Goal: Task Accomplishment & Management: Use online tool/utility

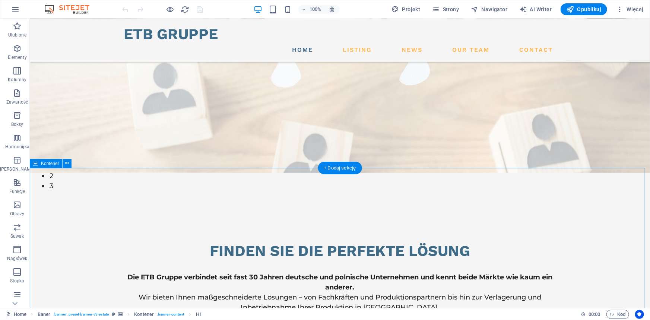
scroll to position [237, 0]
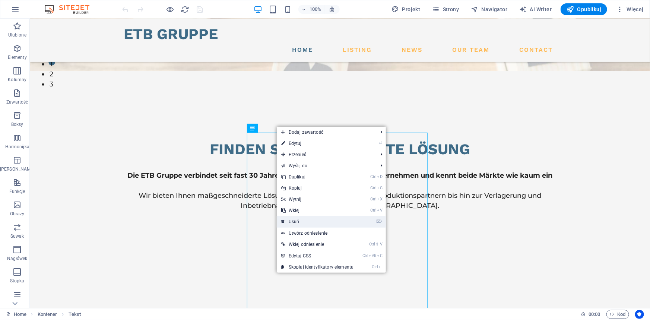
click at [0, 0] on link "⌦ Usuń" at bounding box center [0, 0] width 0 height 0
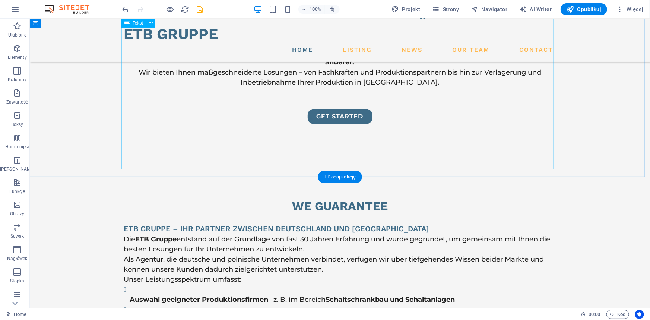
scroll to position [305, 0]
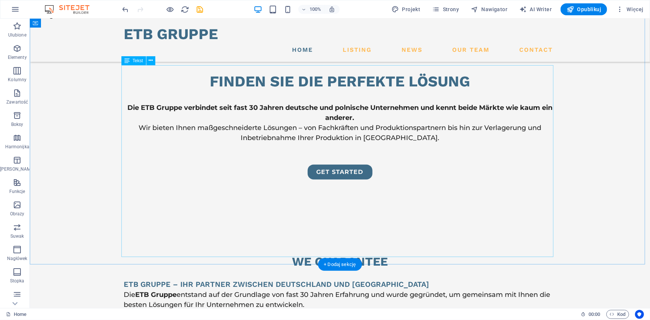
click at [154, 156] on div "Przeciągnij tutaj, aby zastąpić istniejącą zawartość. Naciśnij „Ctrl”, jeśli ch…" at bounding box center [340, 163] width 620 height 289
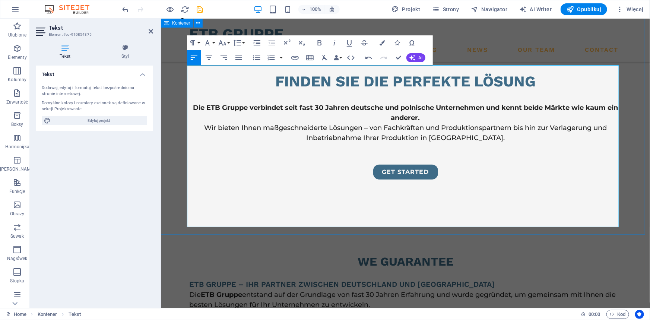
drag, startPoint x: 376, startPoint y: 193, endPoint x: 184, endPoint y: 141, distance: 198.8
click at [254, 56] on icon "button" at bounding box center [256, 57] width 9 height 9
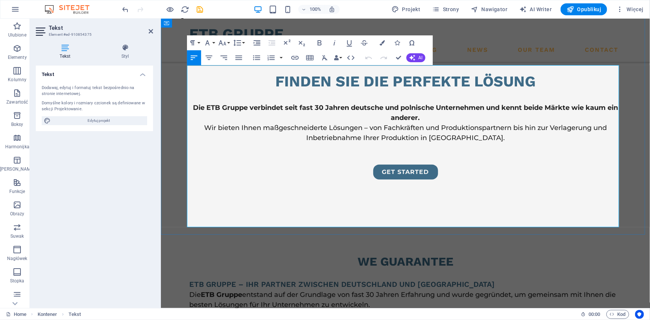
drag, startPoint x: 393, startPoint y: 141, endPoint x: 455, endPoint y: 142, distance: 61.8
click at [293, 58] on icon "button" at bounding box center [295, 57] width 9 height 9
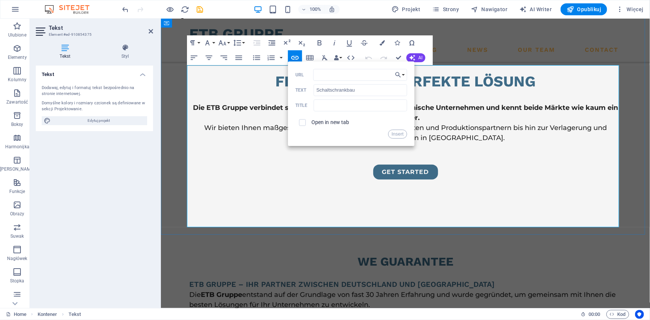
click at [439, 289] on p "Die ETB Gruppe entstand auf der Grundlage von fast 30 Jahren Erfahrung und wurd…" at bounding box center [405, 309] width 432 height 40
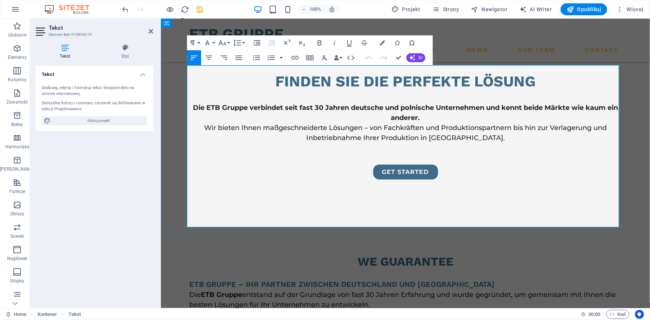
drag, startPoint x: 454, startPoint y: 141, endPoint x: 393, endPoint y: 141, distance: 60.7
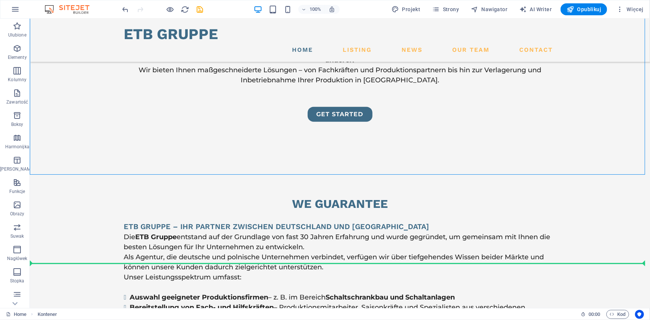
drag, startPoint x: 574, startPoint y: 212, endPoint x: 133, endPoint y: 272, distance: 444.8
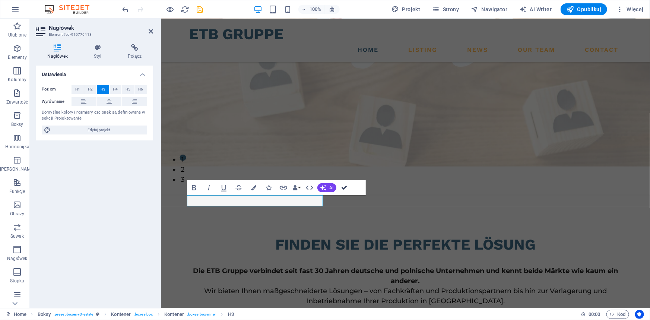
drag, startPoint x: 343, startPoint y: 185, endPoint x: 313, endPoint y: 167, distance: 34.8
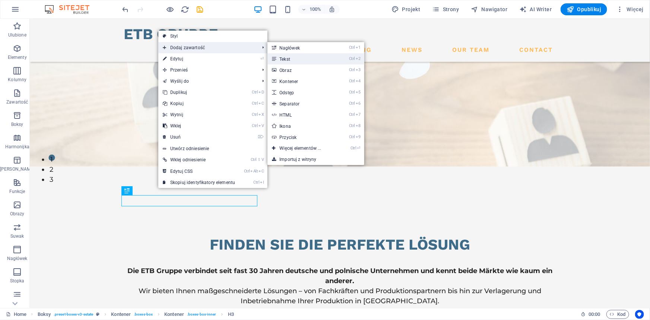
click at [317, 58] on link "Ctrl 2 Tekst" at bounding box center [301, 58] width 69 height 11
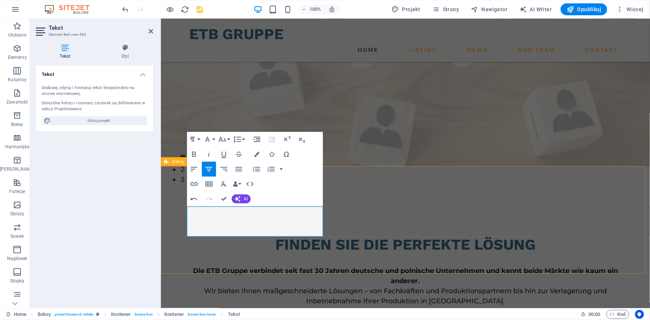
drag, startPoint x: 194, startPoint y: 209, endPoint x: 318, endPoint y: 238, distance: 127.8
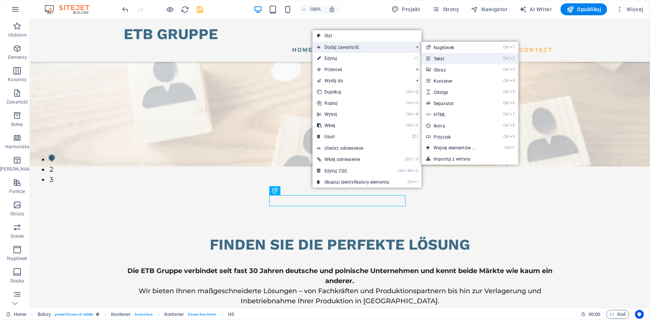
click at [467, 59] on link "Ctrl 2 Tekst" at bounding box center [456, 58] width 69 height 11
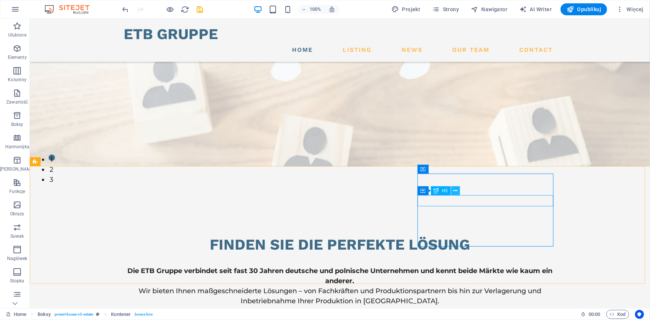
click at [453, 189] on icon at bounding box center [455, 191] width 4 height 8
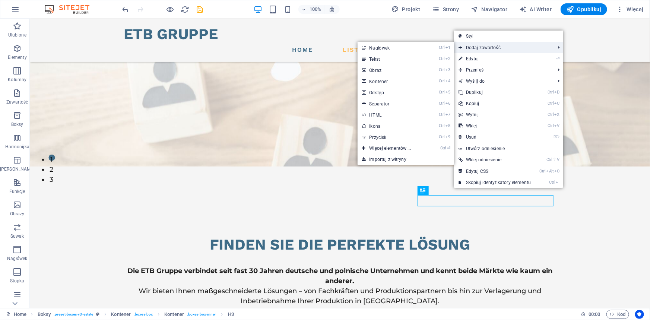
click at [489, 44] on span "Dodaj zawartość" at bounding box center [503, 47] width 98 height 11
click at [423, 57] on link "Ctrl 2 Tekst" at bounding box center [392, 58] width 69 height 11
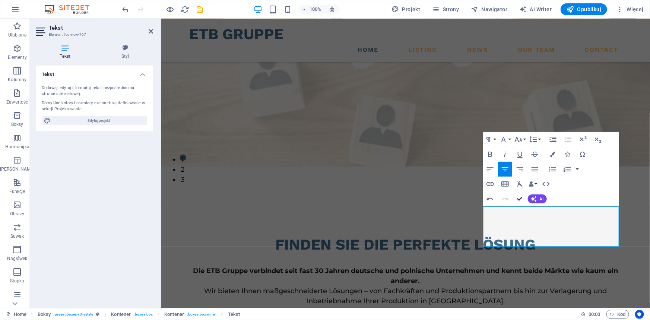
drag, startPoint x: 519, startPoint y: 197, endPoint x: 490, endPoint y: 182, distance: 33.2
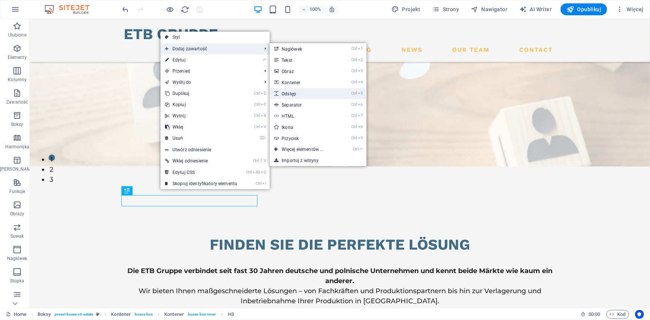
click at [323, 97] on link "Ctrl 5 Odstęp" at bounding box center [304, 93] width 69 height 11
select select "px"
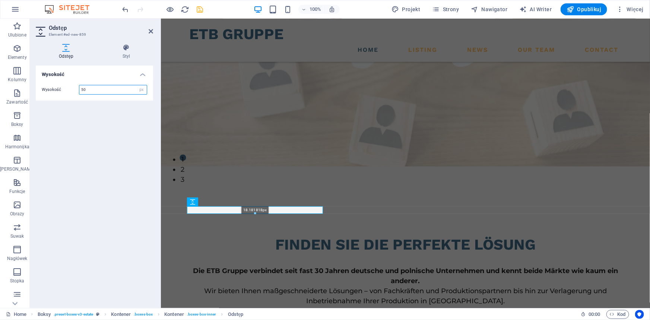
drag, startPoint x: 255, startPoint y: 226, endPoint x: 255, endPoint y: 186, distance: 40.6
click at [0, 0] on div "H1 Baner Baner Kontener Tekst Odstęp Odstęp Kontener Tekst Tekst Kontener Boksy…" at bounding box center [0, 0] width 0 height 0
type input "18"
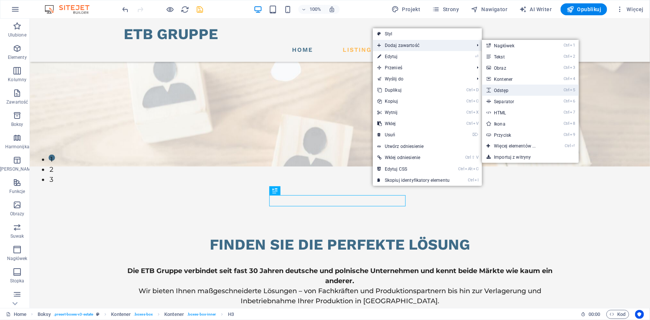
drag, startPoint x: 514, startPoint y: 89, endPoint x: 352, endPoint y: 70, distance: 163.5
click at [514, 89] on link "Ctrl 5 Odstęp" at bounding box center [516, 90] width 69 height 11
select select "px"
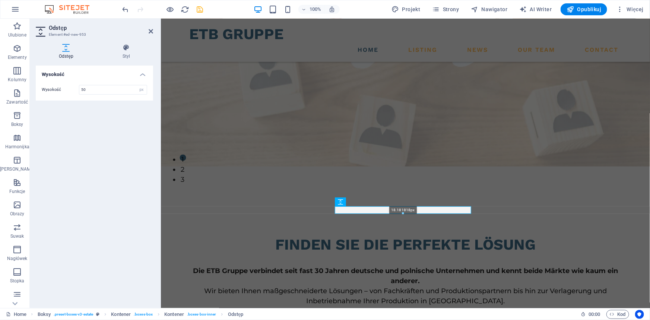
drag, startPoint x: 403, startPoint y: 225, endPoint x: 245, endPoint y: 182, distance: 163.3
click at [0, 0] on div "H1 Baner Baner Kontener Tekst Odstęp Odstęp Kontener Tekst Tekst Kontener Boksy…" at bounding box center [0, 0] width 0 height 0
type input "18"
click at [522, 191] on icon at bounding box center [521, 191] width 4 height 8
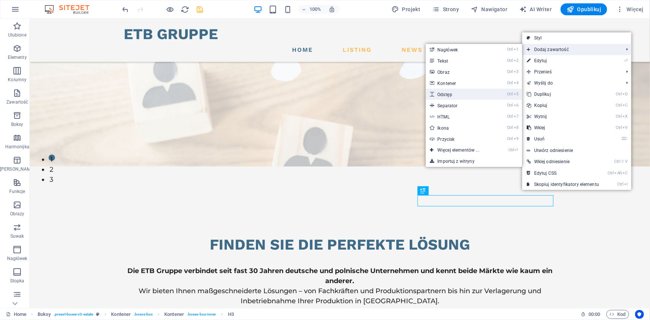
click at [450, 95] on link "Ctrl 5 Odstęp" at bounding box center [460, 94] width 69 height 11
select select "px"
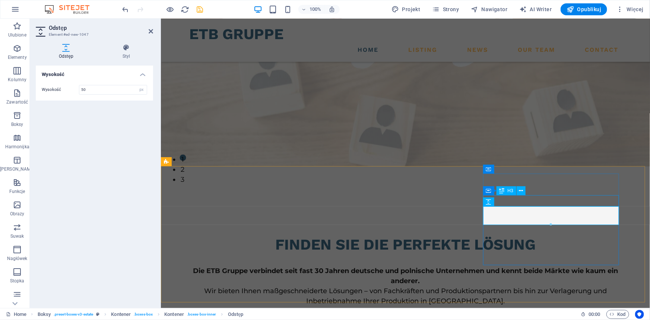
drag, startPoint x: 712, startPoint y: 244, endPoint x: 551, endPoint y: 196, distance: 167.9
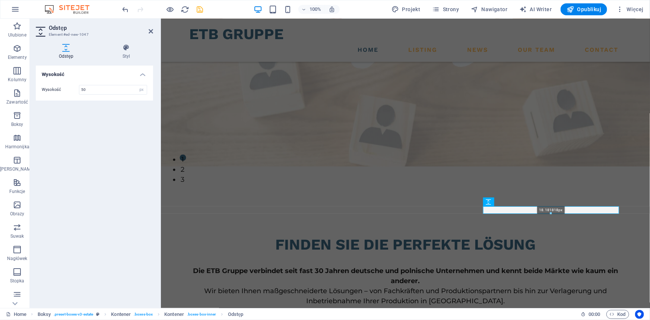
drag, startPoint x: 551, startPoint y: 227, endPoint x: 390, endPoint y: 177, distance: 168.1
click at [0, 0] on div "H1 Baner Baner Kontener Tekst Odstęp Odstęp Kontener Tekst Tekst Kontener Boksy…" at bounding box center [0, 0] width 0 height 0
type input "18"
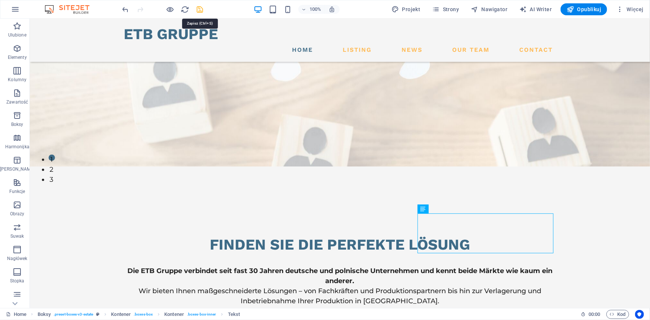
click at [201, 8] on icon "save" at bounding box center [200, 9] width 9 height 9
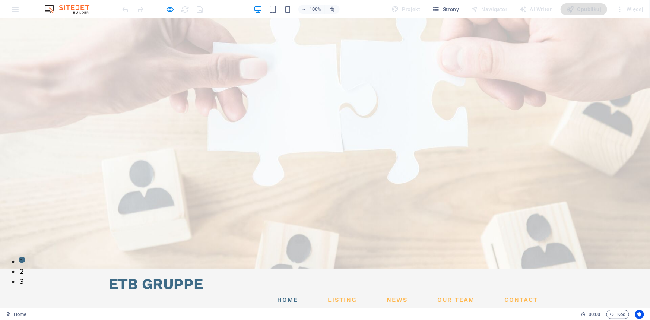
scroll to position [0, 0]
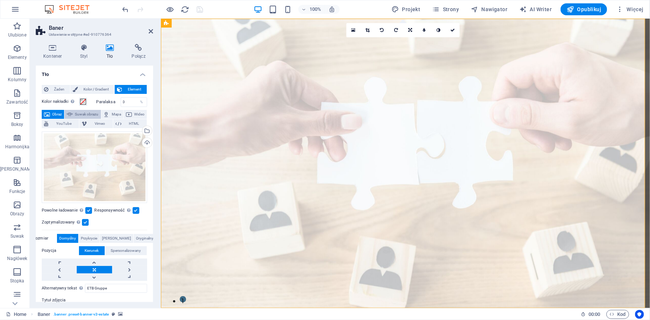
click at [98, 114] on span "Suwak obrazu" at bounding box center [86, 114] width 23 height 9
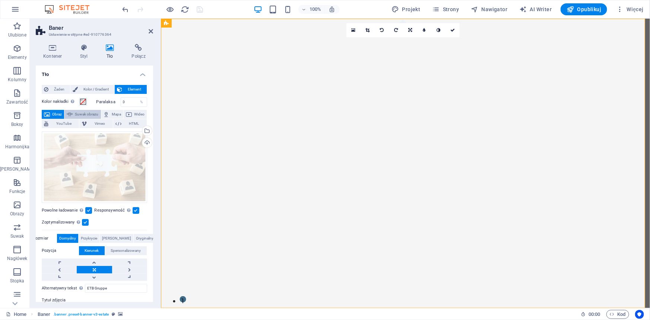
select select "ms"
select select "s"
select select "progressive"
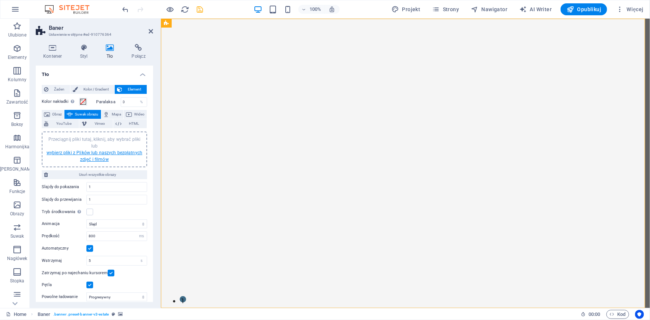
click at [90, 156] on link "wybierz pliki z Plików lub naszych bezpłatnych zdjęć i filmów" at bounding box center [95, 156] width 96 height 12
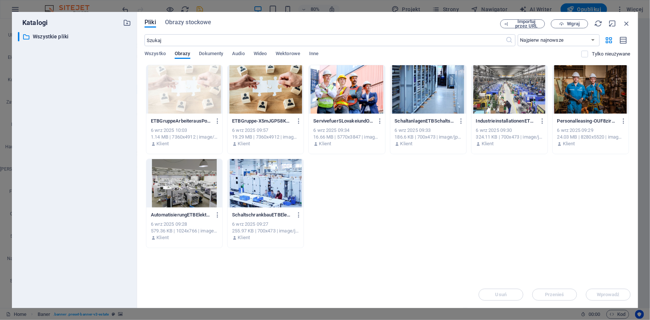
click at [184, 62] on div "Wszystko Obrazy Dokumenty Audio Wideo Wektorowe Inne" at bounding box center [363, 58] width 437 height 14
click at [185, 82] on div at bounding box center [184, 89] width 76 height 48
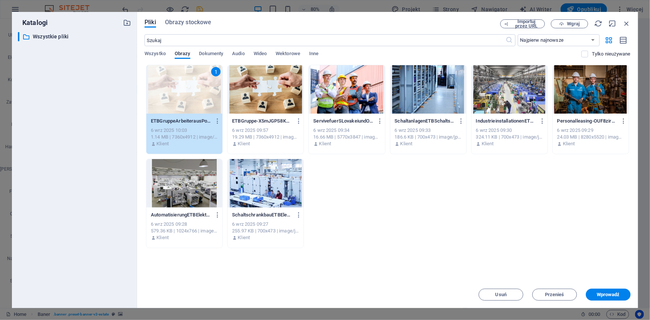
click at [185, 82] on div "1" at bounding box center [184, 89] width 76 height 48
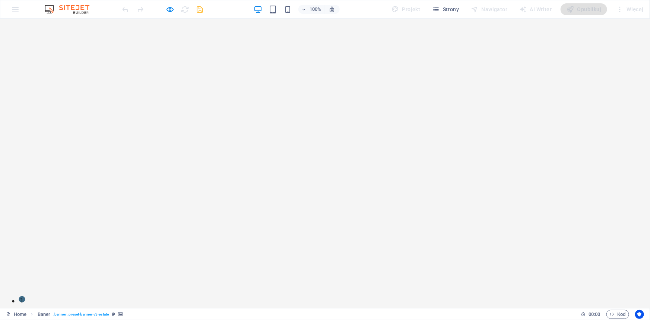
drag, startPoint x: 192, startPoint y: 175, endPoint x: 200, endPoint y: 241, distance: 66.1
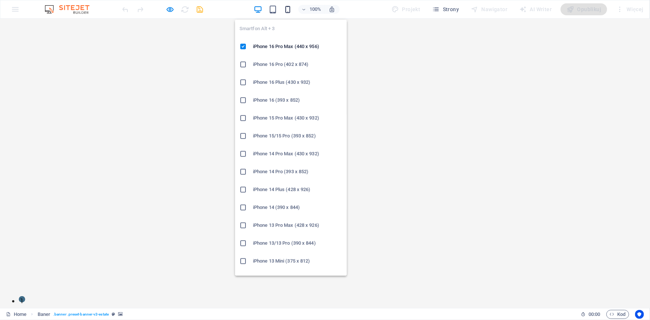
click at [290, 7] on icon "button" at bounding box center [287, 9] width 9 height 9
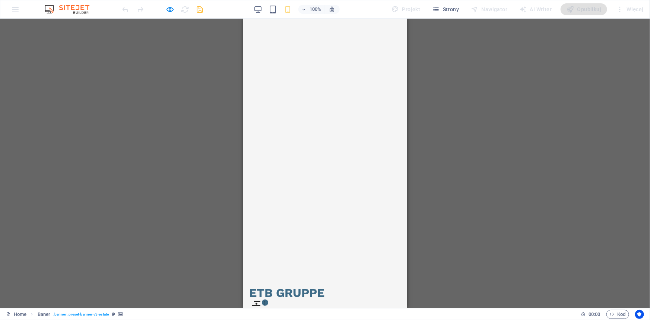
click at [197, 121] on div "Przeciągnij tutaj, aby zastąpić istniejącą zawartość. Naciśnij „Ctrl”, jeśli ch…" at bounding box center [325, 163] width 650 height 289
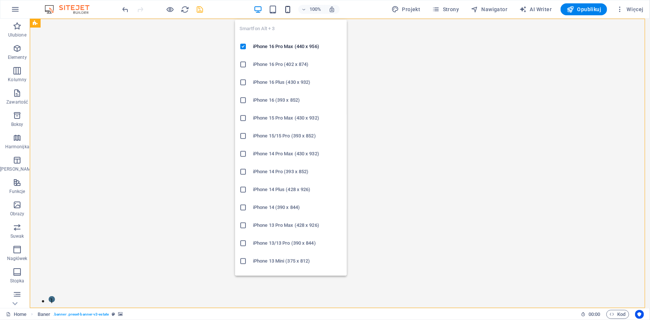
click at [289, 10] on icon "button" at bounding box center [287, 9] width 9 height 9
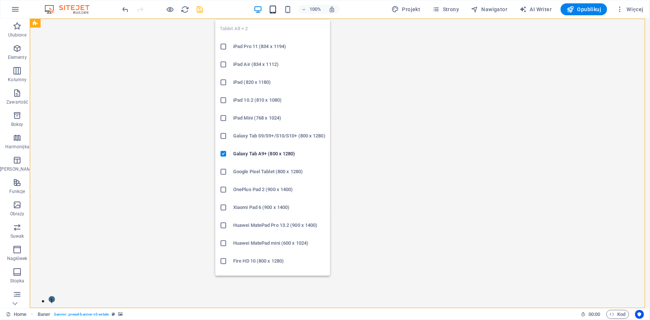
click at [274, 8] on icon "button" at bounding box center [273, 9] width 9 height 9
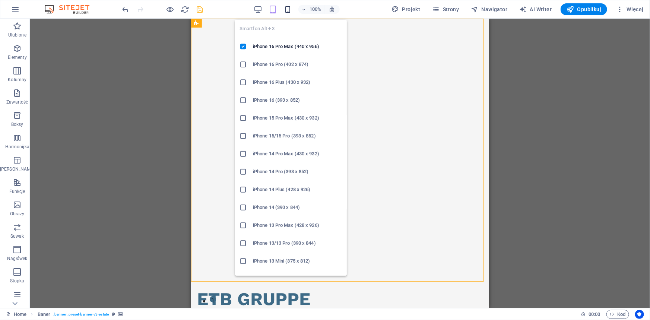
click at [290, 8] on icon "button" at bounding box center [287, 9] width 9 height 9
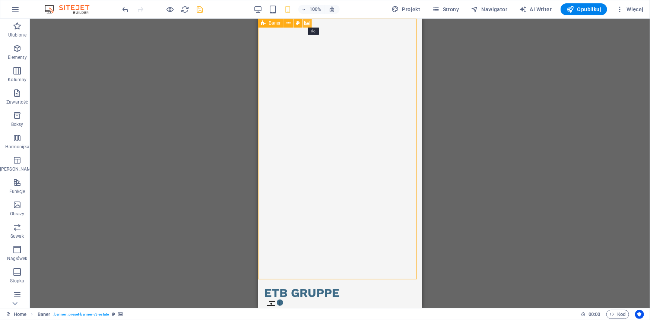
select select "ms"
select select "s"
select select "progressive"
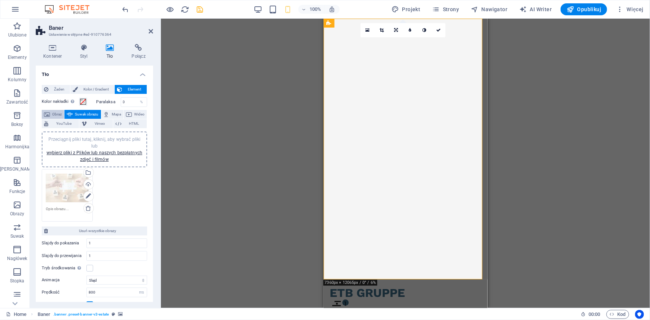
click at [56, 115] on span "Obraz" at bounding box center [57, 114] width 10 height 9
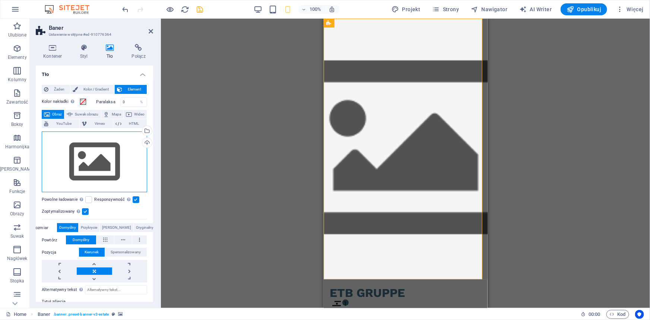
click at [60, 161] on div "Przeciągnij pliki tutaj, kliknij, aby wybrać pliki lub wybierz pliki z Plików l…" at bounding box center [94, 161] width 105 height 61
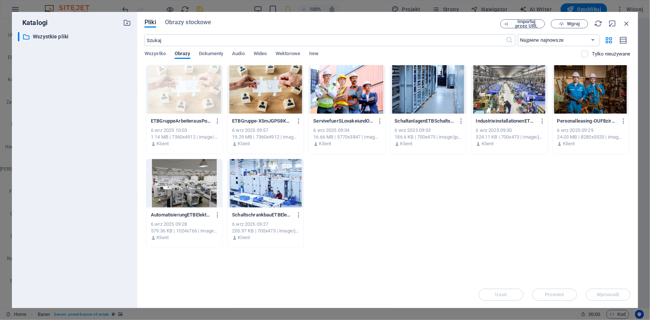
click at [60, 161] on div "​ Wszystkie pliki Wszystkie pliki" at bounding box center [74, 167] width 113 height 270
click at [370, 85] on div at bounding box center [347, 89] width 76 height 48
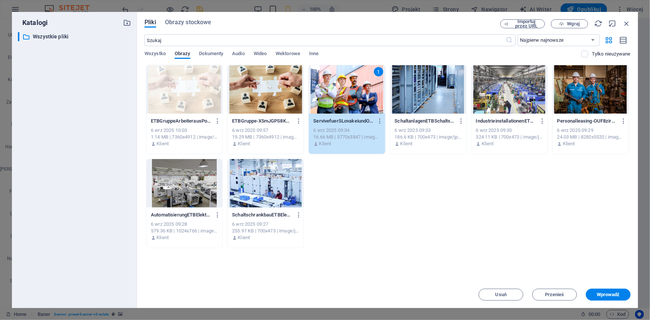
click at [370, 85] on div "1" at bounding box center [347, 89] width 76 height 48
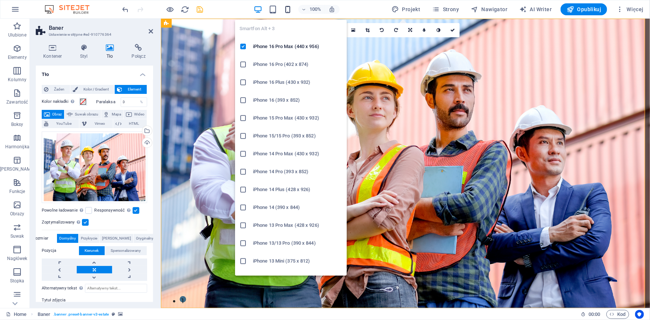
click at [287, 9] on icon "button" at bounding box center [287, 9] width 9 height 9
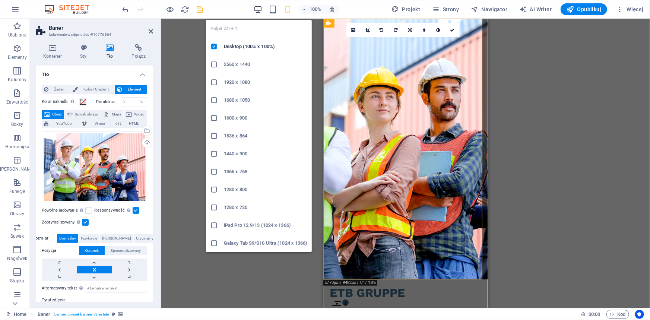
drag, startPoint x: 260, startPoint y: 11, endPoint x: 41, endPoint y: 28, distance: 219.0
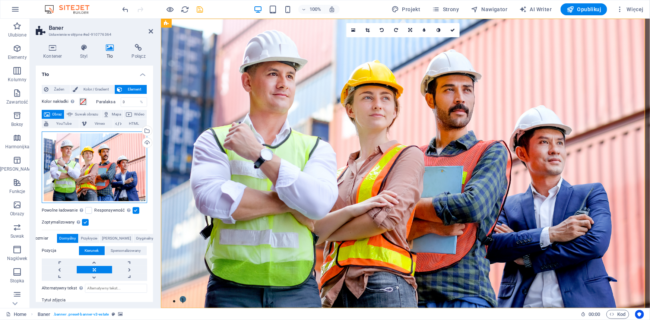
click at [56, 184] on div "Przeciągnij pliki tutaj, kliknij, aby wybrać pliki lub wybierz pliki z Plików l…" at bounding box center [94, 167] width 105 height 72
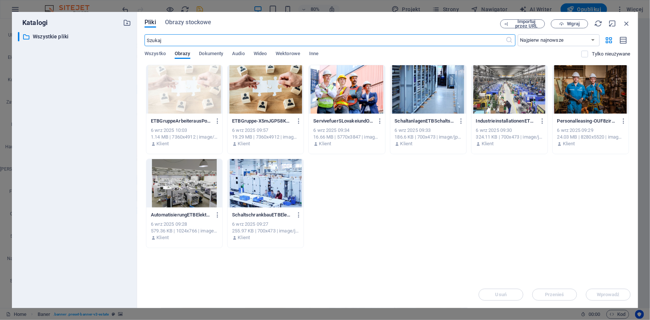
click at [190, 99] on div at bounding box center [184, 89] width 76 height 48
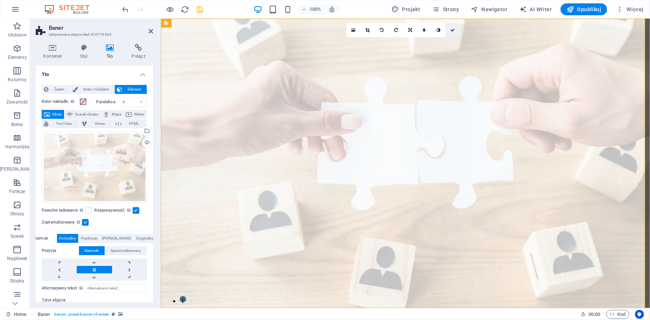
click at [451, 29] on icon at bounding box center [452, 30] width 4 height 4
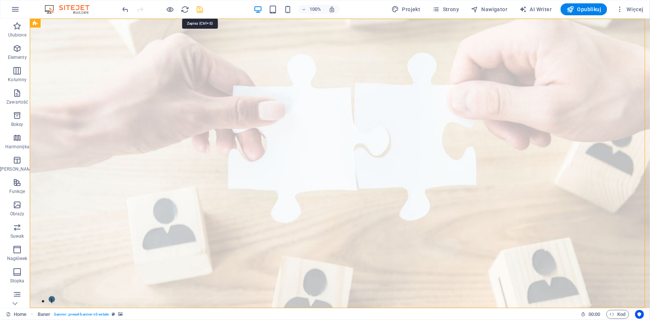
drag, startPoint x: 199, startPoint y: 9, endPoint x: 219, endPoint y: 11, distance: 21.0
click at [199, 9] on icon "save" at bounding box center [200, 9] width 9 height 9
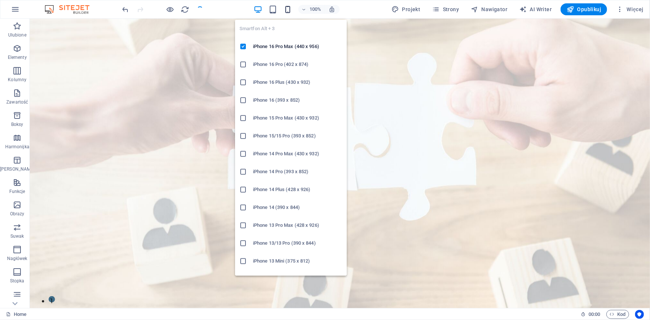
click at [290, 6] on icon "button" at bounding box center [287, 9] width 9 height 9
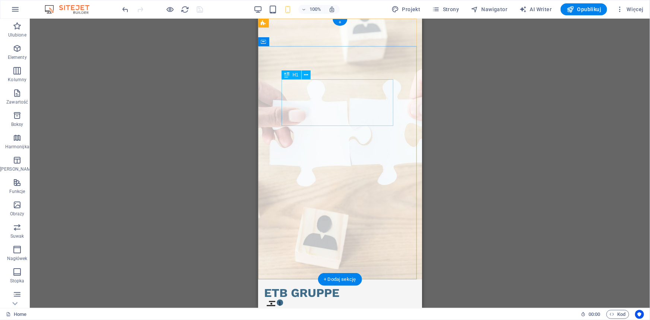
scroll to position [34, 0]
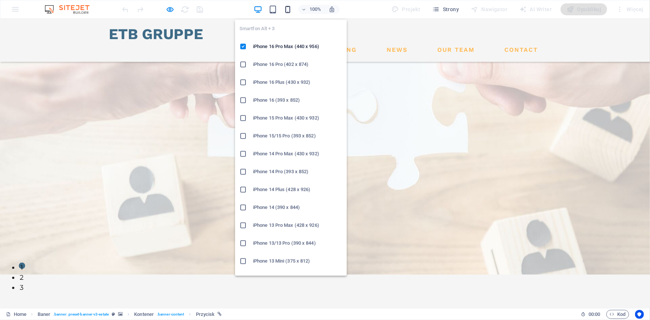
click at [290, 11] on icon "button" at bounding box center [287, 9] width 9 height 9
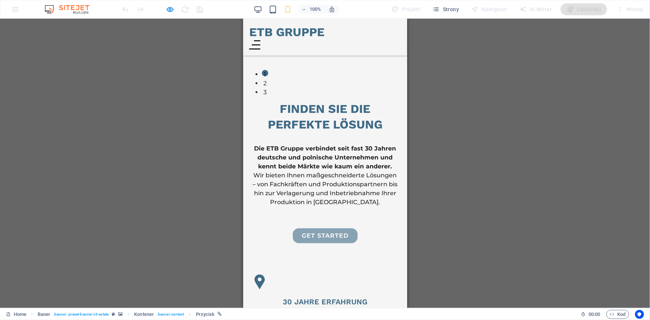
scroll to position [233, 0]
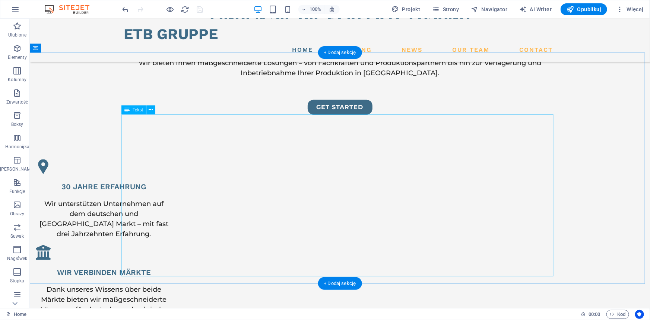
scroll to position [335, 0]
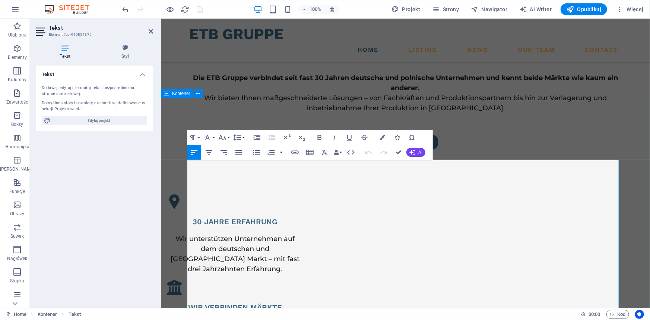
drag, startPoint x: 441, startPoint y: 169, endPoint x: 177, endPoint y: 167, distance: 264.9
copy h3 "ETB Gruppe – Ihr Partner zwischen Deutschland und [GEOGRAPHIC_DATA]"
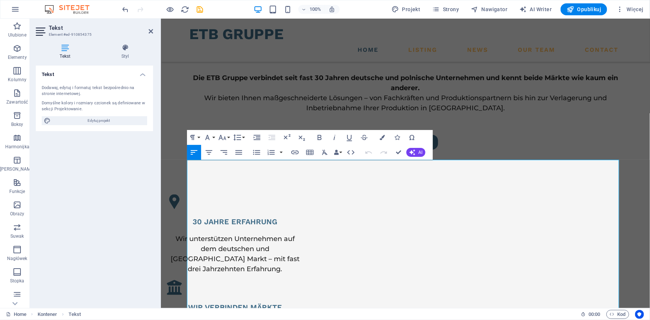
drag, startPoint x: 439, startPoint y: 165, endPoint x: 156, endPoint y: 167, distance: 282.7
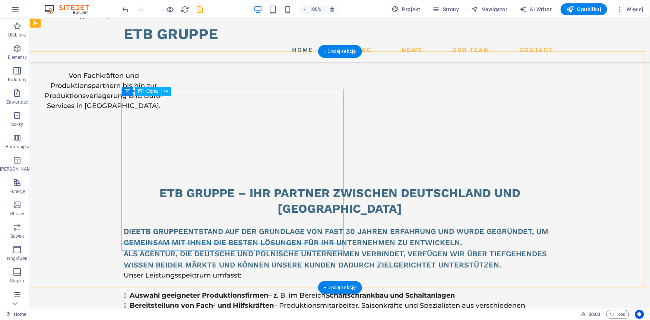
scroll to position [605, 0]
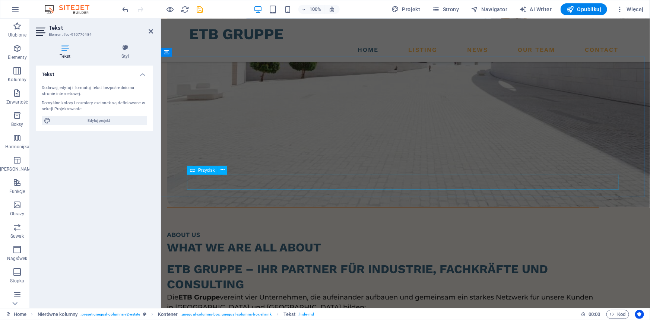
scroll to position [1080, 0]
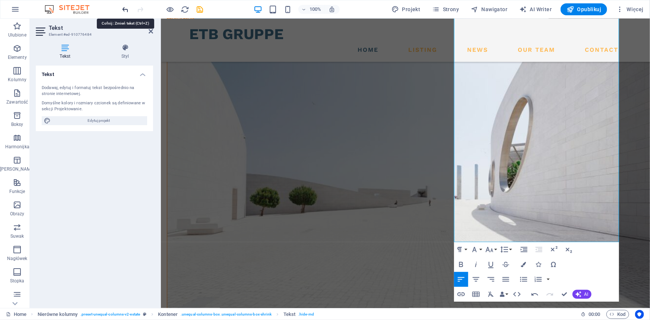
click at [125, 7] on icon "undo" at bounding box center [125, 9] width 9 height 9
click at [242, 183] on div at bounding box center [383, 178] width 432 height 327
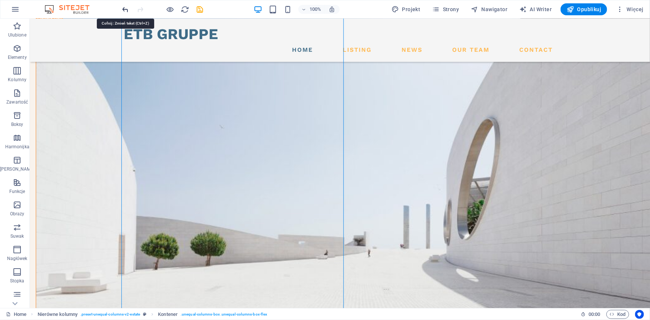
click at [125, 7] on icon "undo" at bounding box center [125, 9] width 9 height 9
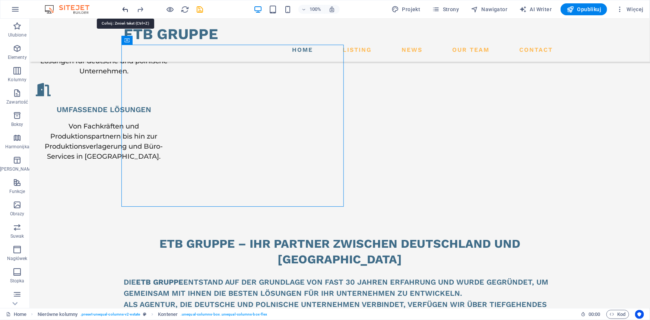
scroll to position [587, 0]
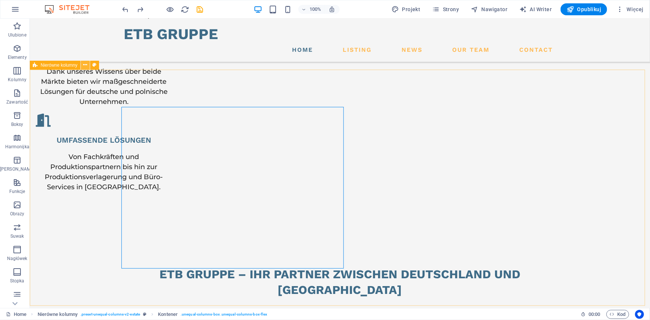
click at [86, 68] on icon at bounding box center [85, 65] width 4 height 8
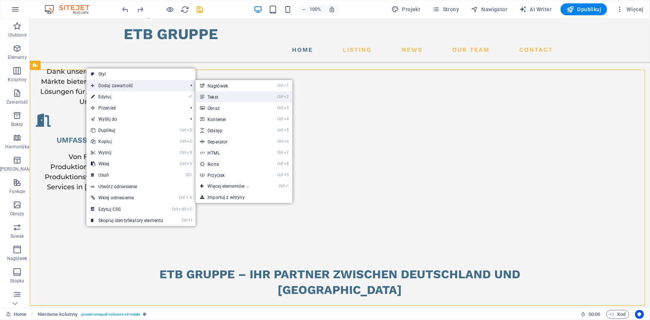
click at [231, 96] on link "Ctrl 2 Tekst" at bounding box center [230, 96] width 69 height 11
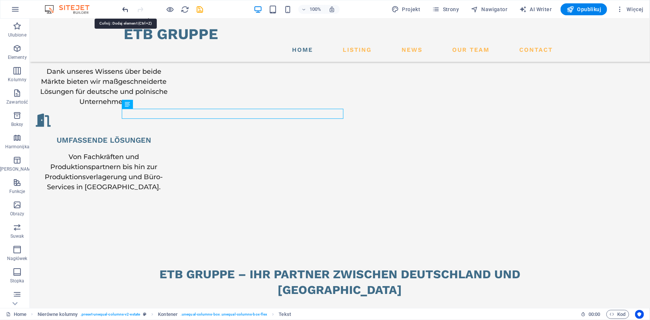
click at [124, 10] on icon "undo" at bounding box center [125, 9] width 9 height 9
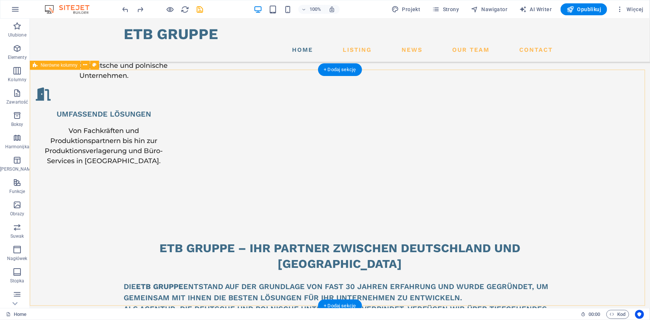
scroll to position [689, 0]
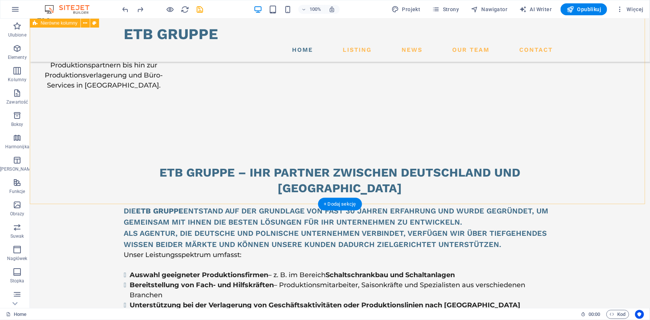
click at [326, 205] on div "+ Dodaj sekcję" at bounding box center [340, 204] width 44 height 13
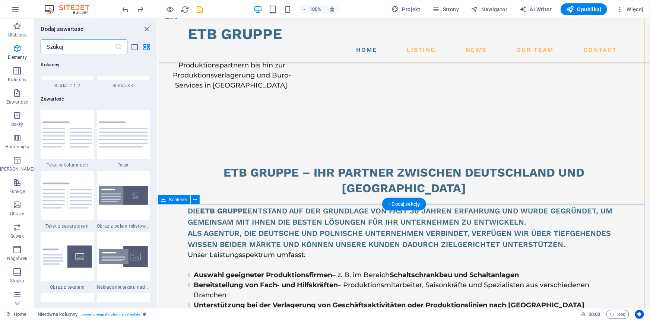
scroll to position [1364, 0]
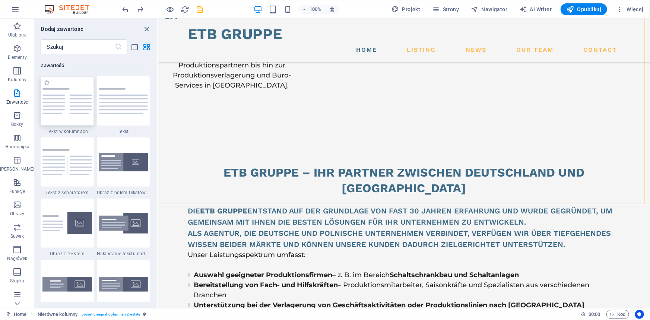
click at [63, 108] on img at bounding box center [66, 101] width 49 height 26
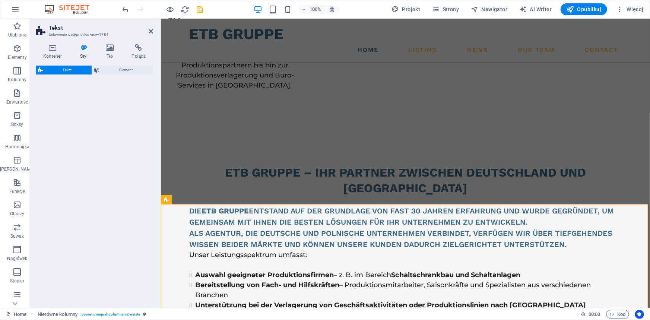
select select "rem"
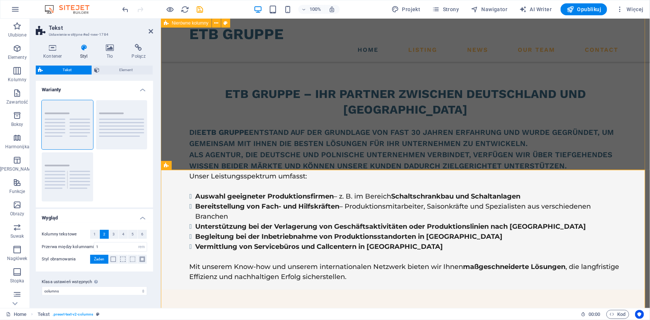
scroll to position [824, 0]
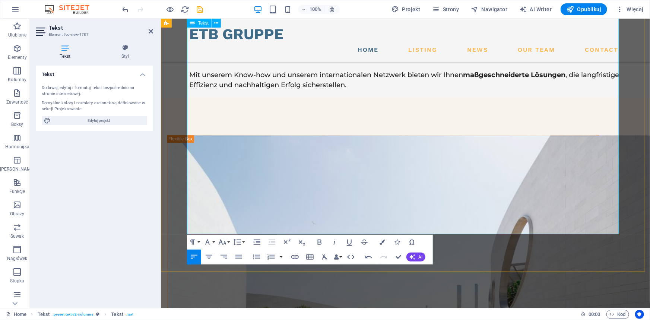
scroll to position [892, 0]
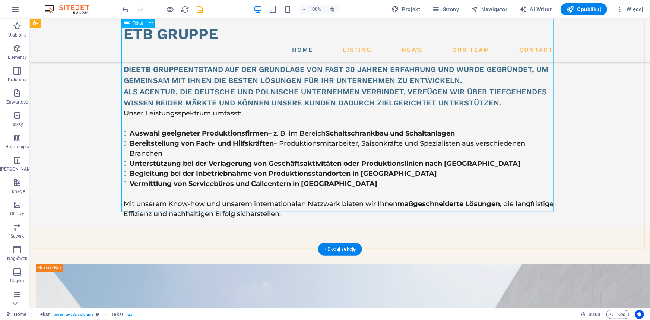
scroll to position [757, 0]
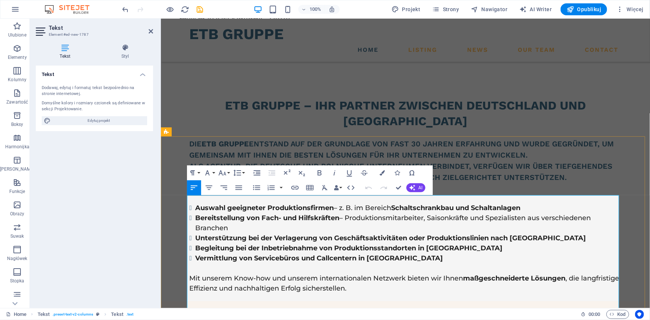
drag, startPoint x: 261, startPoint y: 235, endPoint x: 193, endPoint y: 203, distance: 75.5
copy h2 "ETB GRUPPE – Ihr Partner für Industrie, Fachkräfte und Consulting"
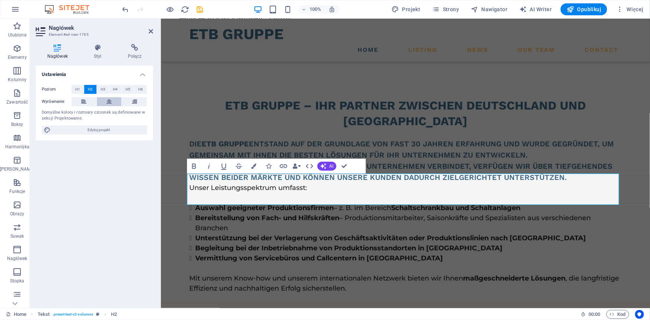
click at [110, 102] on icon at bounding box center [109, 101] width 5 height 9
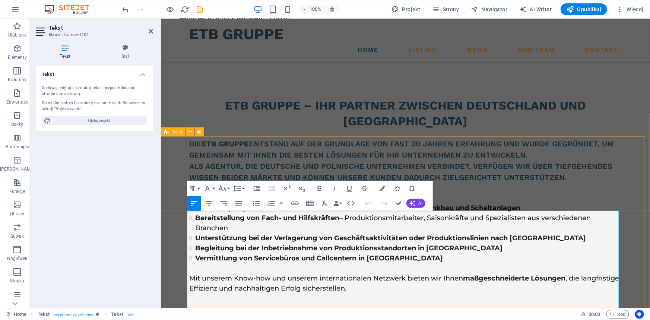
drag, startPoint x: 266, startPoint y: 247, endPoint x: 183, endPoint y: 209, distance: 91.0
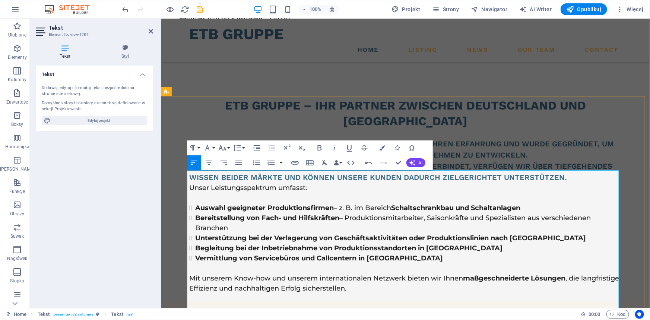
scroll to position [824, 0]
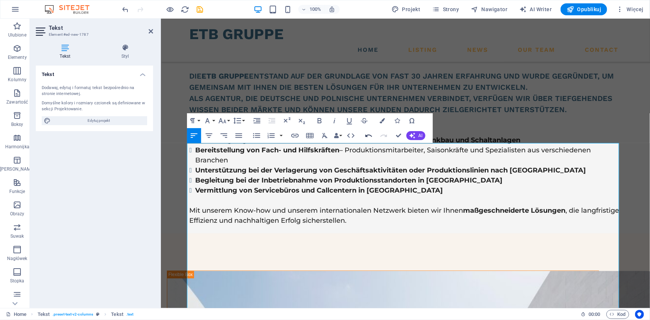
click at [365, 137] on icon "button" at bounding box center [368, 135] width 9 height 9
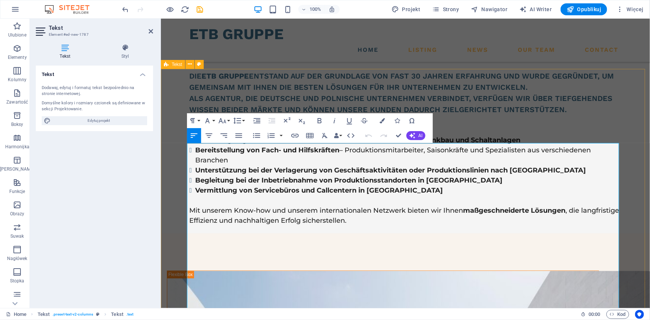
drag, startPoint x: 345, startPoint y: 171, endPoint x: 181, endPoint y: 148, distance: 165.9
copy p "Die ETB Gruppe vereint vier Unternehmen, die aufeinander aufbauen und gemeinsam…"
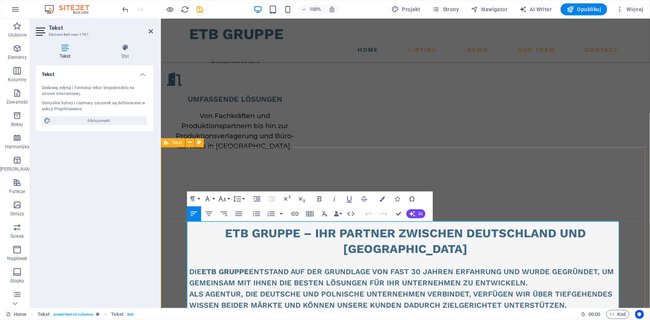
scroll to position [554, 0]
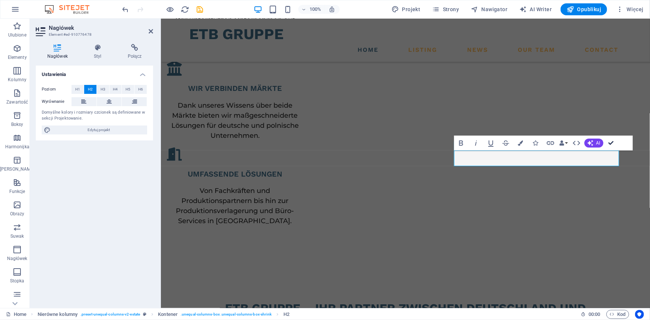
drag, startPoint x: 613, startPoint y: 141, endPoint x: 550, endPoint y: 145, distance: 62.7
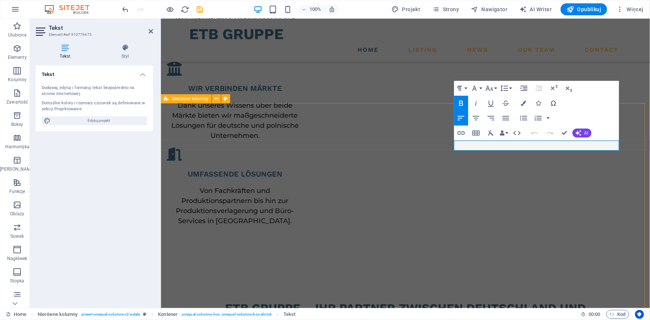
drag, startPoint x: 488, startPoint y: 144, endPoint x: 416, endPoint y: 141, distance: 72.0
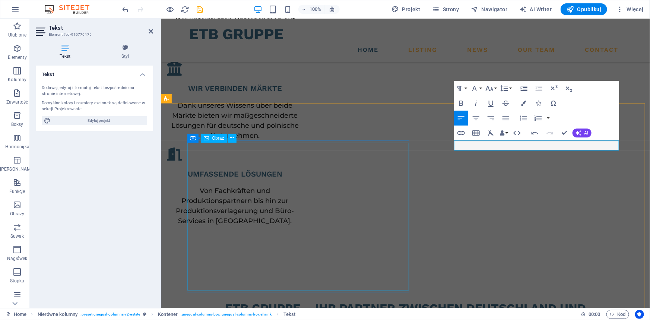
drag, startPoint x: 505, startPoint y: 145, endPoint x: 398, endPoint y: 143, distance: 106.9
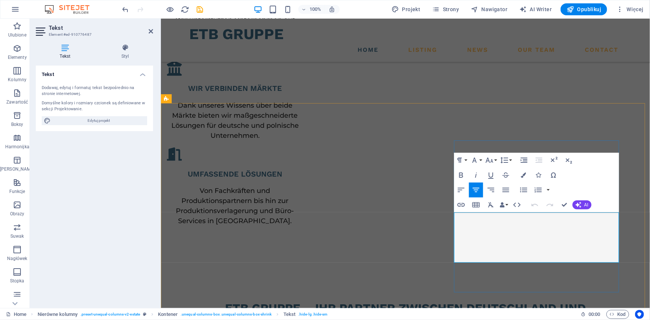
drag, startPoint x: 580, startPoint y: 257, endPoint x: 455, endPoint y: 210, distance: 134.0
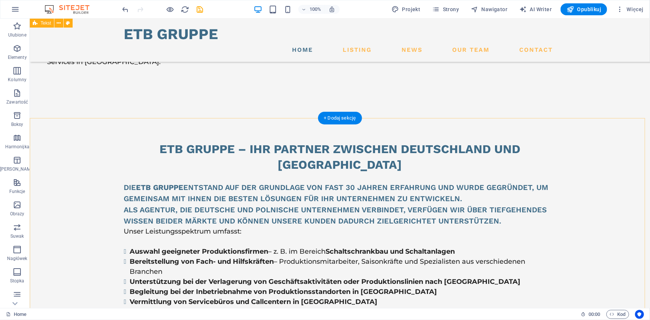
scroll to position [692, 0]
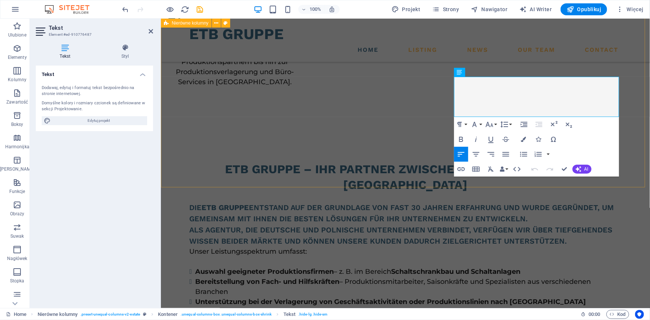
drag, startPoint x: 521, startPoint y: 82, endPoint x: 452, endPoint y: 82, distance: 69.3
click at [462, 167] on icon "button" at bounding box center [460, 169] width 7 height 4
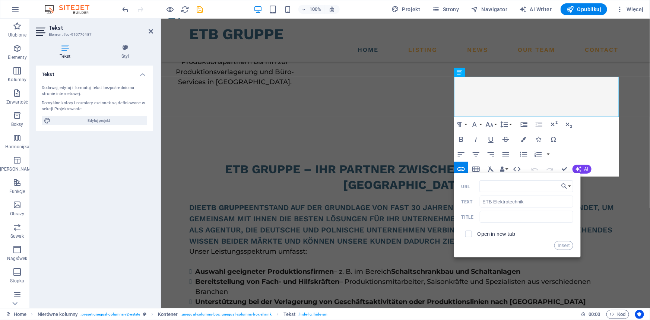
click at [603, 137] on div "Paragraph Format Normal Heading 1 Heading 2 Heading 3 Heading 4 Heading 5 Headi…" at bounding box center [536, 147] width 165 height 60
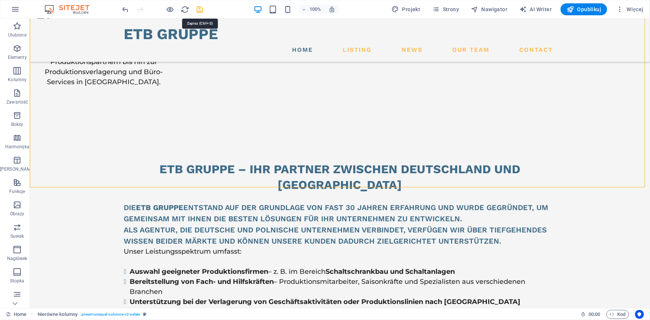
click at [197, 10] on icon "save" at bounding box center [200, 9] width 9 height 9
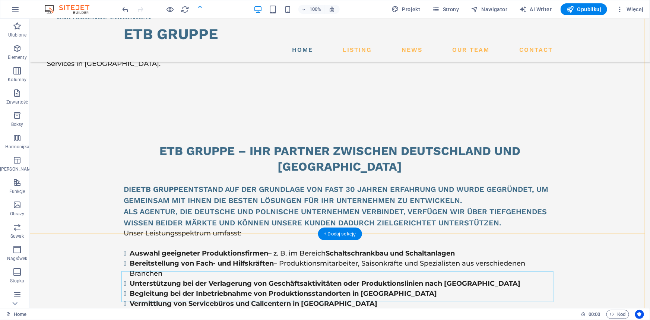
scroll to position [726, 0]
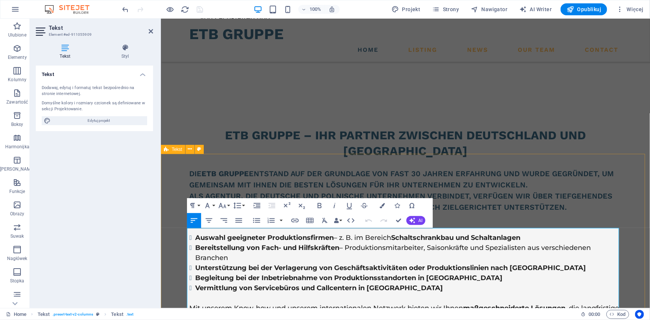
drag, startPoint x: 354, startPoint y: 253, endPoint x: 182, endPoint y: 227, distance: 174.1
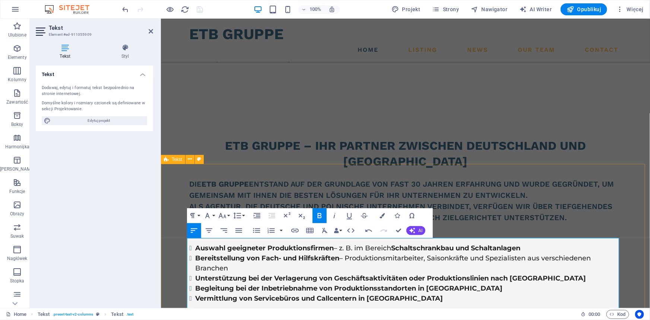
scroll to position [818, 0]
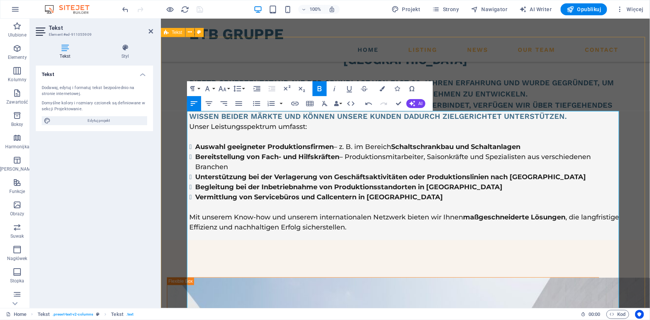
scroll to position [885, 0]
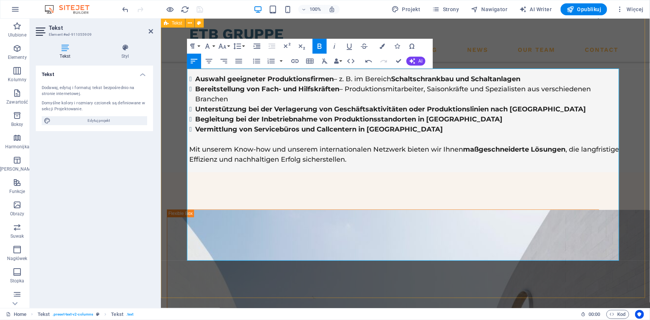
drag, startPoint x: 335, startPoint y: 254, endPoint x: 186, endPoint y: 74, distance: 234.1
click at [257, 57] on icon "button" at bounding box center [256, 61] width 9 height 9
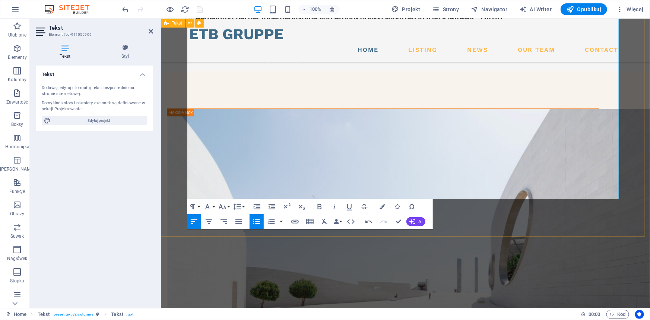
scroll to position [1021, 0]
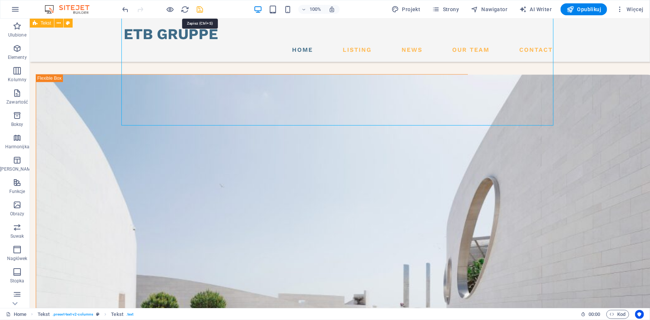
click at [198, 10] on icon "save" at bounding box center [200, 9] width 9 height 9
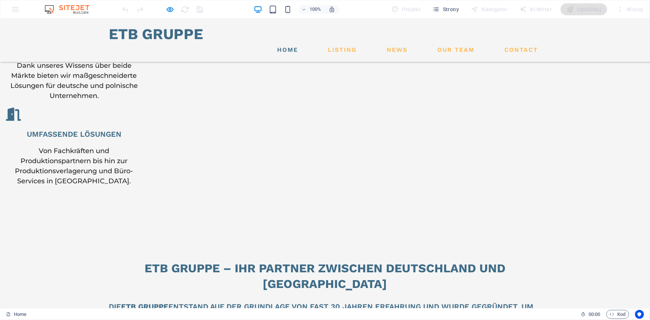
scroll to position [580, 0]
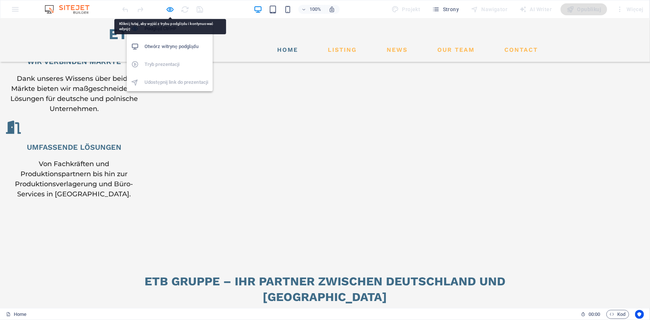
drag, startPoint x: 171, startPoint y: 10, endPoint x: 190, endPoint y: 85, distance: 77.7
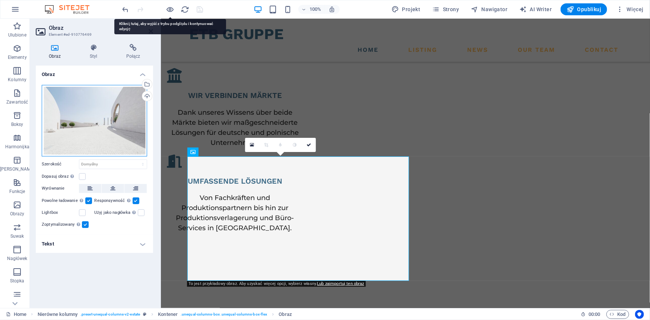
click at [107, 112] on div "Przeciągnij pliki tutaj, kliknij, aby wybrać pliki lub wybierz pliki z Plików l…" at bounding box center [94, 121] width 105 height 72
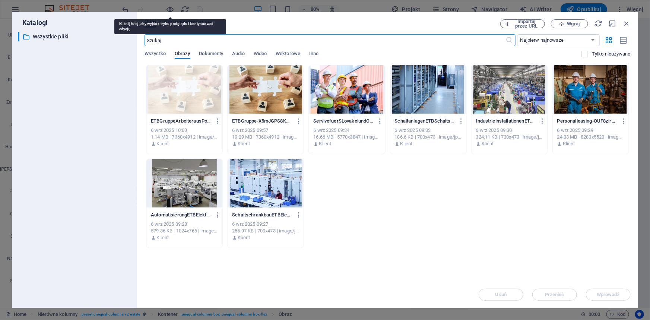
scroll to position [667, 0]
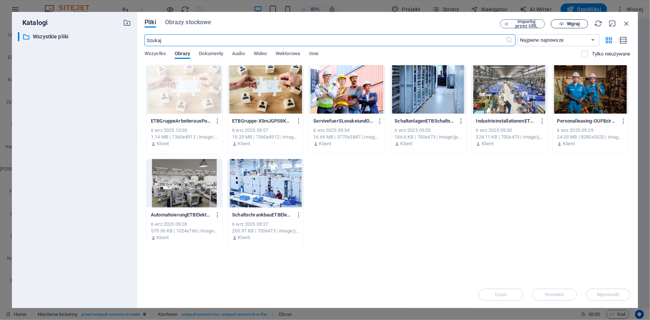
click at [562, 23] on icon "button" at bounding box center [562, 24] width 5 height 5
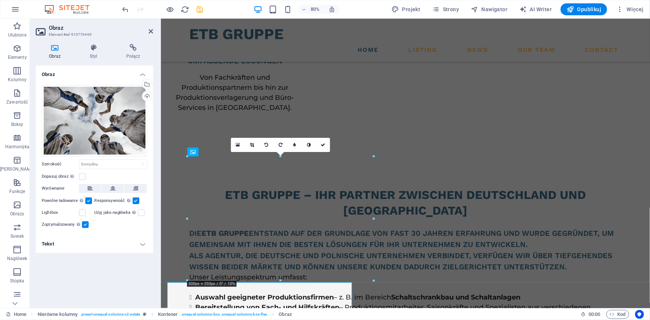
scroll to position [546, 0]
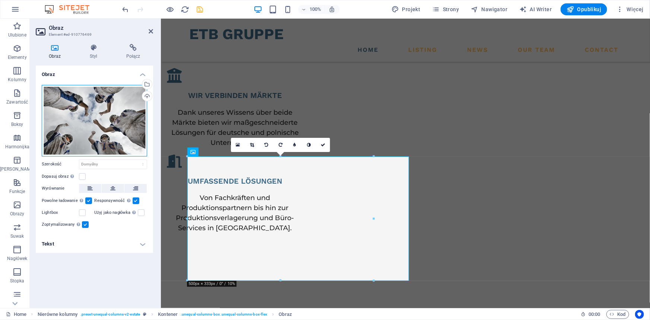
click at [108, 127] on div "Przeciągnij pliki tutaj, kliknij, aby wybrać pliki lub wybierz pliki z Plików l…" at bounding box center [94, 121] width 105 height 72
click at [108, 127] on body "ETB Gruppe Home Ulubione Elementy Kolumny Zawartość Boksy Harmonijka Tabele Fun…" at bounding box center [325, 160] width 650 height 320
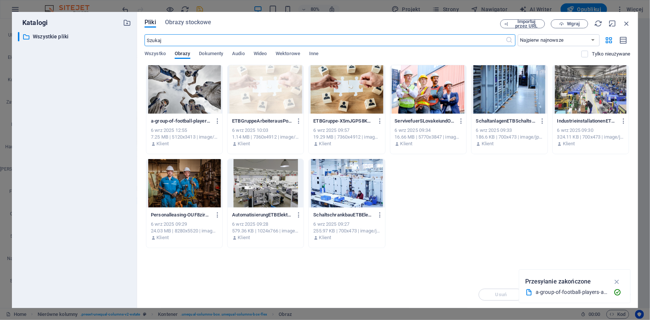
scroll to position [667, 0]
click at [217, 120] on icon "button" at bounding box center [217, 121] width 7 height 7
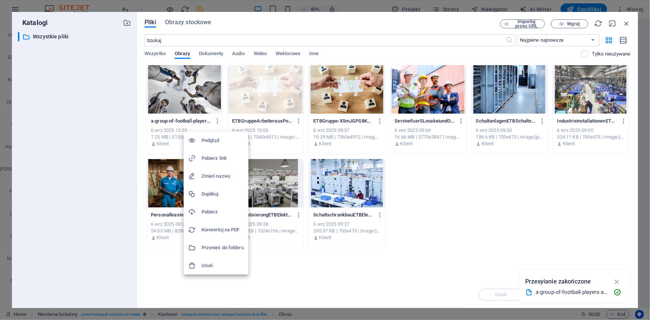
click at [213, 265] on h6 "Usuń" at bounding box center [223, 265] width 42 height 9
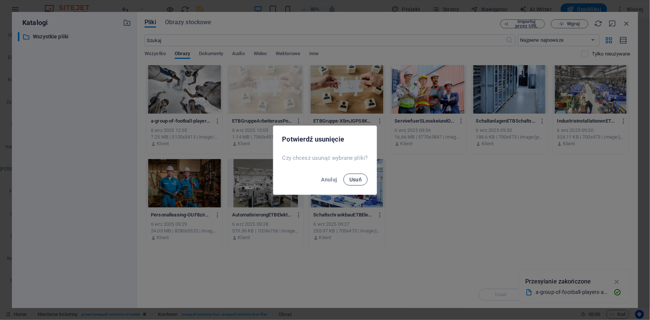
click at [361, 178] on span "Usuń" at bounding box center [355, 180] width 13 height 6
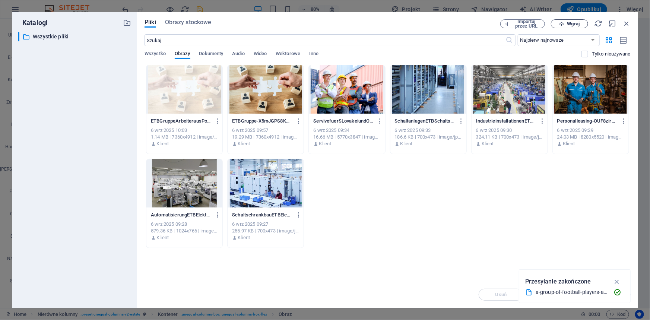
click at [580, 23] on span "Wgraj" at bounding box center [569, 24] width 31 height 5
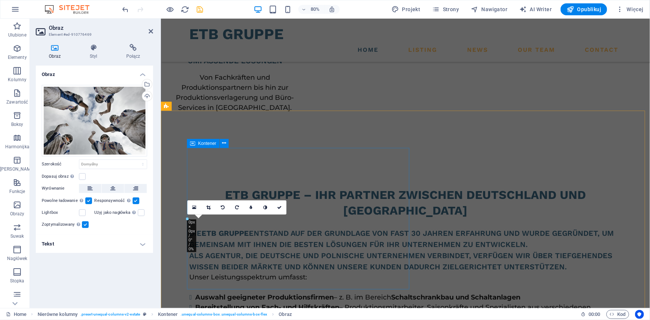
scroll to position [546, 0]
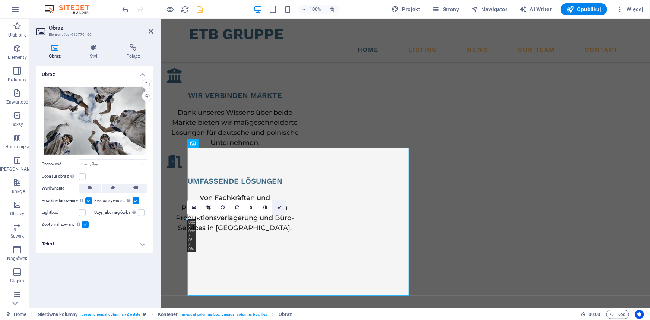
drag, startPoint x: 249, startPoint y: 187, endPoint x: 279, endPoint y: 206, distance: 35.1
click at [279, 206] on icon at bounding box center [279, 207] width 4 height 4
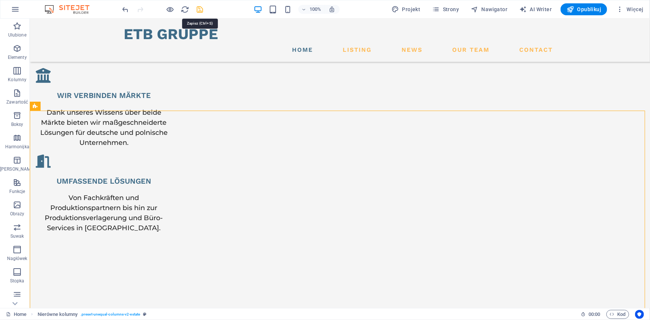
click at [200, 7] on icon "save" at bounding box center [200, 9] width 9 height 9
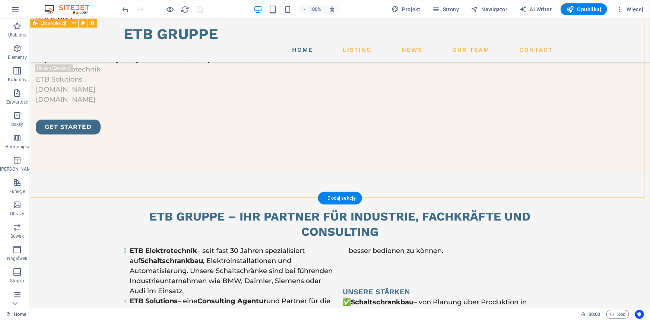
scroll to position [1562, 0]
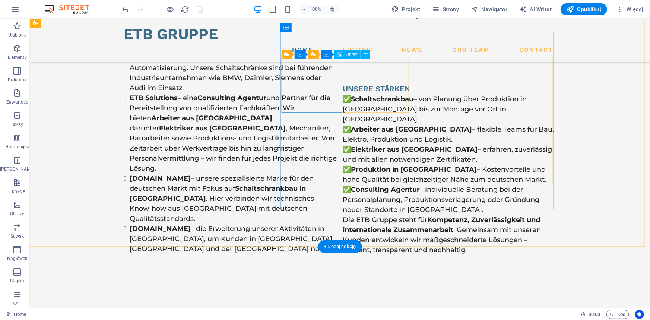
select select "%"
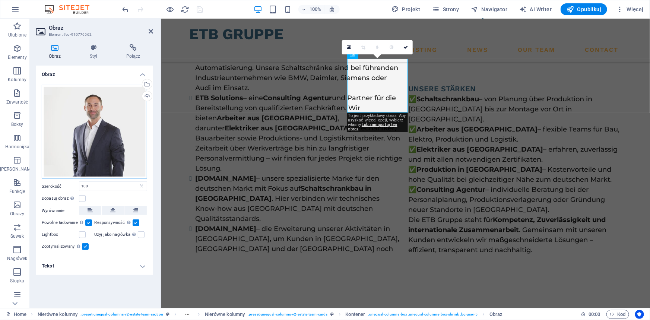
click at [110, 119] on div "Przeciągnij pliki tutaj, kliknij, aby wybrać pliki lub wybierz pliki z Plików l…" at bounding box center [94, 132] width 105 height 94
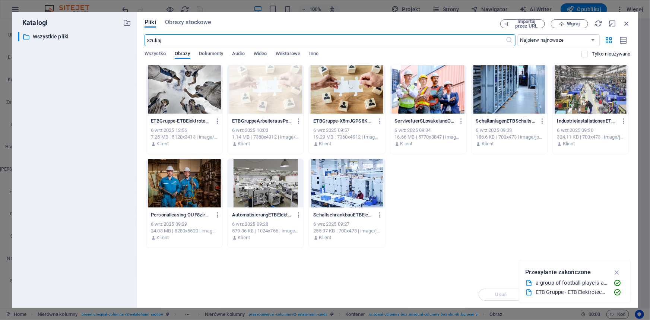
scroll to position [1747, 0]
click at [570, 25] on span "Wgraj" at bounding box center [573, 24] width 12 height 4
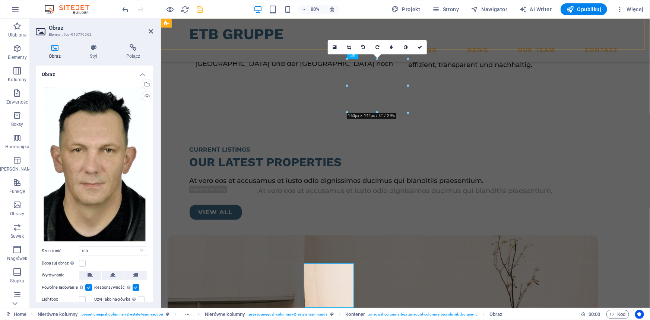
scroll to position [1562, 0]
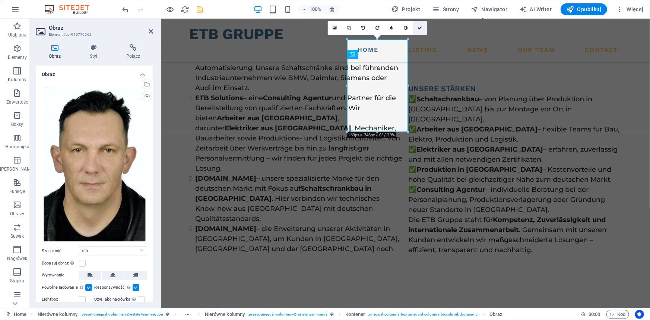
click at [420, 28] on icon at bounding box center [420, 28] width 4 height 4
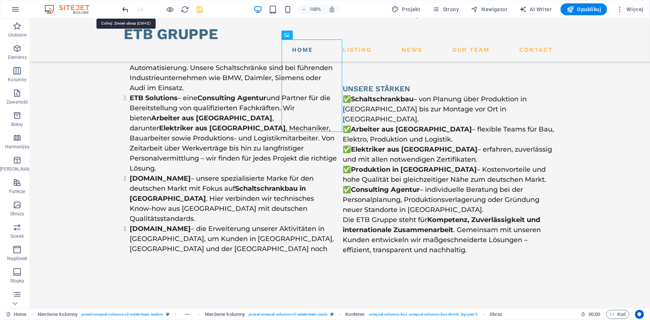
click at [125, 9] on icon "undo" at bounding box center [125, 9] width 9 height 9
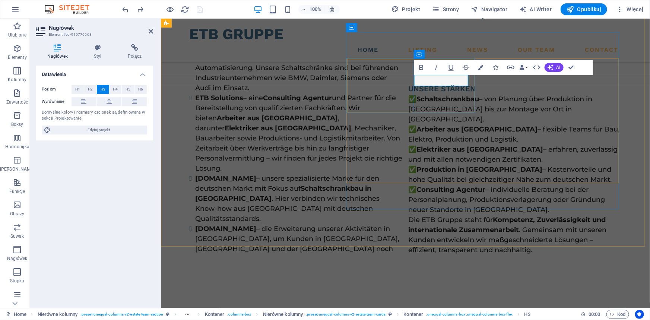
scroll to position [1557, 0]
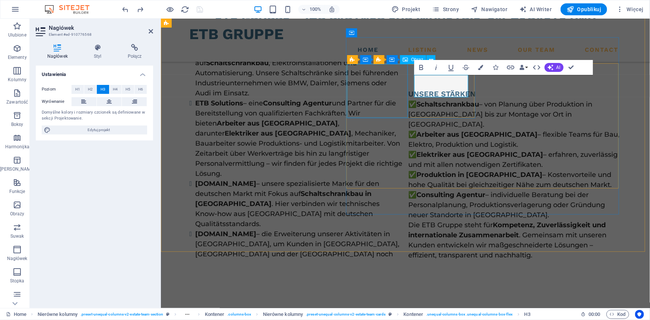
drag, startPoint x: 459, startPoint y: 91, endPoint x: 406, endPoint y: 92, distance: 52.9
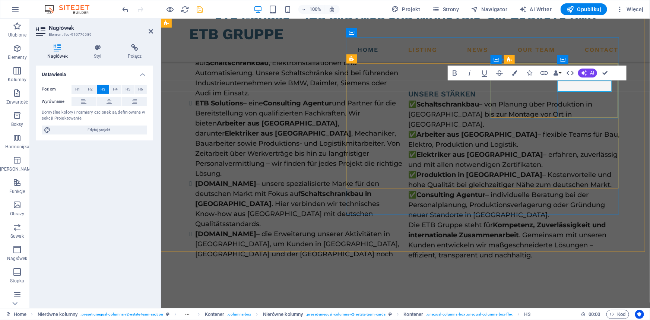
scroll to position [1551, 0]
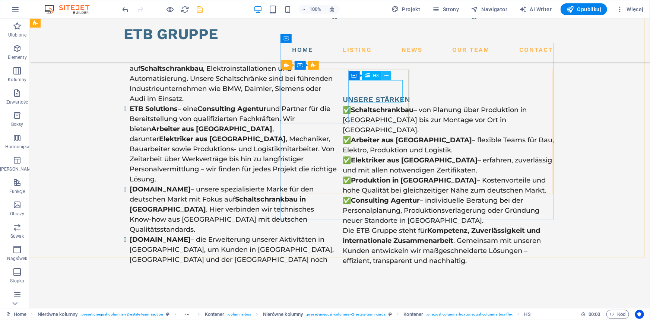
click at [387, 75] on icon at bounding box center [386, 76] width 4 height 8
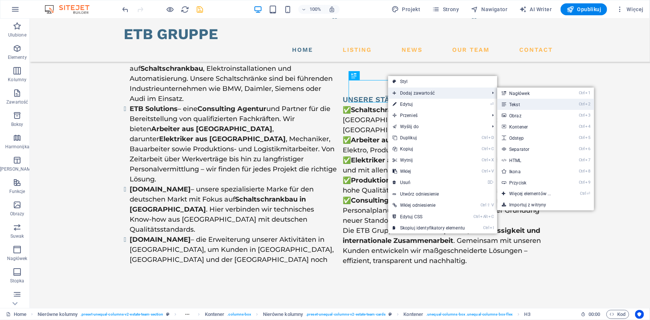
click at [539, 102] on link "Ctrl 2 Tekst" at bounding box center [531, 104] width 69 height 11
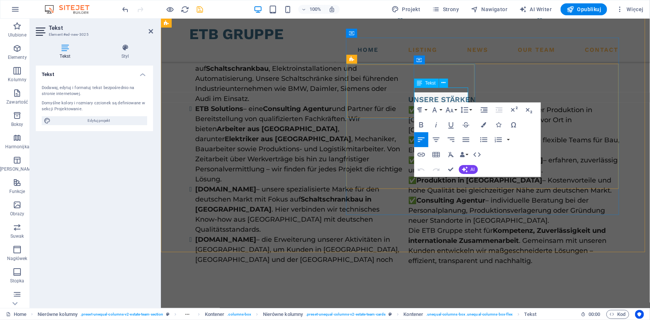
scroll to position [1557, 0]
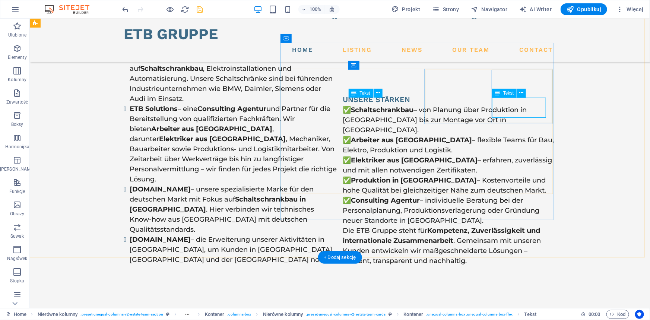
click at [522, 93] on icon at bounding box center [522, 93] width 4 height 8
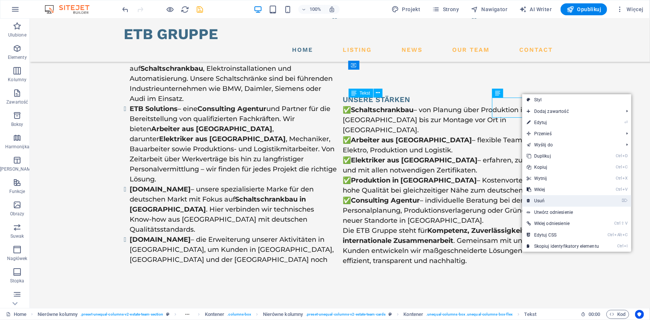
click at [547, 200] on link "⌦ Usuń" at bounding box center [562, 200] width 81 height 11
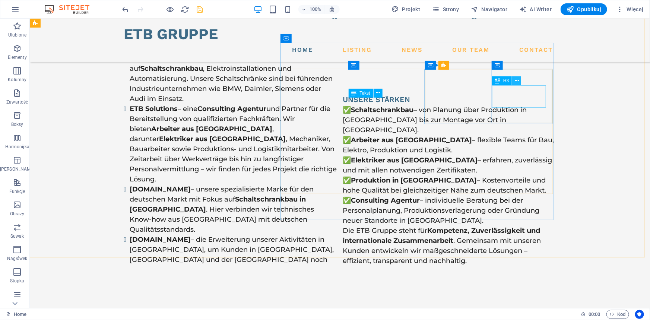
click at [517, 82] on icon at bounding box center [517, 81] width 4 height 8
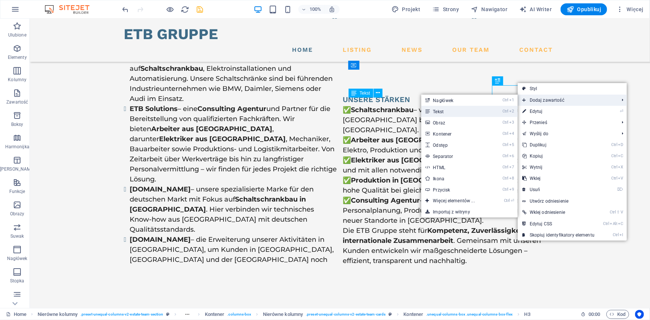
click at [467, 108] on link "Ctrl 2 Tekst" at bounding box center [455, 111] width 69 height 11
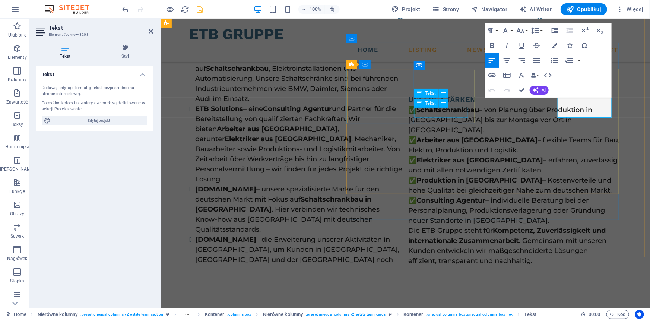
scroll to position [1557, 0]
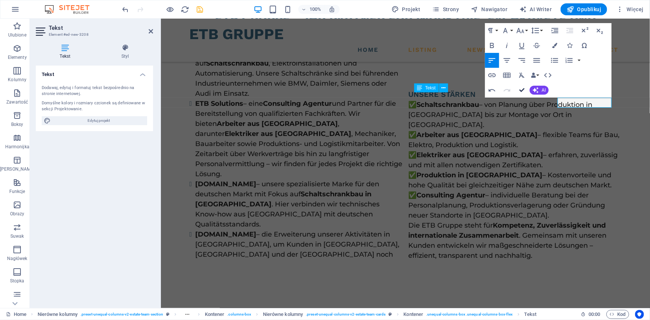
drag, startPoint x: 522, startPoint y: 89, endPoint x: 490, endPoint y: 70, distance: 36.4
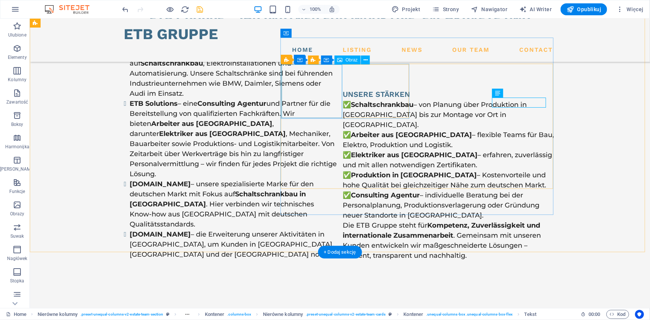
select select "%"
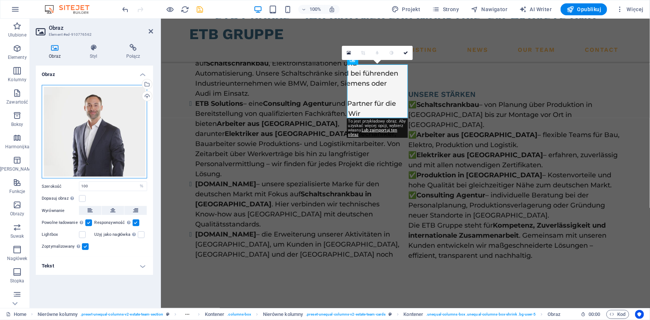
click at [115, 123] on div "Przeciągnij pliki tutaj, kliknij, aby wybrać pliki lub wybierz pliki z Plików l…" at bounding box center [94, 132] width 105 height 94
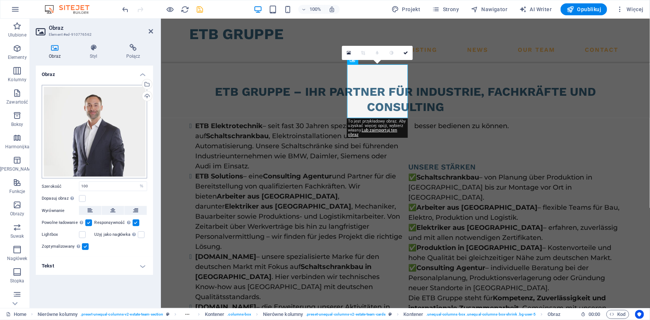
scroll to position [1742, 0]
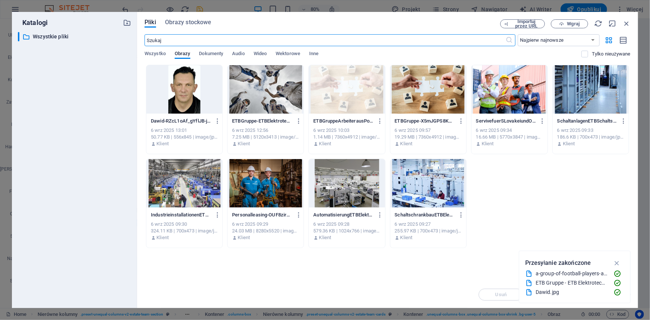
click at [237, 168] on div at bounding box center [266, 183] width 76 height 48
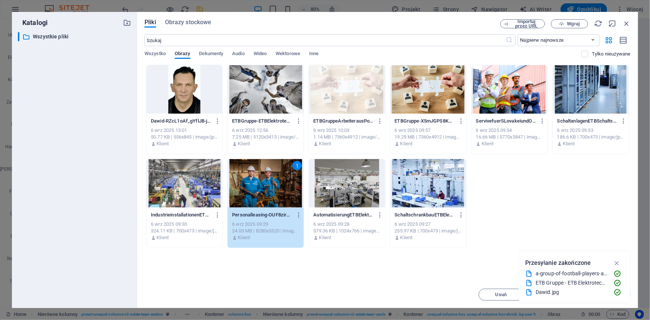
click at [237, 168] on div "1" at bounding box center [266, 183] width 76 height 48
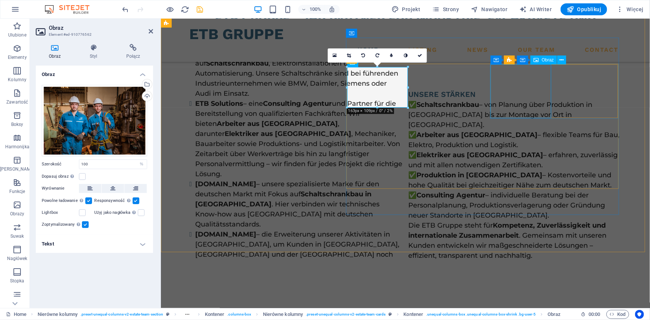
select select "%"
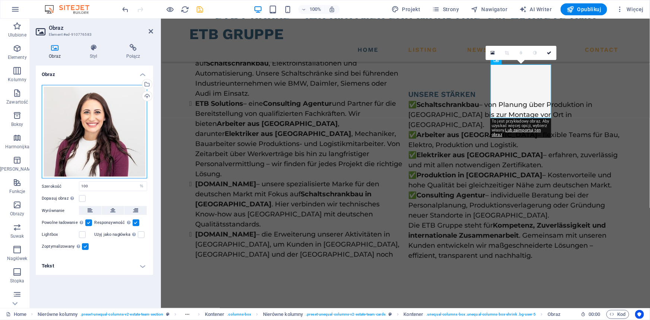
click at [135, 143] on div "Przeciągnij pliki tutaj, kliknij, aby wybrać pliki lub wybierz pliki z Plików l…" at bounding box center [94, 132] width 105 height 94
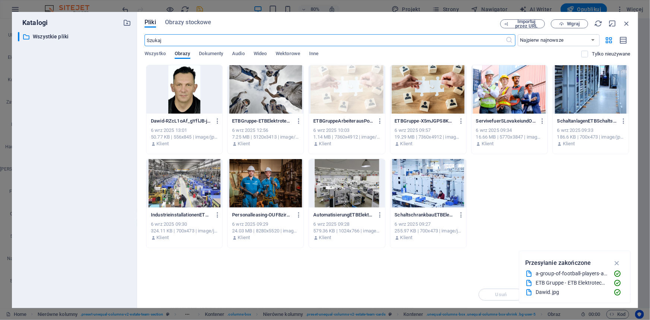
scroll to position [1742, 0]
click at [248, 174] on div at bounding box center [266, 183] width 76 height 48
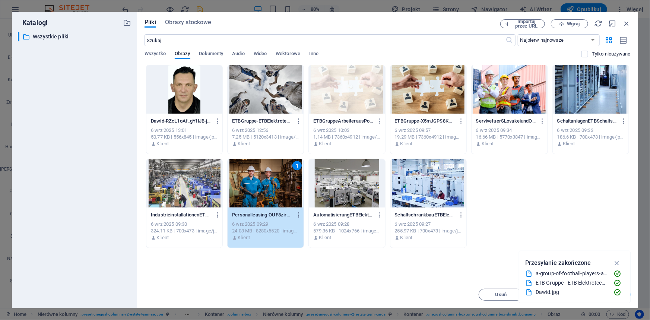
click at [248, 174] on div "1" at bounding box center [266, 183] width 76 height 48
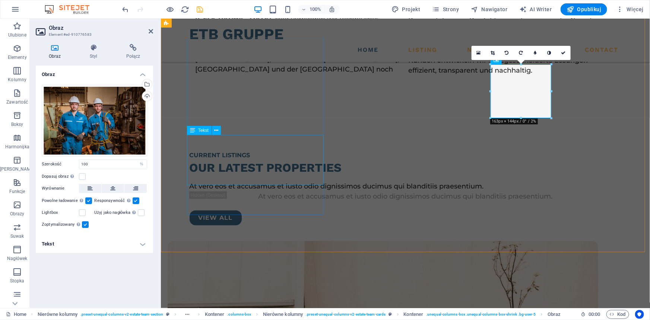
scroll to position [1557, 0]
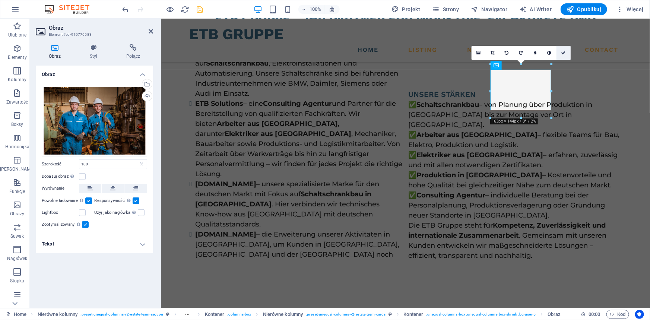
click at [565, 51] on icon at bounding box center [563, 53] width 4 height 4
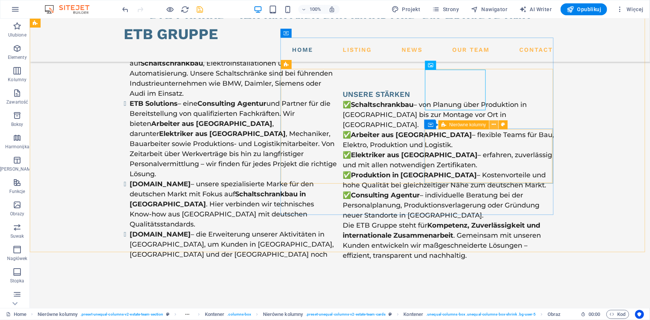
click at [494, 123] on icon at bounding box center [494, 125] width 4 height 8
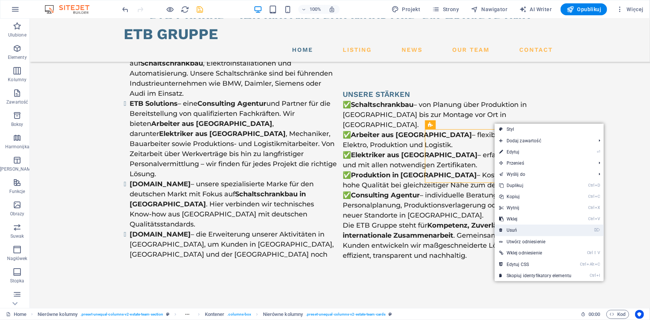
click at [524, 228] on link "⌦ Usuń" at bounding box center [535, 230] width 81 height 11
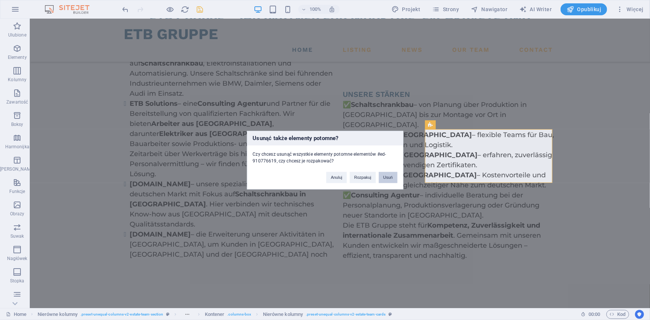
click at [382, 175] on button "Usuń" at bounding box center [388, 177] width 19 height 11
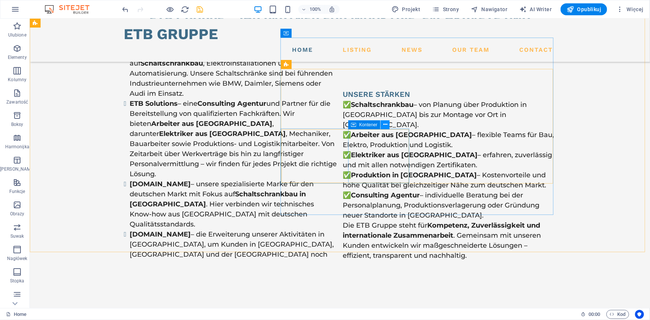
click at [387, 124] on icon at bounding box center [385, 125] width 4 height 8
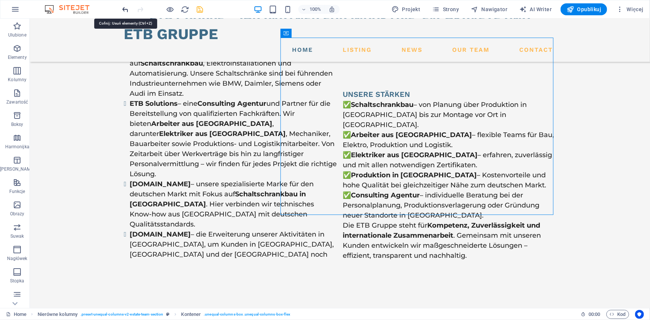
click at [126, 7] on icon "undo" at bounding box center [125, 9] width 9 height 9
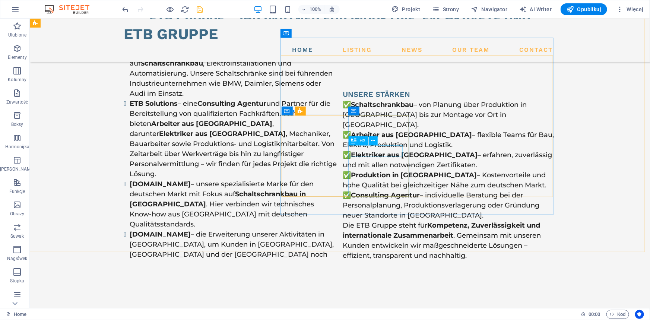
click at [355, 145] on icon at bounding box center [354, 140] width 5 height 9
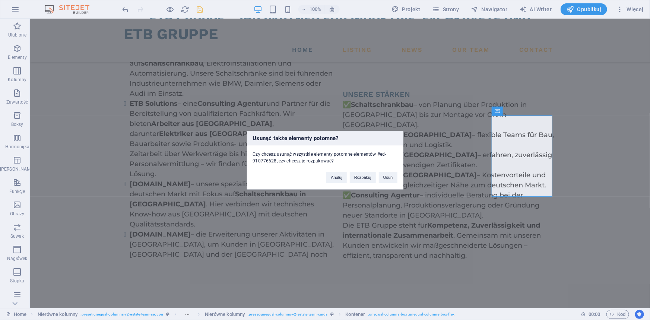
click at [507, 180] on div "Usunąć także elementy potomne? Czy chcesz usunąć wszystkie elementy potomne ele…" at bounding box center [325, 160] width 650 height 320
drag, startPoint x: 330, startPoint y: 175, endPoint x: 302, endPoint y: 156, distance: 34.0
click at [330, 175] on button "Anuluj" at bounding box center [336, 177] width 20 height 11
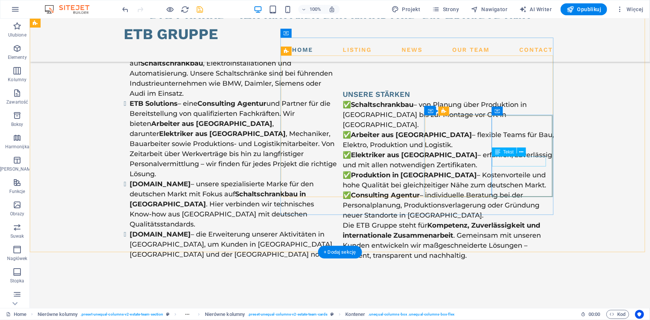
click at [513, 156] on div "Tekst" at bounding box center [504, 152] width 25 height 9
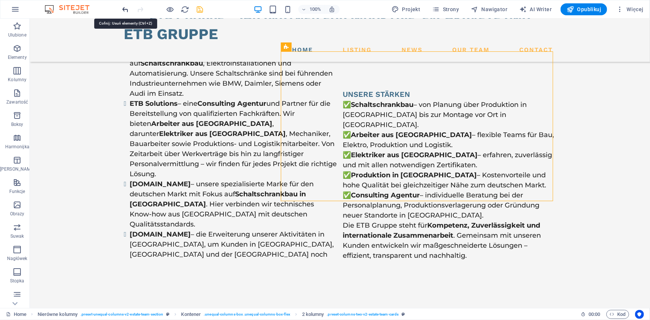
click at [126, 9] on icon "undo" at bounding box center [125, 9] width 9 height 9
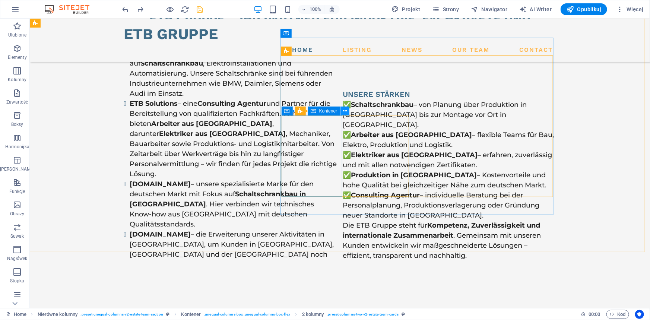
click at [346, 111] on icon at bounding box center [345, 111] width 4 height 8
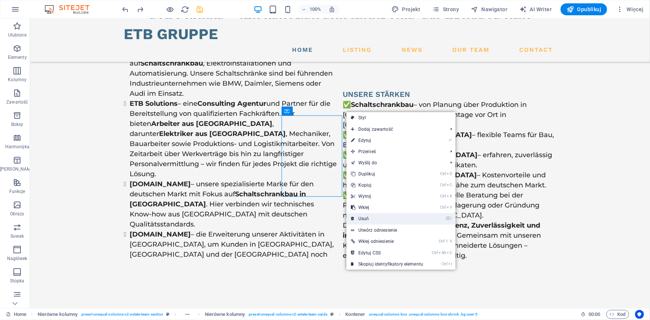
click at [373, 216] on link "⌦ Usuń" at bounding box center [386, 218] width 81 height 11
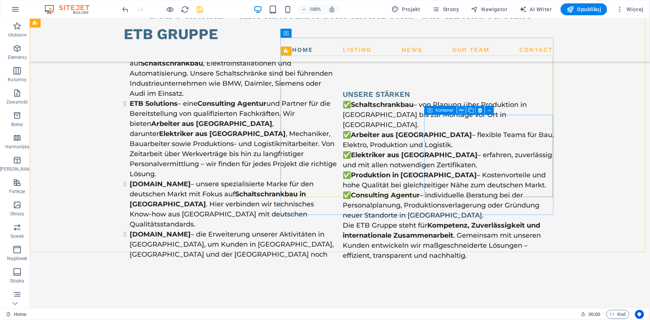
click at [462, 110] on icon at bounding box center [462, 111] width 4 height 8
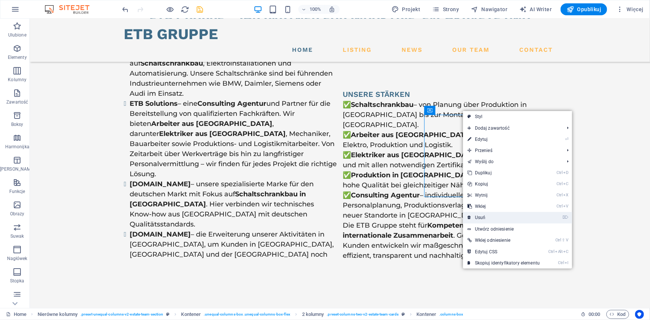
click at [491, 214] on link "⌦ Usuń" at bounding box center [503, 217] width 81 height 11
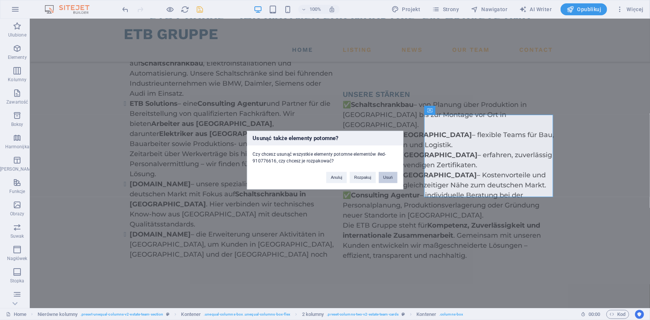
click at [388, 174] on button "Usuń" at bounding box center [388, 177] width 19 height 11
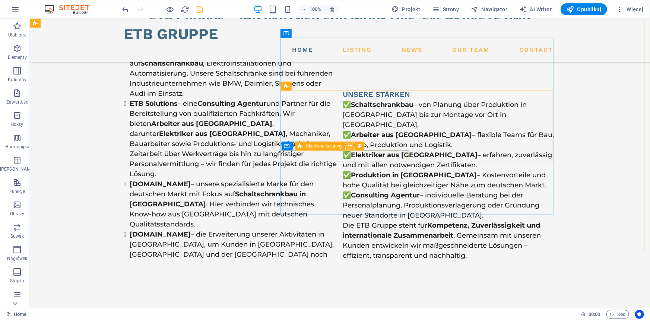
click at [352, 147] on icon at bounding box center [350, 146] width 4 height 8
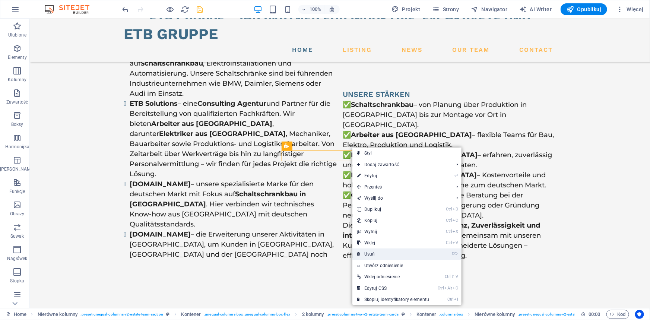
click at [380, 253] on link "⌦ Usuń" at bounding box center [392, 253] width 81 height 11
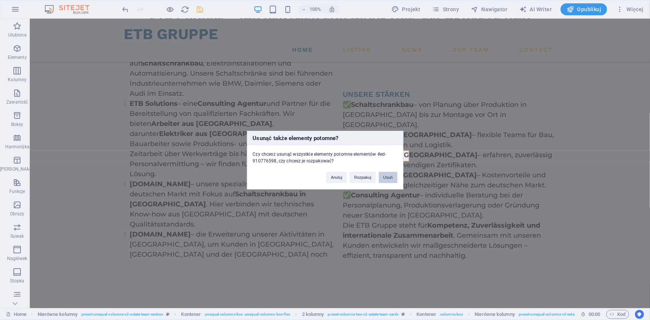
click at [390, 177] on button "Usuń" at bounding box center [388, 177] width 19 height 11
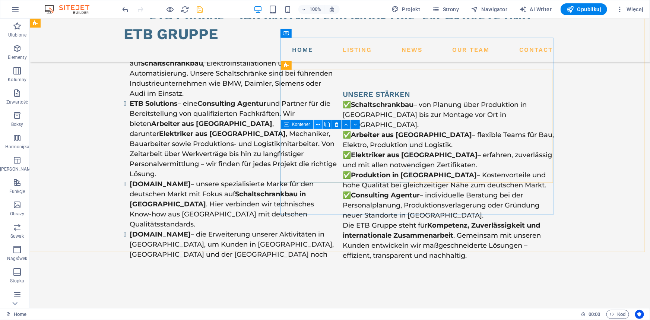
click at [316, 123] on icon at bounding box center [318, 125] width 4 height 8
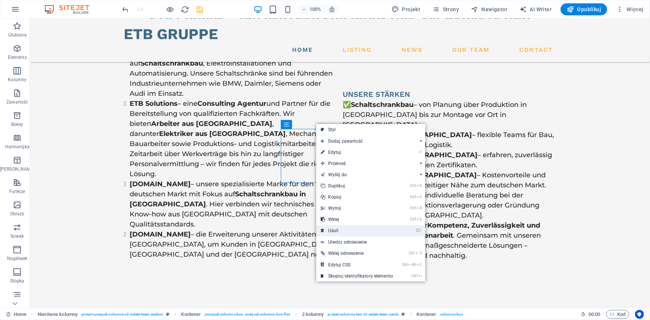
click at [400, 229] on li "⌦ Usuń" at bounding box center [370, 231] width 109 height 12
click at [336, 231] on link "⌦ Usuń" at bounding box center [356, 230] width 81 height 11
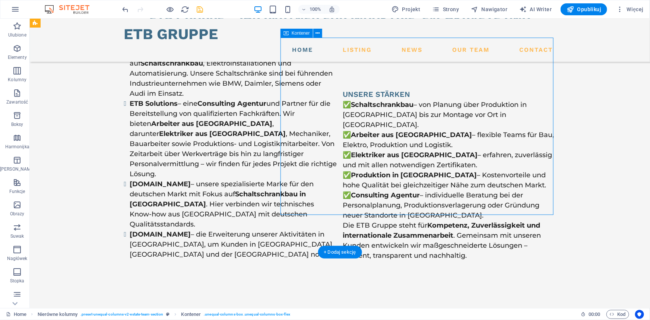
scroll to position [1489, 0]
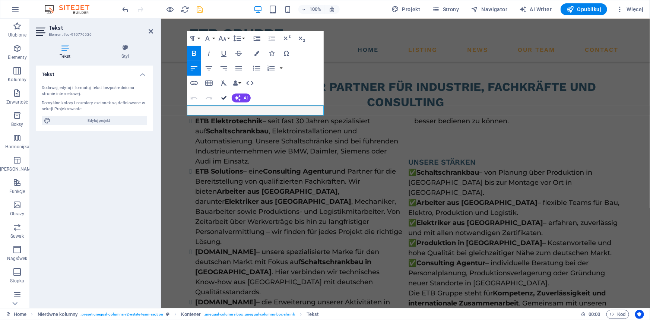
drag, startPoint x: 225, startPoint y: 95, endPoint x: 196, endPoint y: 78, distance: 33.6
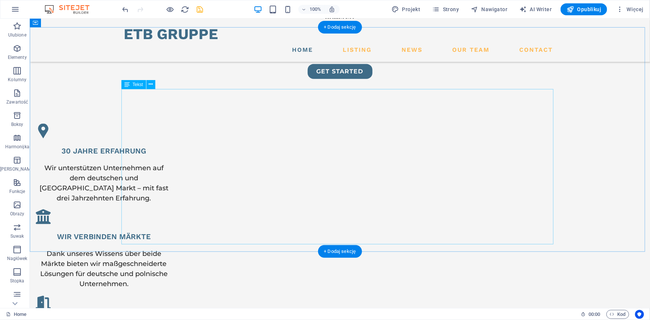
scroll to position [541, 0]
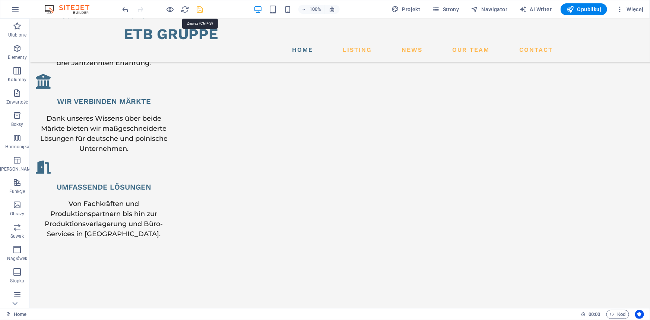
click at [198, 10] on icon "save" at bounding box center [200, 9] width 9 height 9
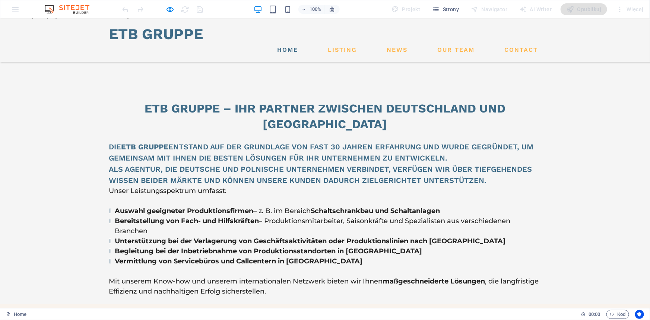
scroll to position [728, 0]
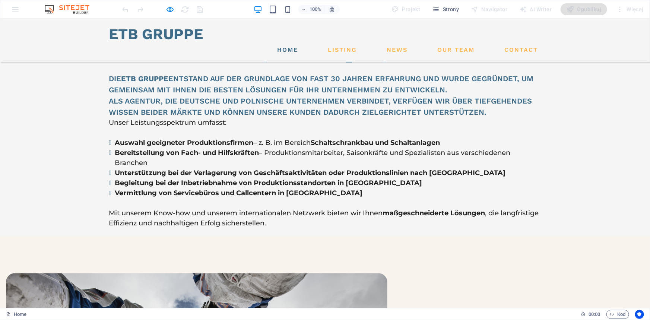
scroll to position [830, 0]
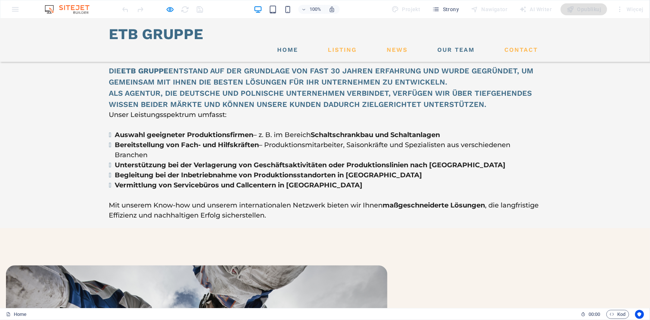
click at [452, 44] on link "Our Team" at bounding box center [456, 50] width 43 height 12
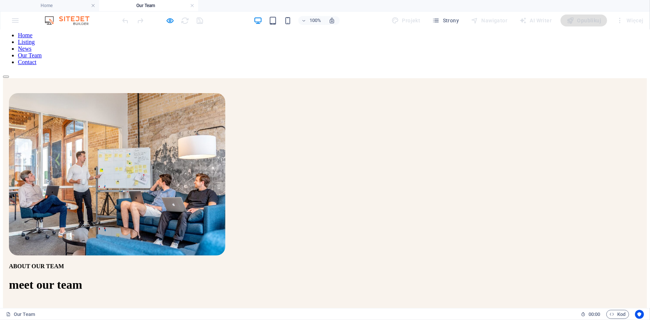
scroll to position [0, 0]
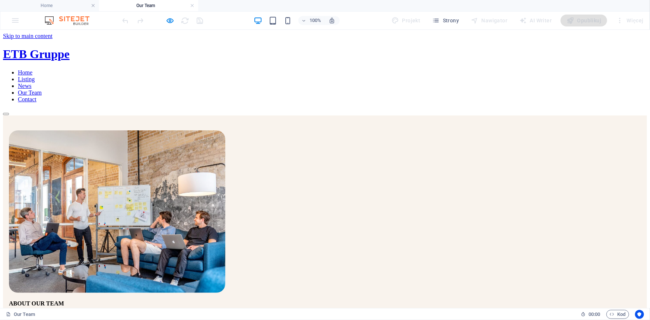
click at [290, 69] on nav "Home Listing News Our Team Contact" at bounding box center [325, 86] width 644 height 34
click at [168, 22] on icon "button" at bounding box center [170, 20] width 9 height 9
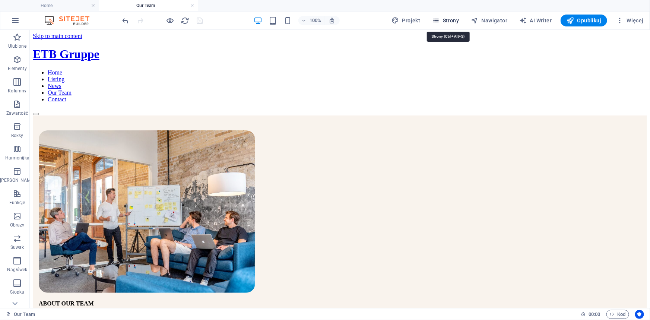
click at [454, 17] on span "Strony" at bounding box center [445, 20] width 27 height 7
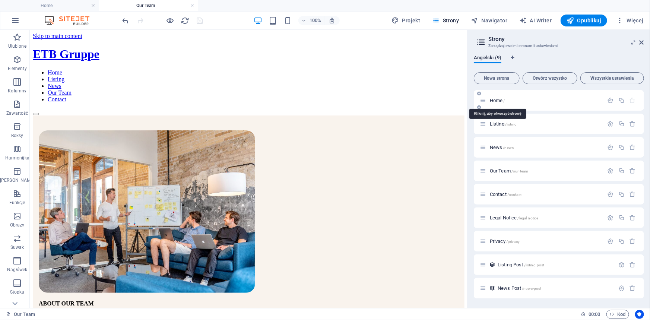
click at [496, 98] on span "Home /" at bounding box center [497, 101] width 15 height 6
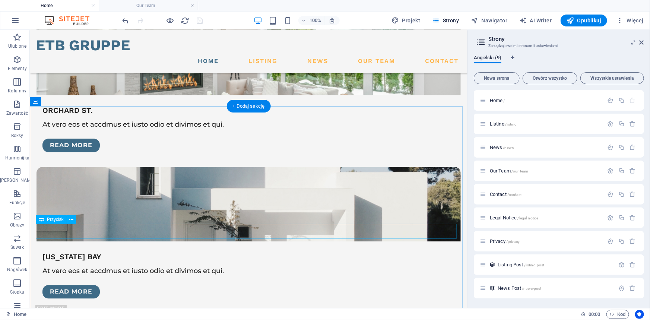
scroll to position [2043, 0]
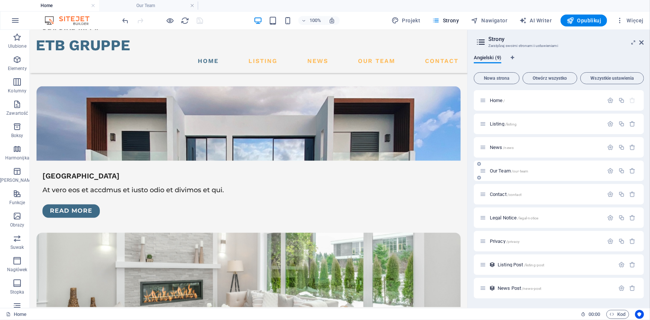
click at [501, 171] on span "Our Team /our-team" at bounding box center [509, 171] width 38 height 6
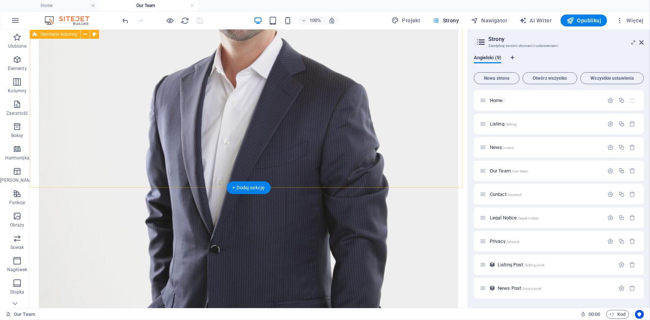
scroll to position [779, 0]
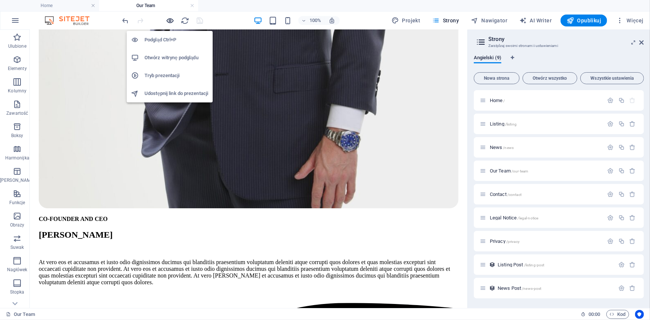
click at [171, 21] on icon "button" at bounding box center [170, 20] width 9 height 9
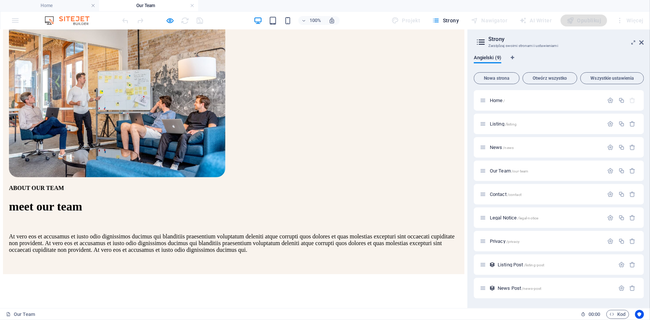
scroll to position [0, 0]
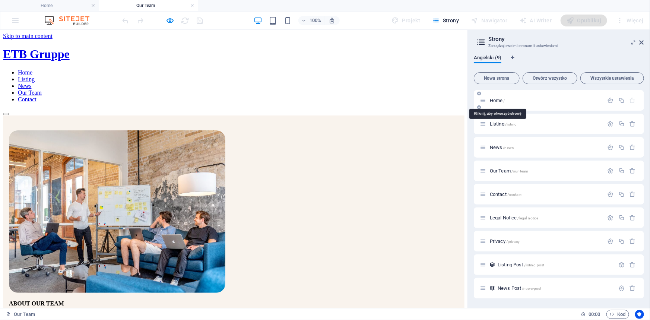
click at [493, 100] on span "Home /" at bounding box center [497, 101] width 15 height 6
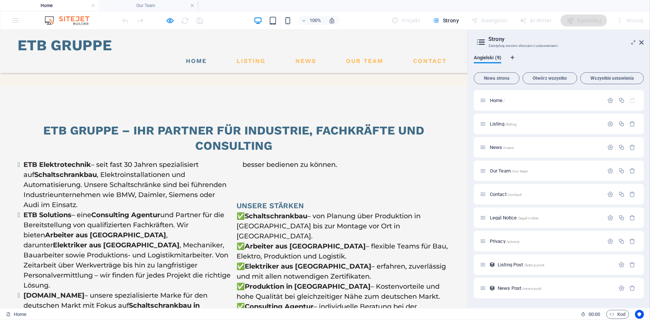
scroll to position [1405, 0]
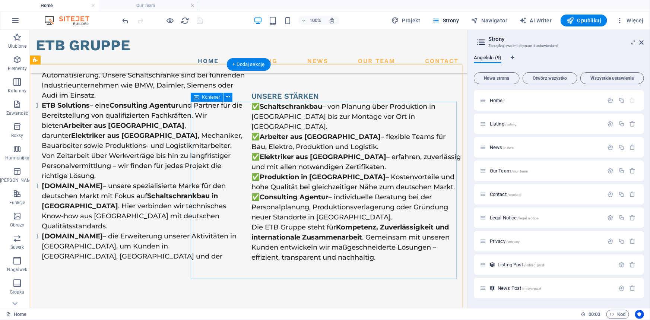
scroll to position [1556, 0]
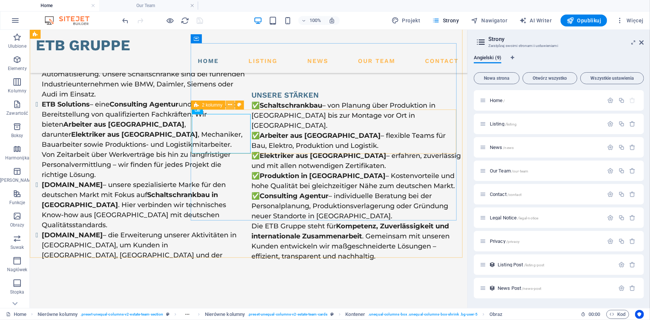
click at [232, 105] on icon at bounding box center [230, 105] width 4 height 8
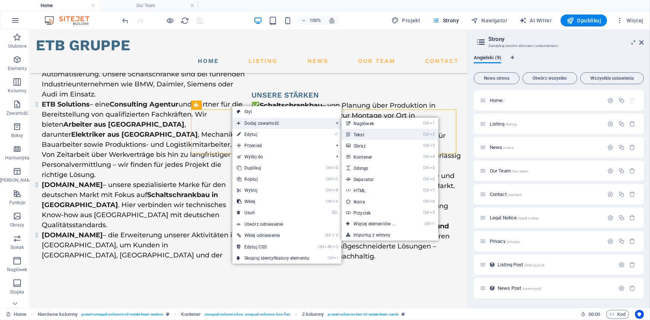
click at [369, 134] on link "Ctrl 2 Tekst" at bounding box center [376, 134] width 69 height 11
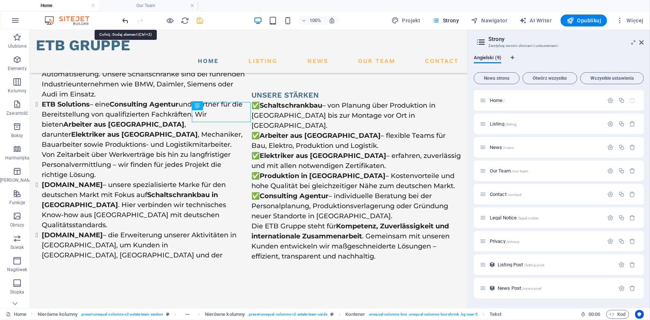
click at [125, 21] on icon "undo" at bounding box center [125, 20] width 9 height 9
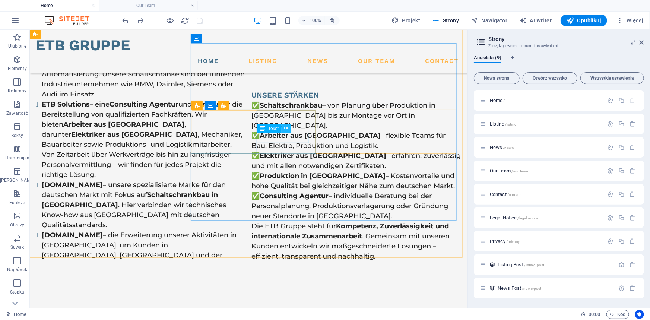
click at [287, 126] on icon at bounding box center [287, 128] width 4 height 8
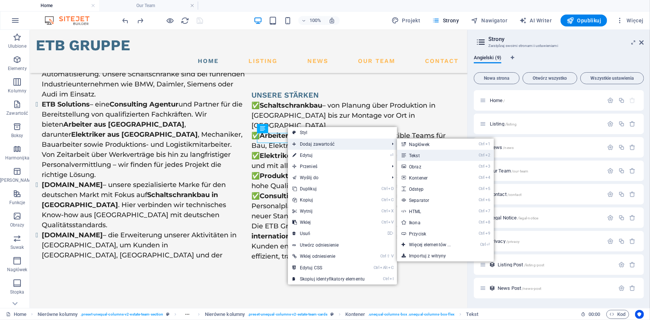
click at [424, 156] on link "Ctrl 2 Tekst" at bounding box center [431, 155] width 69 height 11
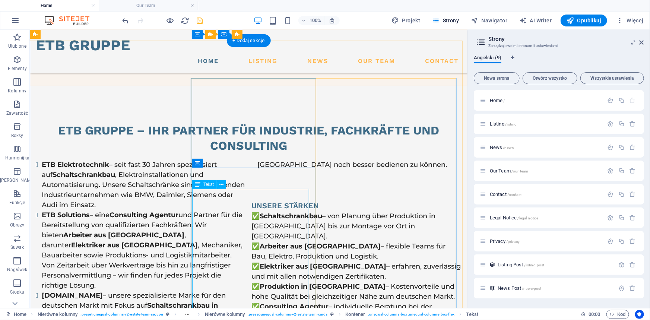
scroll to position [1442, 0]
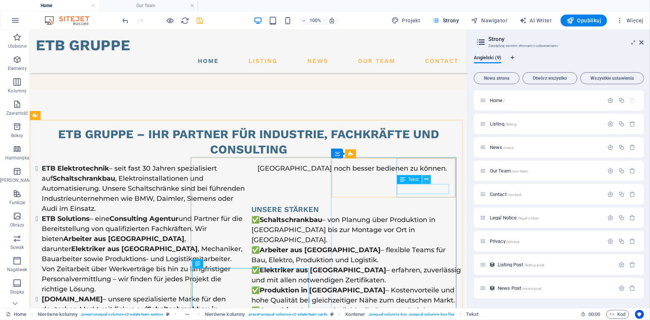
click at [428, 180] on icon at bounding box center [426, 179] width 4 height 8
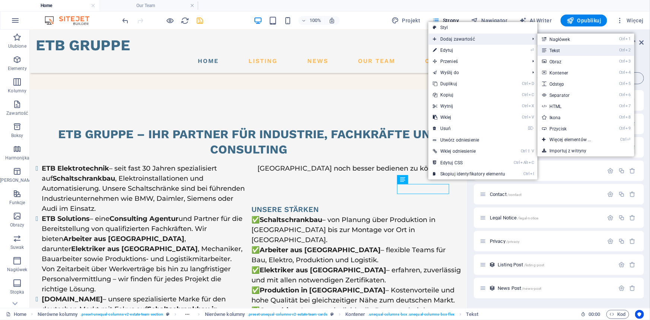
click at [560, 48] on link "Ctrl 2 Tekst" at bounding box center [572, 50] width 69 height 11
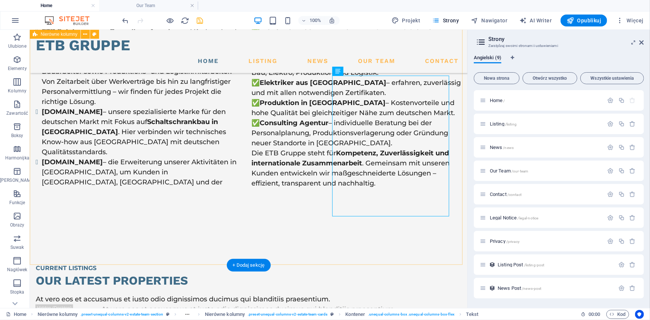
scroll to position [1643, 0]
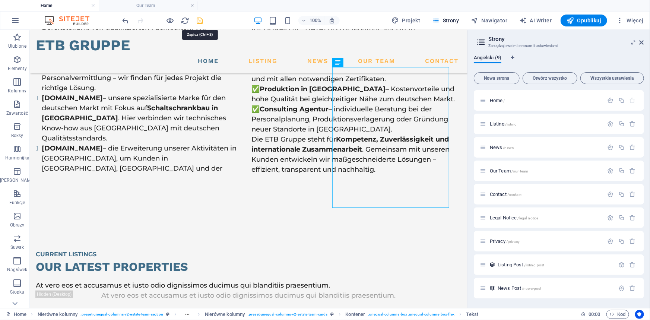
click at [198, 19] on icon "save" at bounding box center [200, 20] width 9 height 9
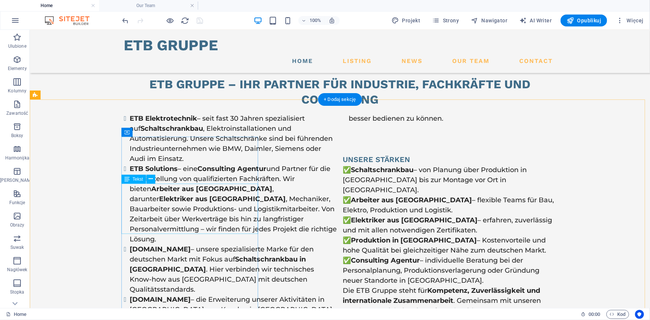
scroll to position [1503, 0]
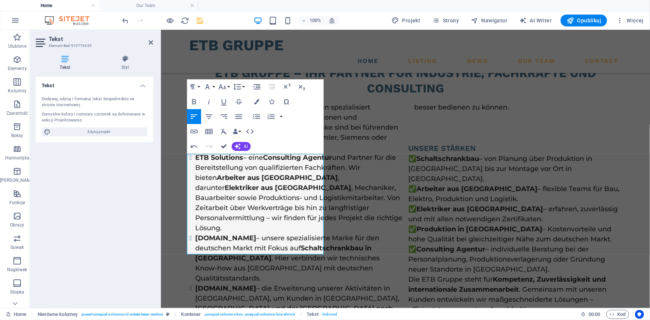
drag, startPoint x: 225, startPoint y: 146, endPoint x: 142, endPoint y: 26, distance: 145.4
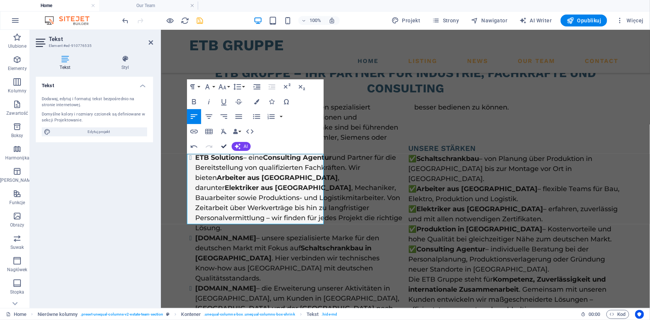
drag, startPoint x: 222, startPoint y: 148, endPoint x: 146, endPoint y: 216, distance: 102.6
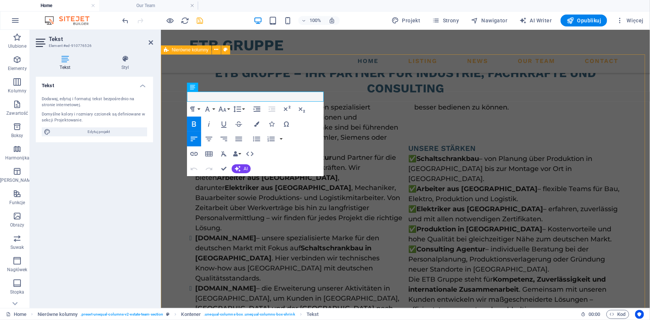
drag, startPoint x: 236, startPoint y: 99, endPoint x: 178, endPoint y: 96, distance: 57.4
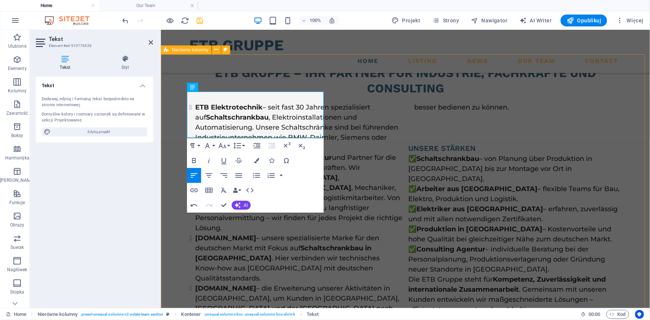
drag, startPoint x: 275, startPoint y: 98, endPoint x: 181, endPoint y: 100, distance: 93.5
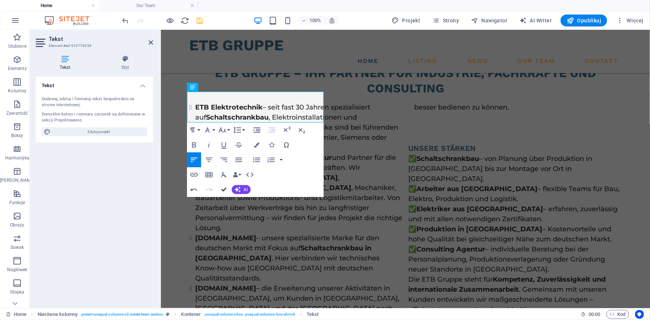
drag, startPoint x: 225, startPoint y: 188, endPoint x: 194, endPoint y: 159, distance: 42.4
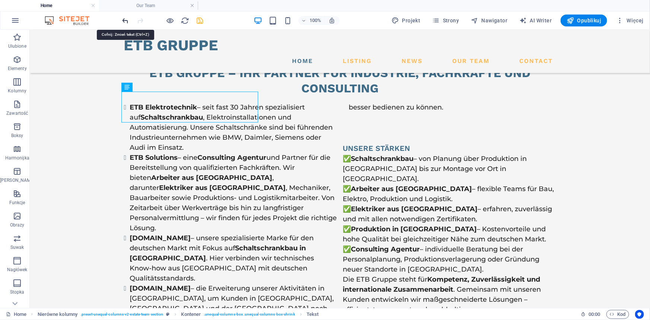
click at [123, 19] on icon "undo" at bounding box center [125, 20] width 9 height 9
click at [124, 19] on icon "undo" at bounding box center [125, 20] width 9 height 9
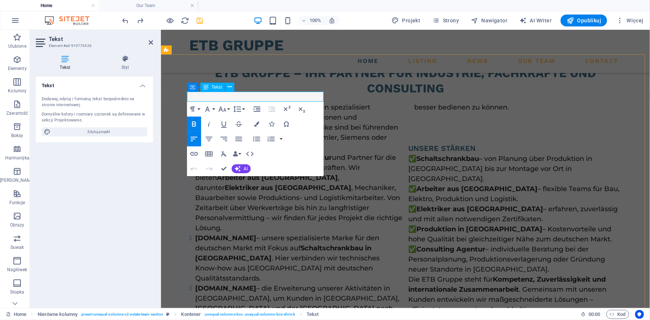
drag, startPoint x: 218, startPoint y: 96, endPoint x: 191, endPoint y: 96, distance: 26.5
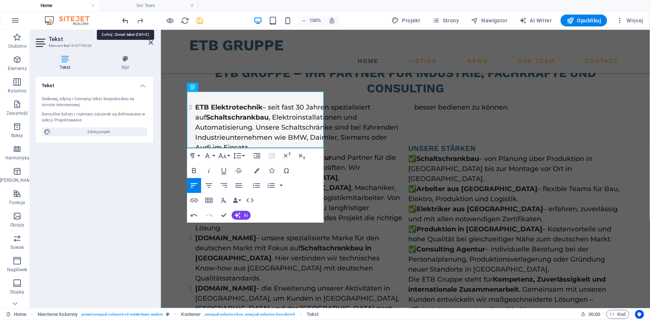
click at [124, 18] on icon "undo" at bounding box center [125, 20] width 9 height 9
click at [195, 218] on icon "button" at bounding box center [194, 215] width 9 height 9
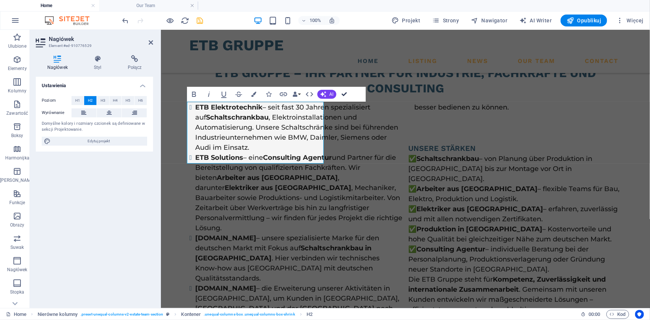
drag, startPoint x: 342, startPoint y: 91, endPoint x: 313, endPoint y: 73, distance: 33.6
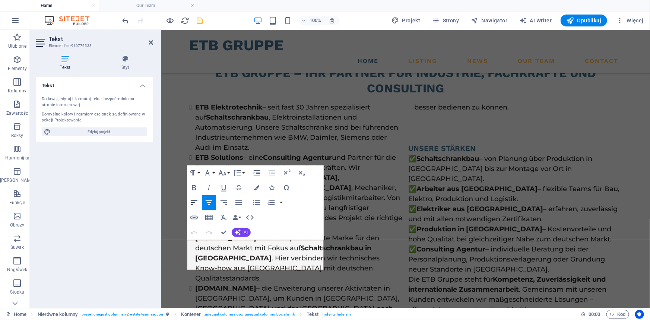
click at [191, 200] on icon "button" at bounding box center [194, 202] width 7 height 4
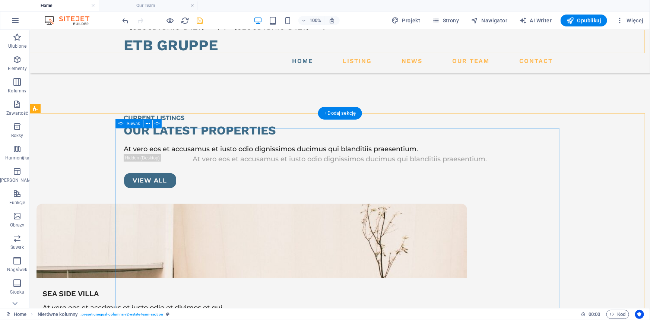
scroll to position [1875, 0]
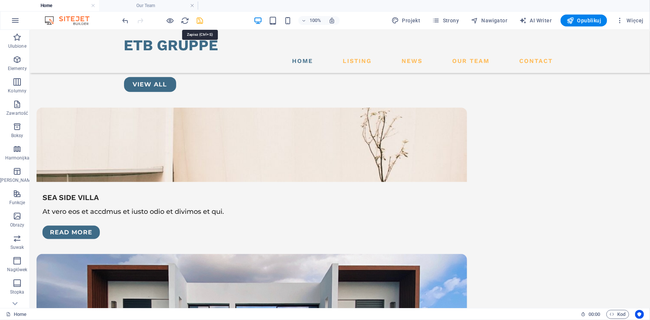
click at [197, 19] on icon "save" at bounding box center [200, 20] width 9 height 9
drag, startPoint x: 449, startPoint y: 22, endPoint x: 422, endPoint y: 1, distance: 34.7
click at [449, 22] on span "Strony" at bounding box center [445, 20] width 27 height 7
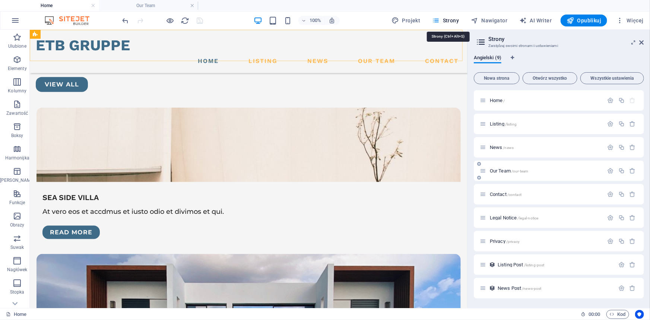
scroll to position [1888, 0]
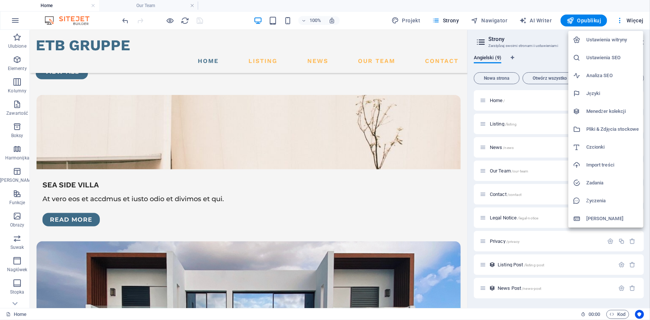
click at [589, 218] on h6 "[PERSON_NAME]" at bounding box center [612, 218] width 53 height 9
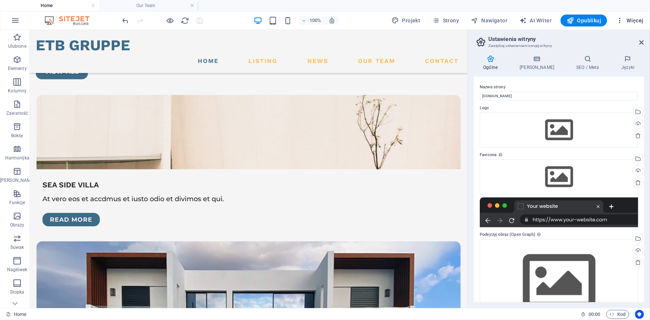
drag, startPoint x: 640, startPoint y: 41, endPoint x: 639, endPoint y: 17, distance: 23.5
click at [640, 41] on icon at bounding box center [642, 42] width 4 height 6
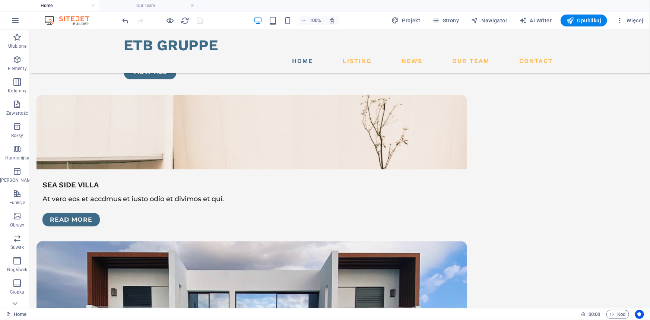
scroll to position [1875, 0]
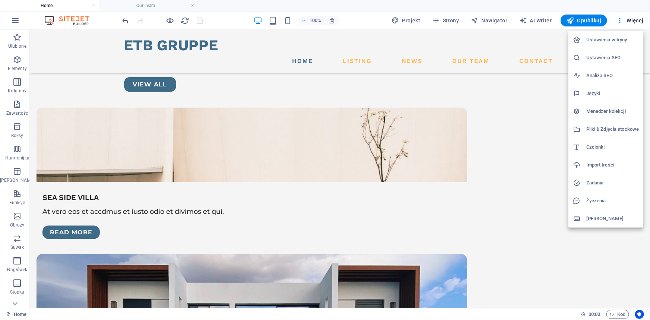
click at [589, 219] on h6 "[PERSON_NAME]" at bounding box center [612, 218] width 53 height 9
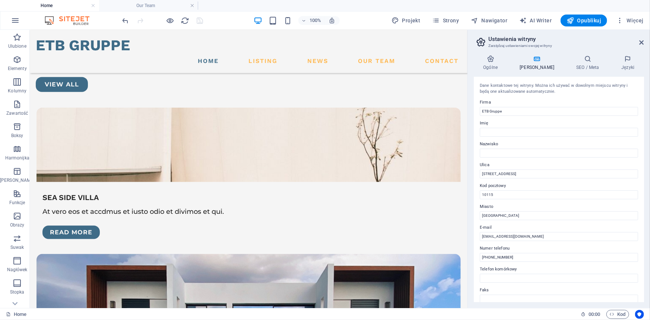
scroll to position [1888, 0]
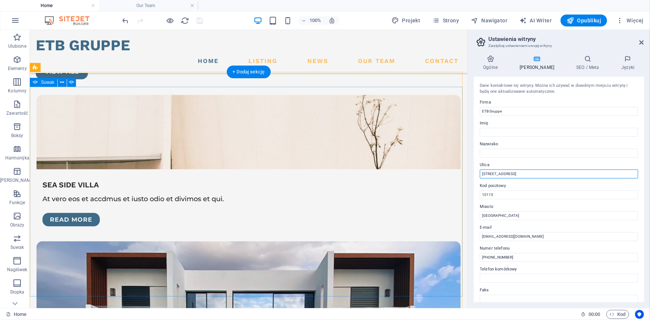
drag, startPoint x: 539, startPoint y: 203, endPoint x: 459, endPoint y: 173, distance: 85.2
click at [514, 171] on input "[STREET_ADDRESS]" at bounding box center [559, 173] width 158 height 9
drag, startPoint x: 514, startPoint y: 171, endPoint x: 469, endPoint y: 171, distance: 44.7
click at [469, 171] on aside "Ustawienia witryny Zarządzaj ustawieniami swojej witryny Ogólne Dane SEO / Meta…" at bounding box center [558, 169] width 183 height 278
type input "Dębowa 1"
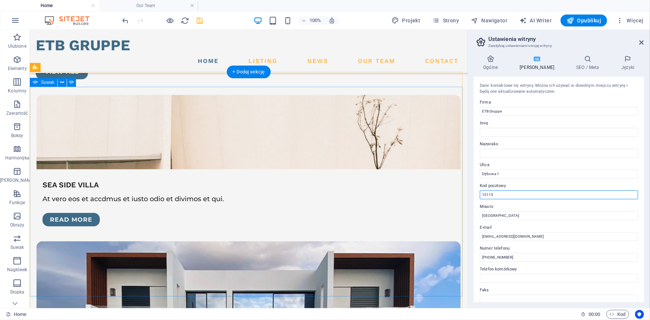
drag, startPoint x: 526, startPoint y: 223, endPoint x: 445, endPoint y: 198, distance: 85.0
type input "7"
type input "42-700"
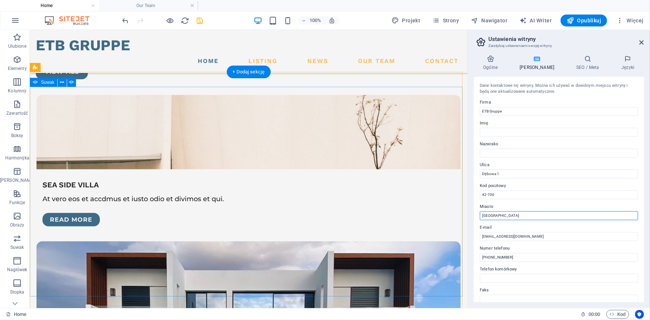
drag, startPoint x: 526, startPoint y: 245, endPoint x: 455, endPoint y: 214, distance: 76.9
type input "Lubliniec"
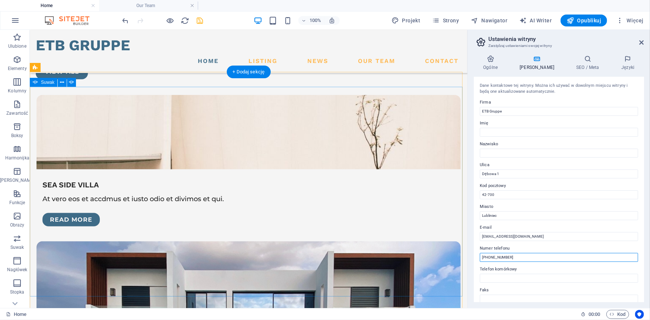
drag, startPoint x: 511, startPoint y: 288, endPoint x: 449, endPoint y: 260, distance: 68.5
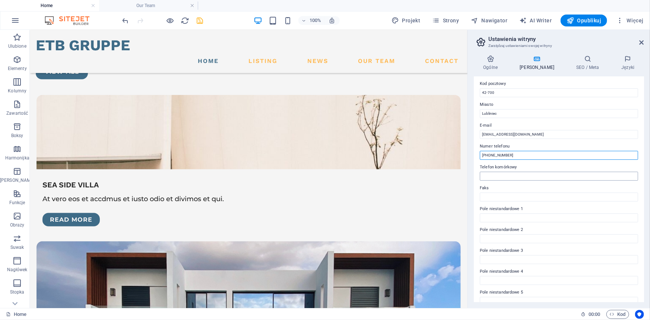
scroll to position [132, 0]
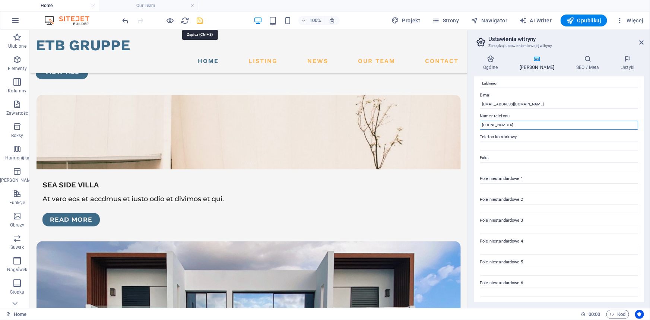
type input "[PHONE_NUMBER]"
click at [197, 19] on icon "save" at bounding box center [200, 20] width 9 height 9
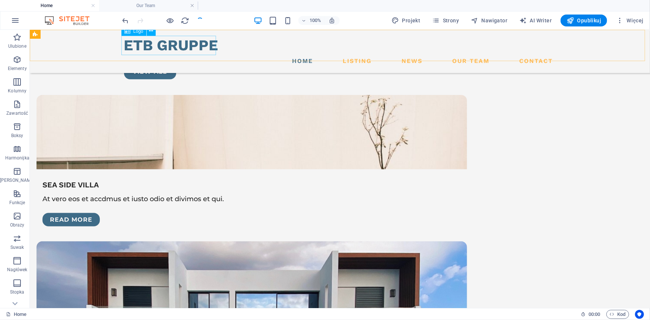
scroll to position [1875, 0]
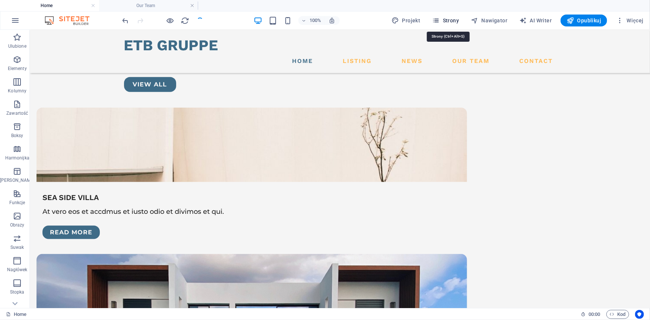
click at [446, 18] on span "Strony" at bounding box center [445, 20] width 27 height 7
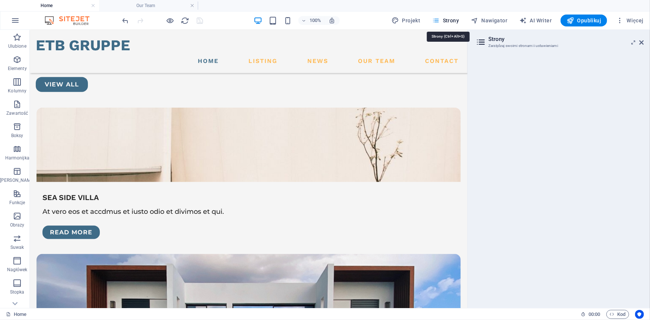
scroll to position [1888, 0]
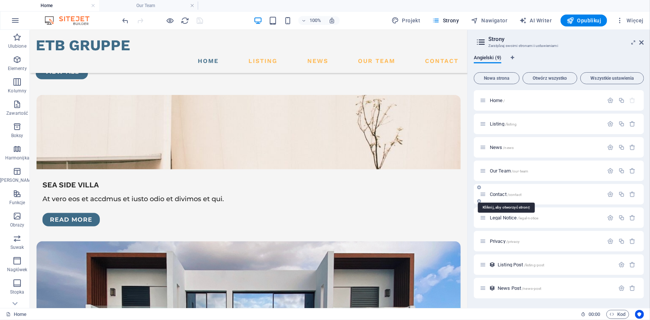
click at [500, 194] on span "Contact /contact" at bounding box center [506, 194] width 32 height 6
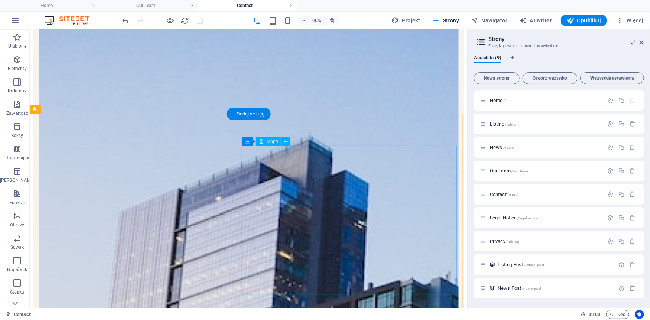
scroll to position [237, 0]
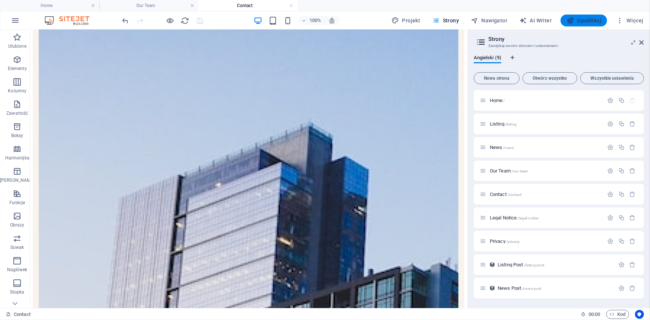
click at [583, 21] on span "Opublikuj" at bounding box center [584, 20] width 35 height 7
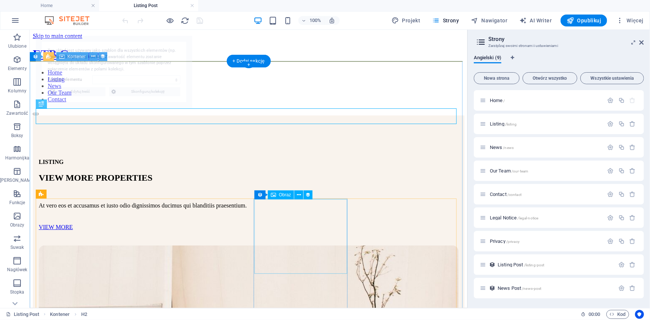
select select "68bbe68e4ec518008f0559a0"
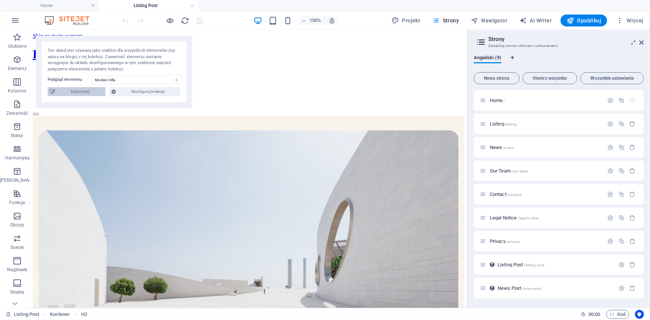
click at [0, 0] on span "Edytuj treść" at bounding box center [0, 0] width 0 height 0
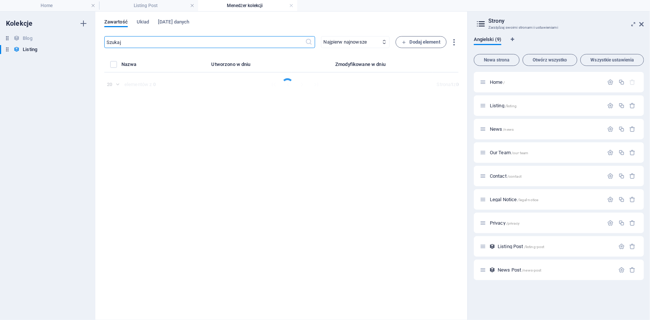
select select "Villa"
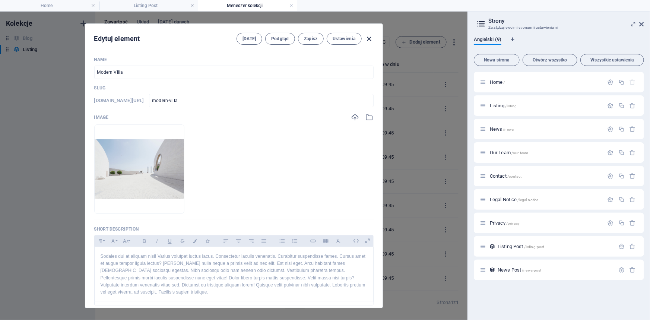
click at [370, 35] on icon "button" at bounding box center [369, 39] width 9 height 9
checkbox input "false"
type input "modern-villa"
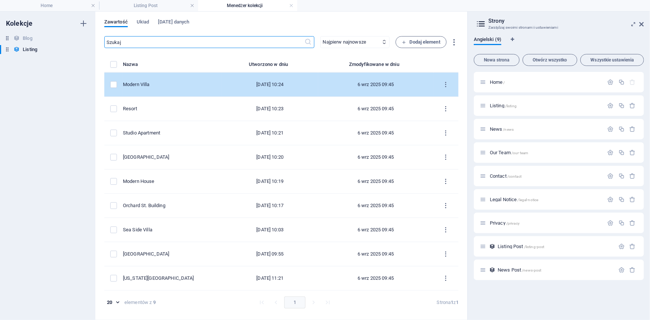
click at [165, 85] on div "Modern Villa" at bounding box center [169, 84] width 93 height 7
select select "Villa"
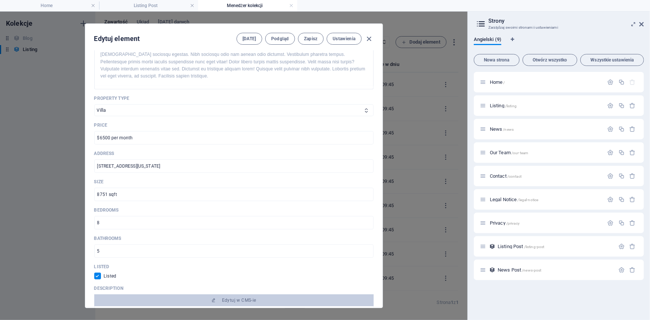
scroll to position [271, 0]
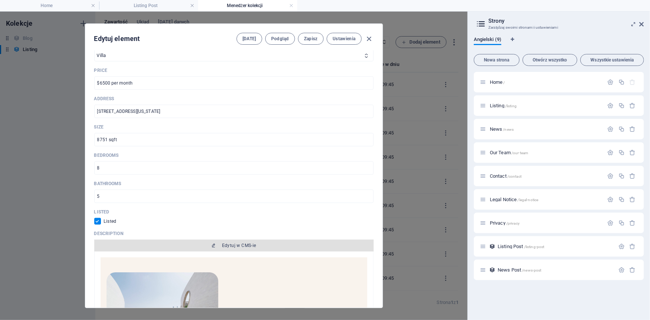
click at [243, 245] on span "Edytuj w CMS-ie" at bounding box center [239, 246] width 34 height 6
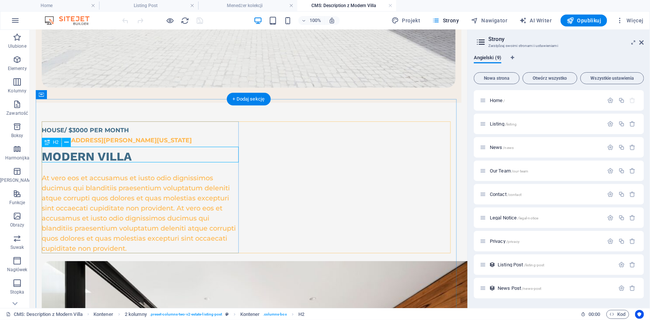
click at [135, 159] on div "Modern villa" at bounding box center [141, 167] width 200 height 16
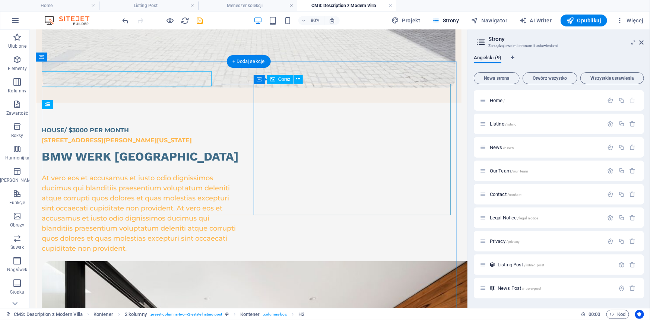
scroll to position [309, 0]
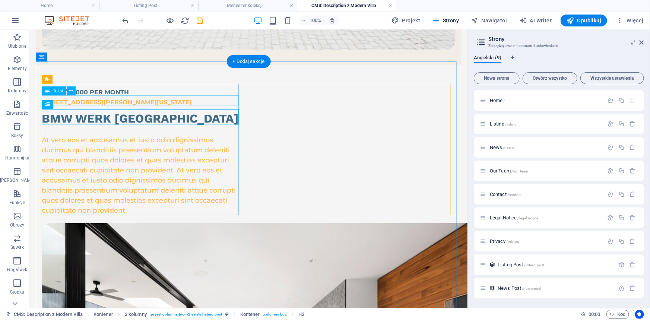
click at [118, 101] on div "3517 W. GRAY ST. UTICA, PENNSYLVANIA, 57867" at bounding box center [141, 107] width 200 height 20
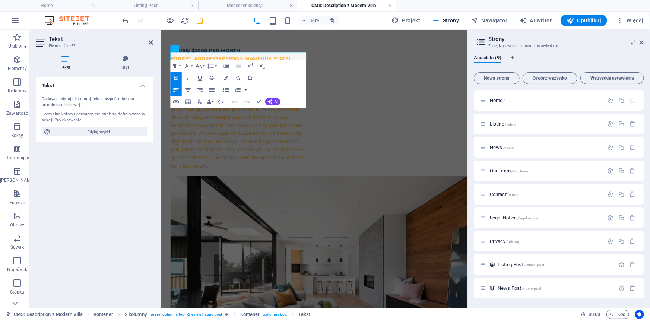
drag, startPoint x: 321, startPoint y: 61, endPoint x: 288, endPoint y: 85, distance: 40.1
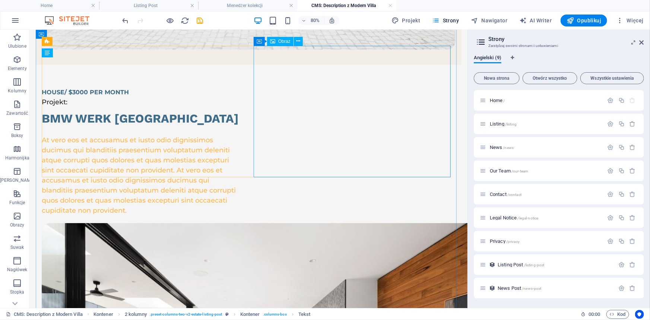
scroll to position [346, 0]
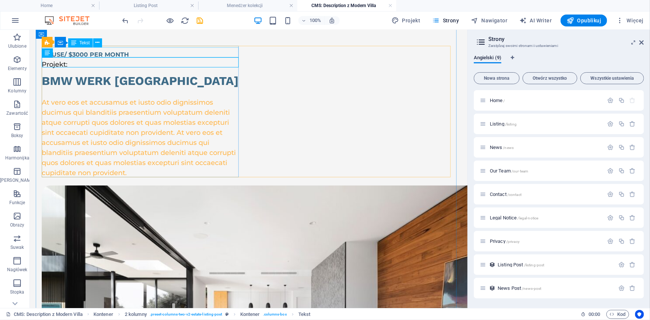
click at [136, 51] on div "HOUSE/ $3000 PER MONTH" at bounding box center [141, 54] width 200 height 10
click at [101, 49] on div "HOUSE/ $3000 PER MONTH" at bounding box center [141, 54] width 200 height 10
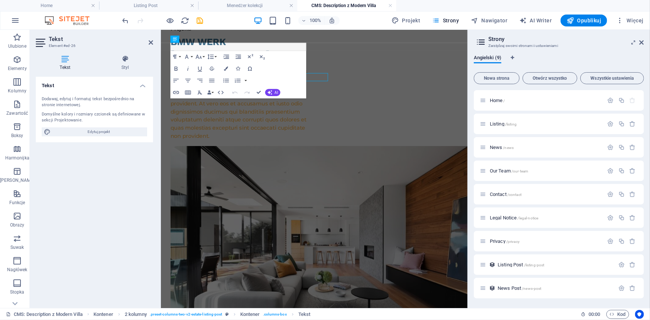
scroll to position [310, 0]
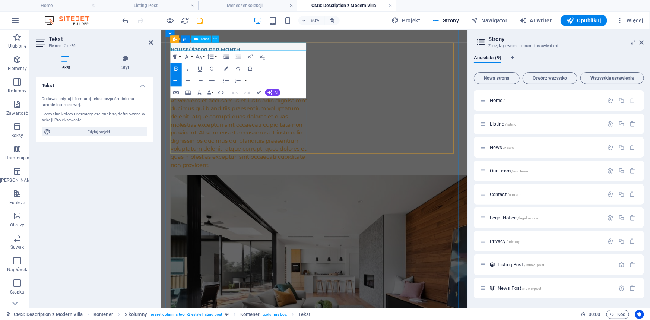
click at [231, 52] on span "HOUSE/ $3000 PER MONTH" at bounding box center [215, 54] width 87 height 7
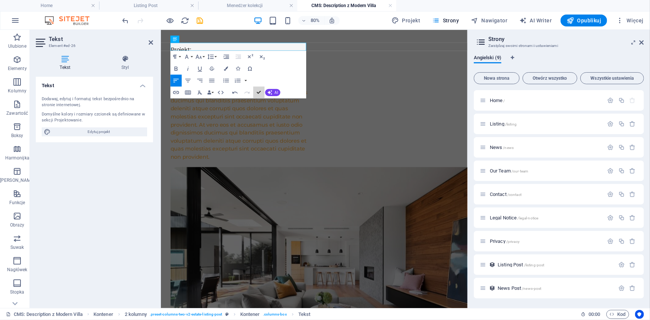
scroll to position [348, 0]
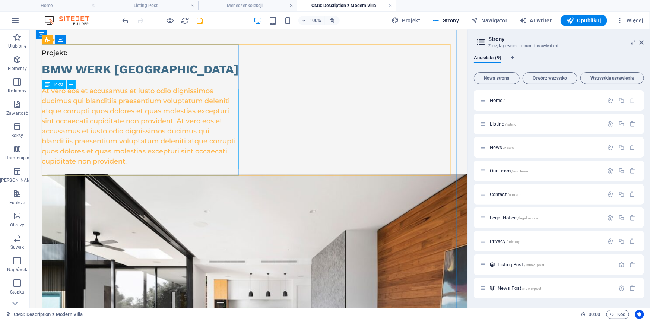
click at [126, 135] on div "At vero eos et accusamus et iusto odio dignissimos ducimus qui blanditiis praes…" at bounding box center [141, 126] width 200 height 80
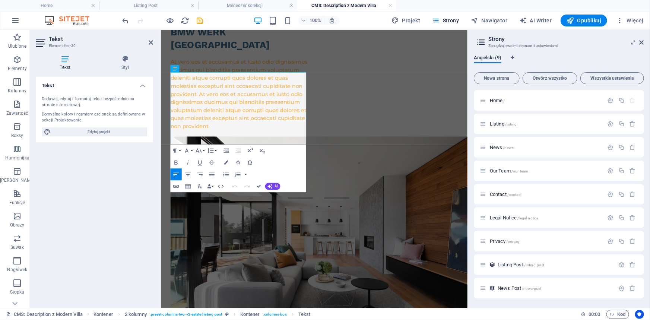
scroll to position [311, 0]
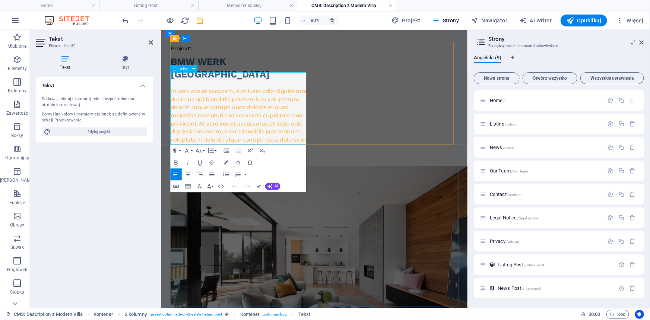
click at [225, 125] on span "At vero eos et accusamus et iusto odio dignissimos ducimus qui blanditiis praes…" at bounding box center [257, 146] width 171 height 89
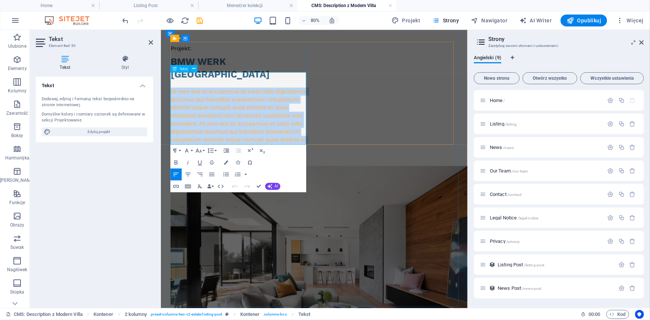
click at [225, 125] on span "At vero eos et accusamus et iusto odio dignissimos ducimus qui blanditiis praes…" at bounding box center [257, 146] width 171 height 89
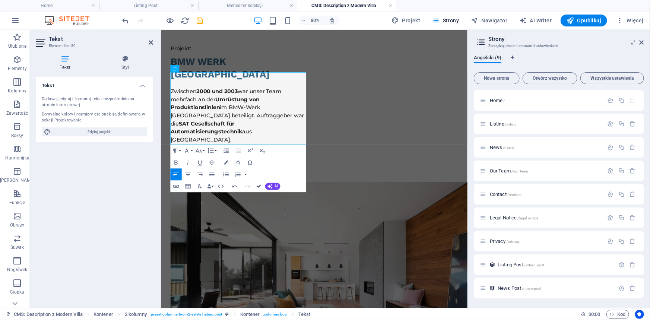
drag, startPoint x: 228, startPoint y: 156, endPoint x: 258, endPoint y: 186, distance: 42.7
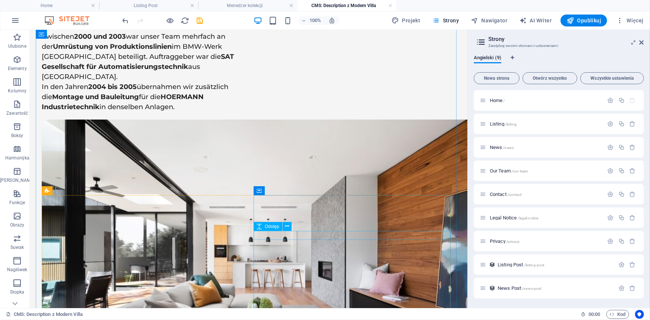
scroll to position [422, 0]
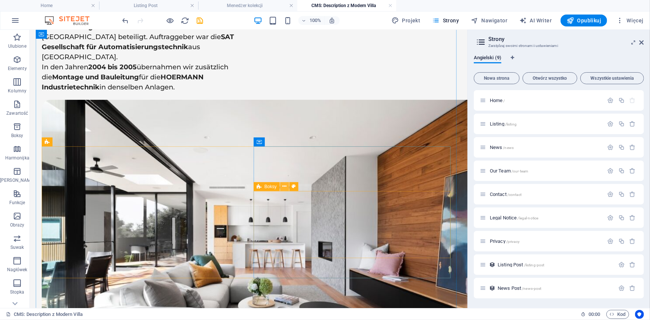
click at [284, 187] on icon at bounding box center [284, 187] width 4 height 8
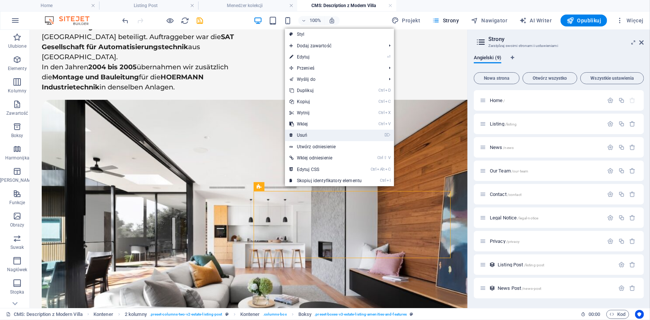
click at [319, 139] on link "⌦ Usuń" at bounding box center [325, 135] width 81 height 11
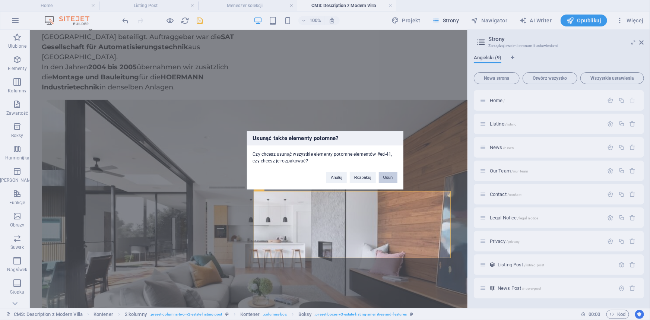
click at [392, 175] on button "Usuń" at bounding box center [388, 177] width 19 height 11
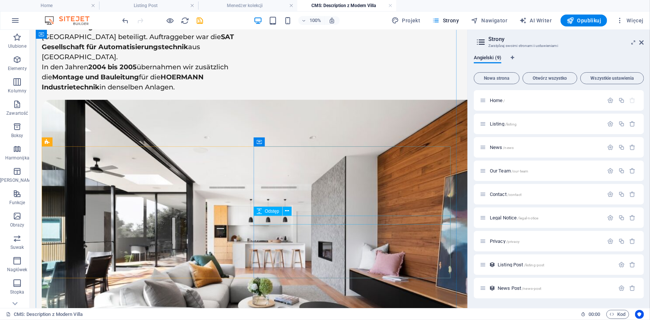
click at [286, 213] on icon at bounding box center [287, 211] width 4 height 8
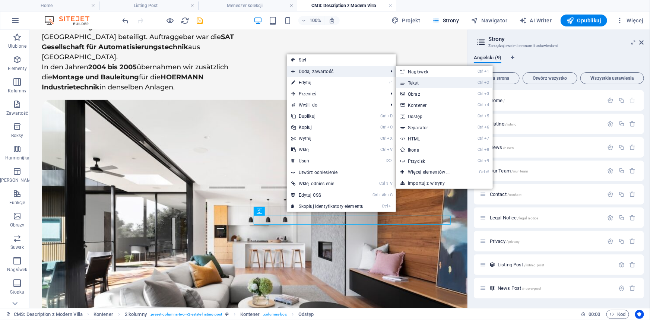
click at [418, 82] on link "Ctrl 2 Tekst" at bounding box center [430, 82] width 69 height 11
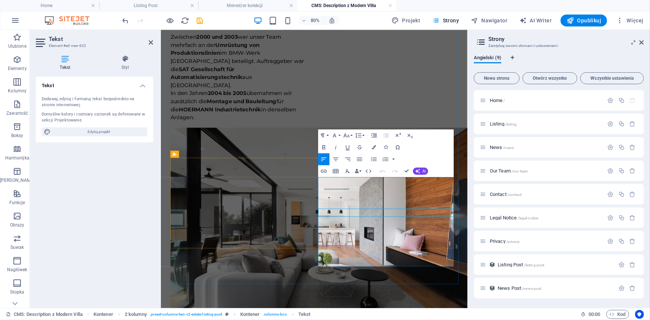
scroll to position [340, 0]
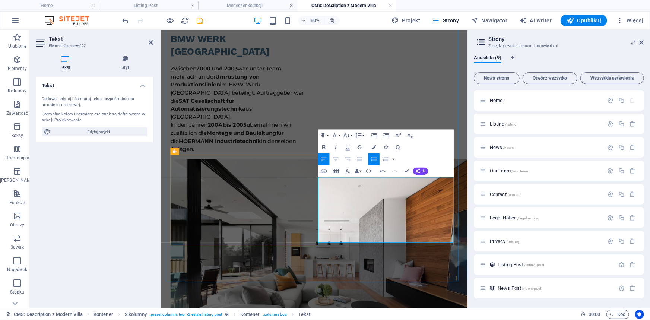
scroll to position [343, 0]
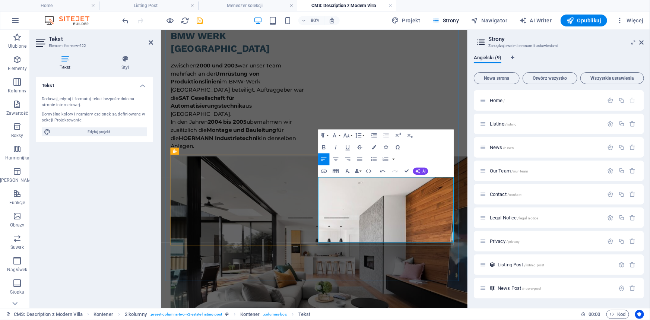
drag, startPoint x: 430, startPoint y: 288, endPoint x: 357, endPoint y: 237, distance: 88.9
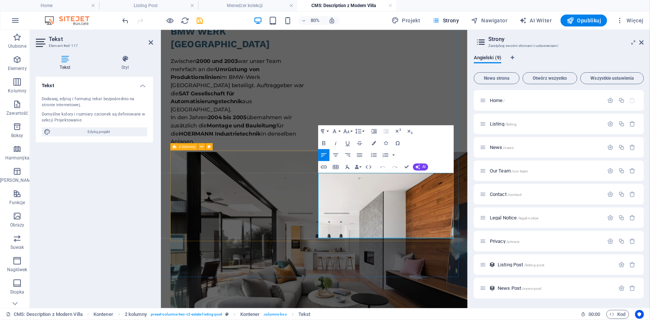
drag, startPoint x: 448, startPoint y: 224, endPoint x: 349, endPoint y: 224, distance: 98.7
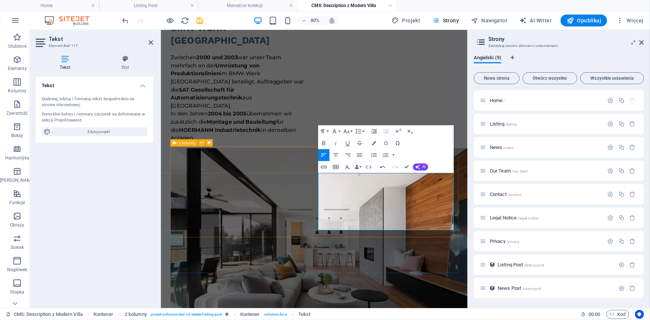
drag, startPoint x: 416, startPoint y: 276, endPoint x: 349, endPoint y: 223, distance: 85.9
click at [371, 153] on icon "button" at bounding box center [374, 155] width 6 height 4
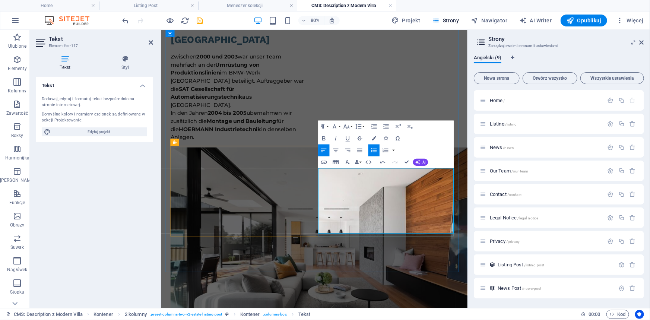
scroll to position [351, 0]
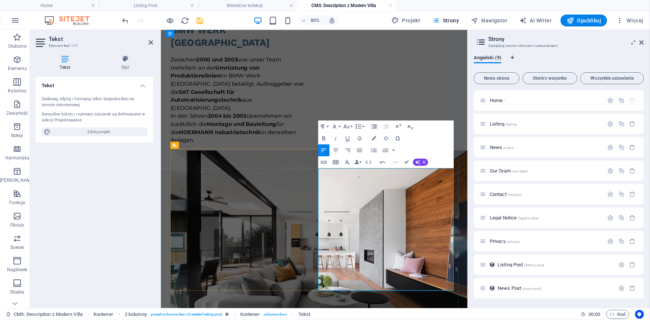
drag, startPoint x: 424, startPoint y: 348, endPoint x: 362, endPoint y: 293, distance: 83.4
click at [359, 151] on icon "button" at bounding box center [359, 150] width 7 height 7
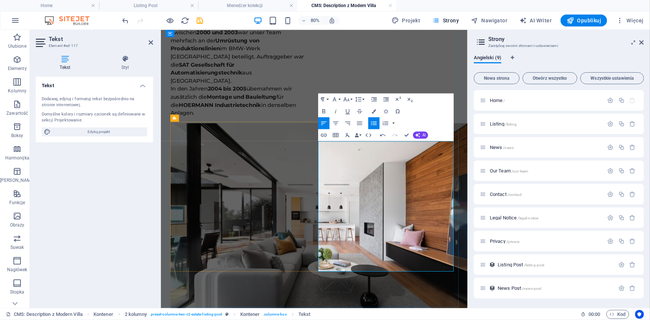
drag, startPoint x: 430, startPoint y: 328, endPoint x: 358, endPoint y: 279, distance: 86.1
click at [324, 120] on icon "button" at bounding box center [323, 123] width 7 height 7
click at [375, 124] on icon "button" at bounding box center [373, 123] width 7 height 7
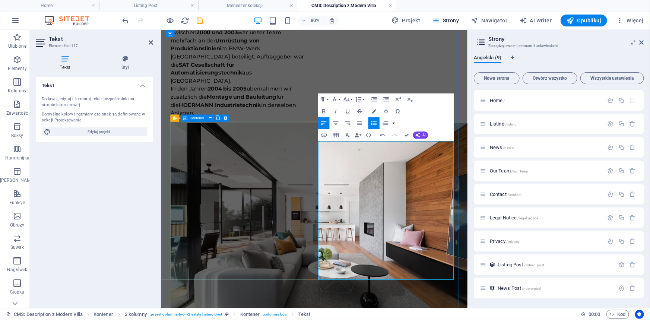
drag, startPoint x: 453, startPoint y: 273, endPoint x: 337, endPoint y: 274, distance: 116.6
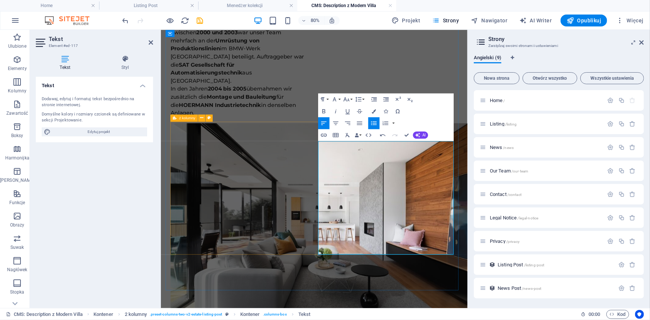
drag, startPoint x: 432, startPoint y: 305, endPoint x: 356, endPoint y: 253, distance: 91.7
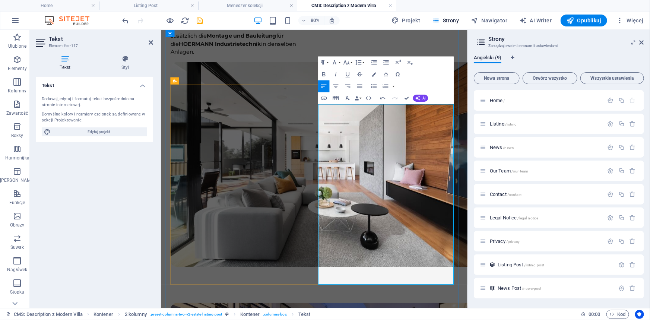
scroll to position [486, 0]
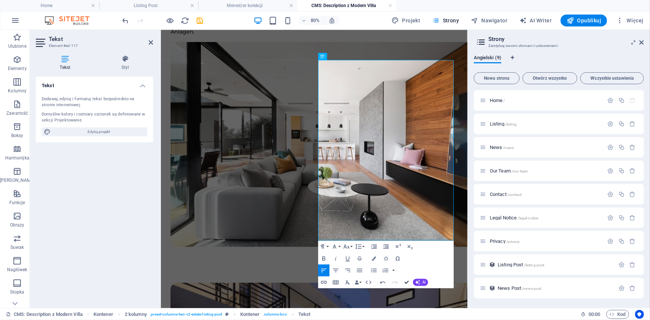
drag, startPoint x: 406, startPoint y: 283, endPoint x: 376, endPoint y: 253, distance: 42.7
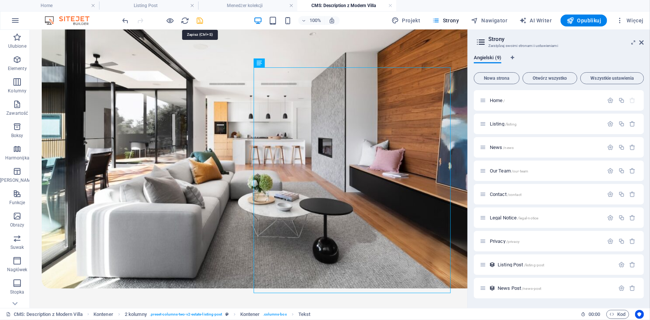
click at [200, 22] on icon "save" at bounding box center [200, 20] width 9 height 9
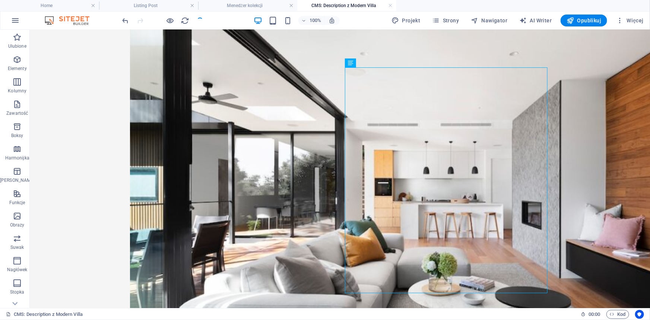
scroll to position [537, 0]
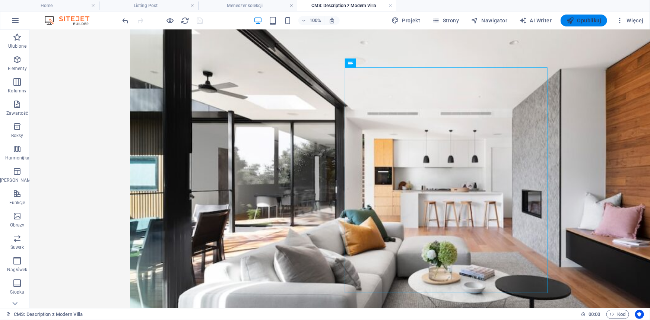
click at [585, 24] on button "Opublikuj" at bounding box center [584, 21] width 47 height 12
click at [587, 19] on span "Opublikuj" at bounding box center [584, 20] width 35 height 7
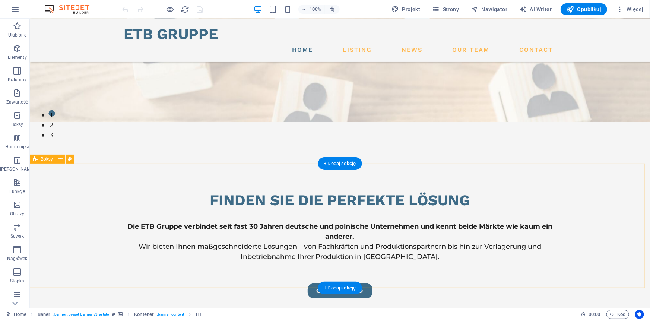
scroll to position [305, 0]
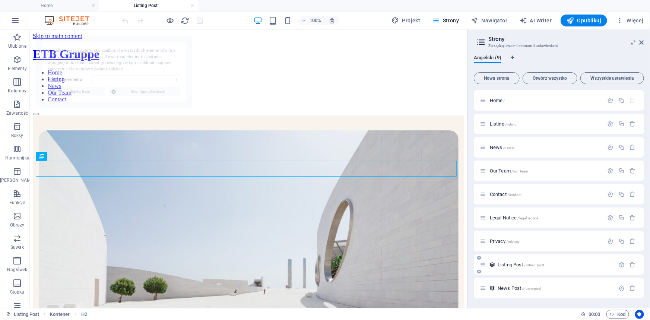
scroll to position [1119, 0]
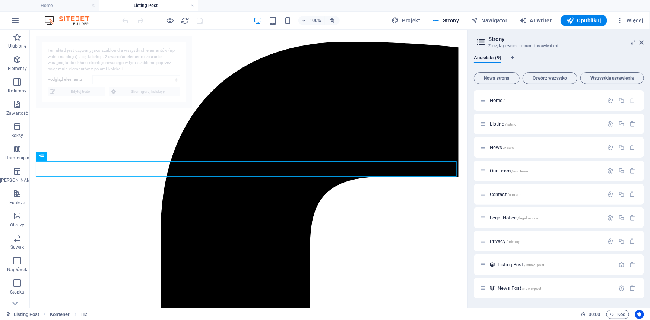
select select "68bbe68e4ec518008f0559a0"
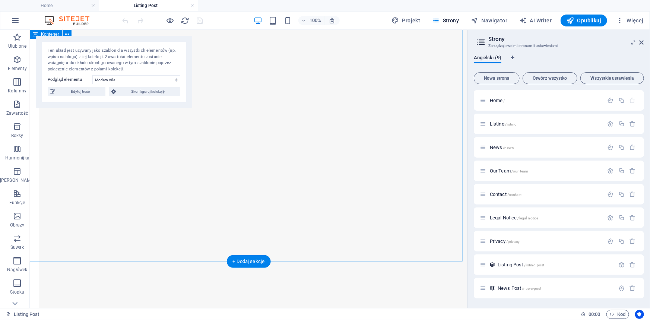
scroll to position [1507, 0]
click at [77, 91] on span "Edytuj treść" at bounding box center [80, 91] width 46 height 9
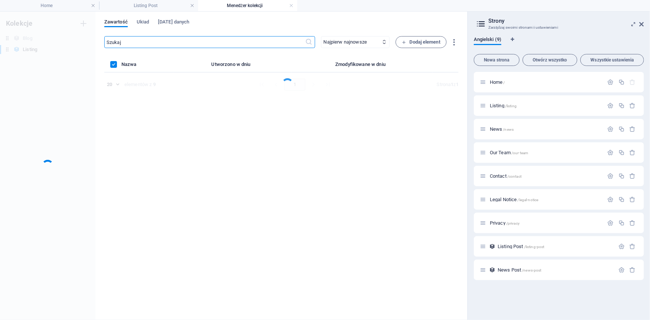
scroll to position [0, 0]
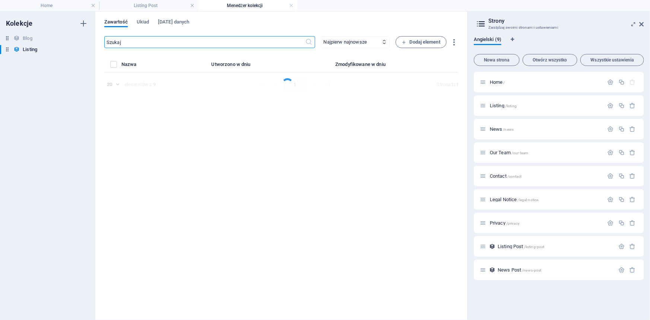
select select "Villa"
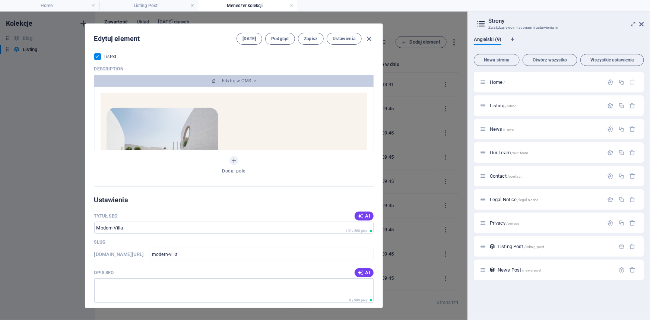
scroll to position [440, 0]
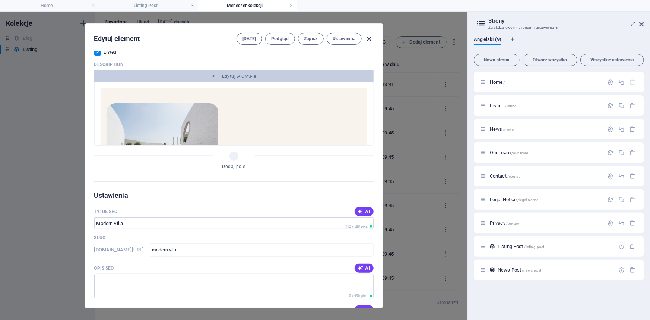
click at [368, 38] on icon "button" at bounding box center [369, 39] width 9 height 9
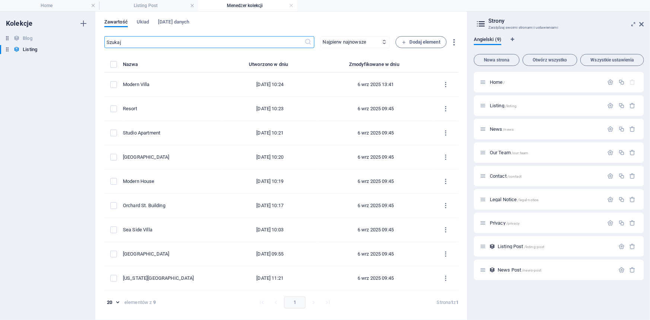
checkbox input "false"
type input "modern-villa"
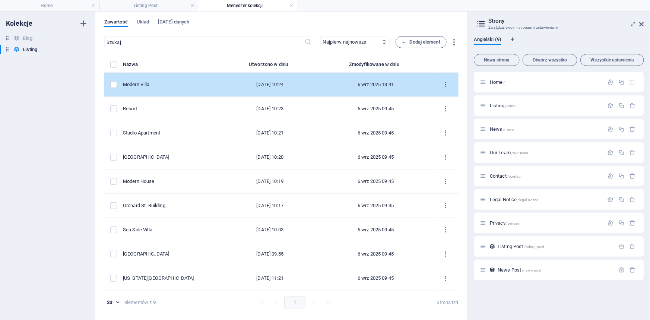
click at [160, 82] on div "Modern Villa" at bounding box center [169, 84] width 93 height 7
select select "Villa"
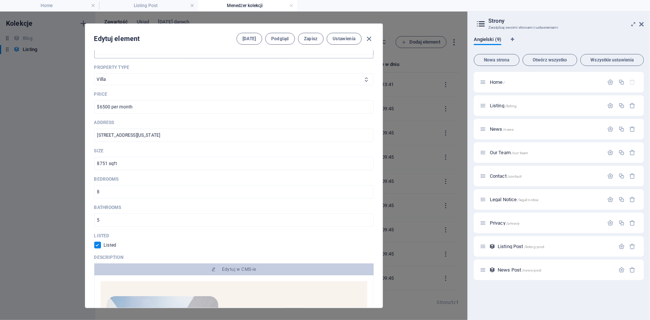
scroll to position [271, 0]
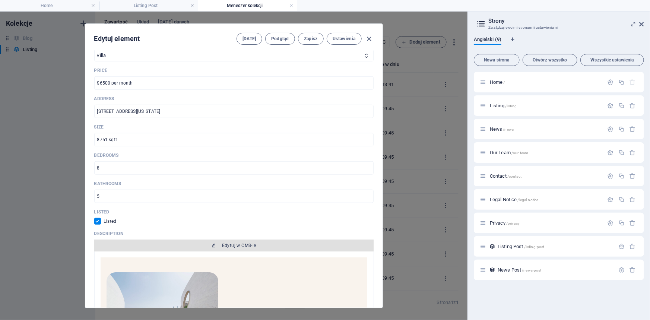
click at [243, 245] on span "Edytuj w CMS-ie" at bounding box center [239, 246] width 34 height 6
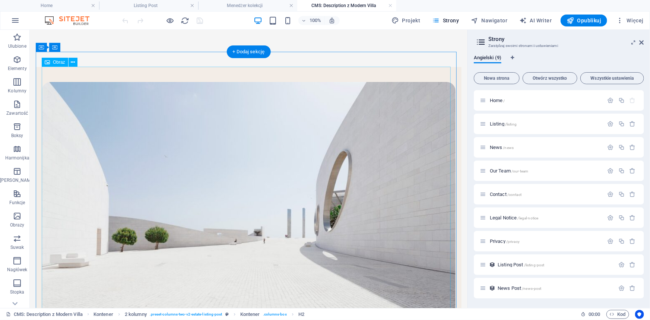
scroll to position [237, 0]
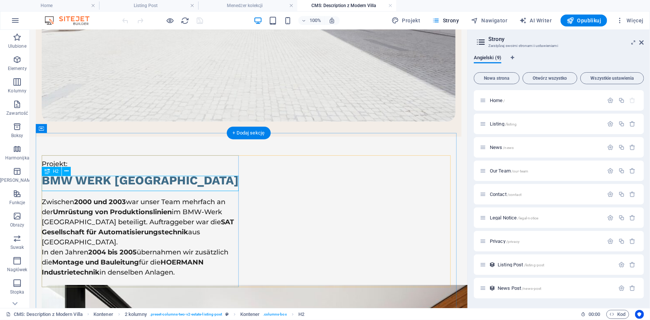
click at [150, 179] on div "BMW Werk München" at bounding box center [141, 180] width 200 height 16
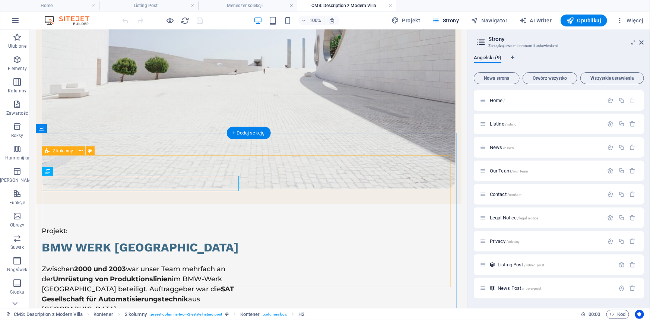
scroll to position [0, 0]
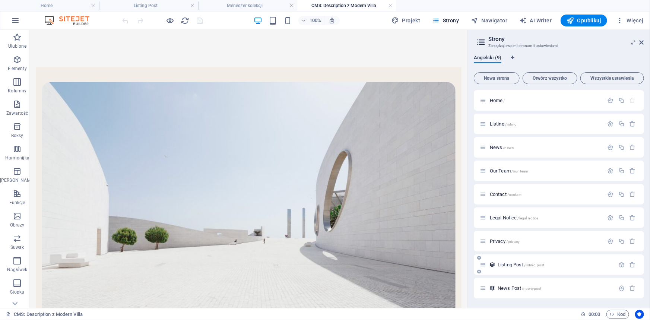
click at [0, 0] on span "Listing Post /listing-post" at bounding box center [0, 0] width 0 height 0
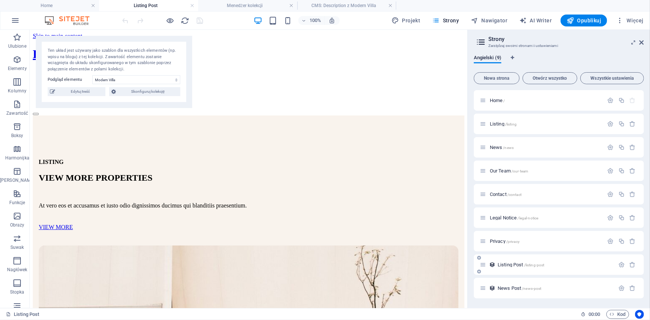
scroll to position [335, 0]
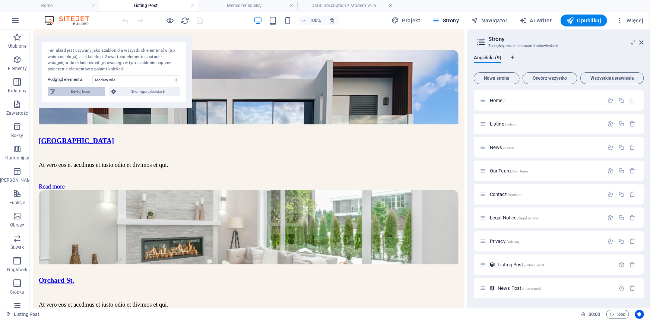
click at [81, 90] on span "Edytuj treść" at bounding box center [80, 91] width 46 height 9
checkbox input "true"
type input "modern-villa"
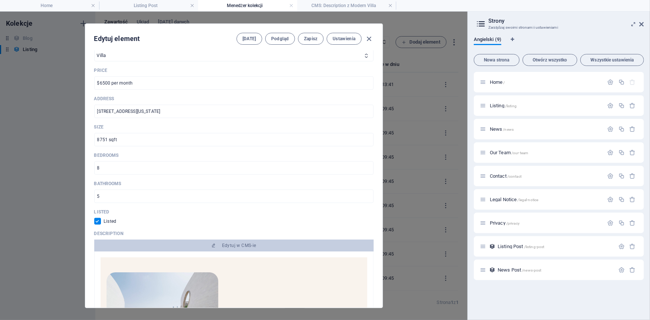
scroll to position [300, 0]
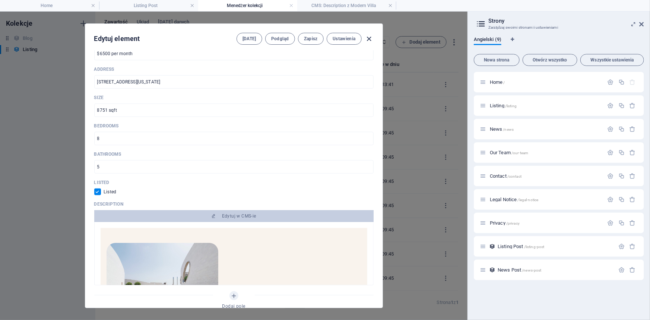
click at [368, 38] on icon "button" at bounding box center [369, 39] width 9 height 9
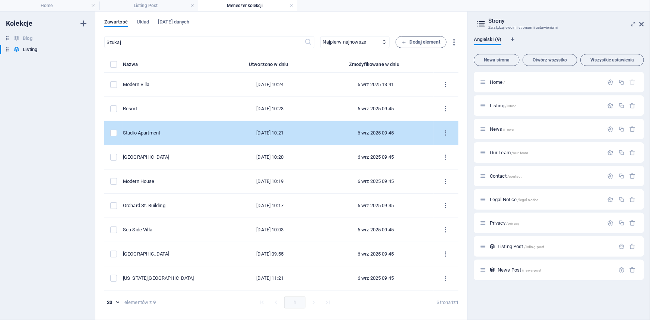
scroll to position [0, 0]
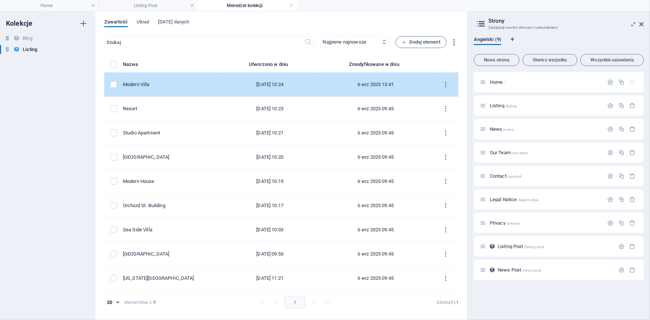
click at [167, 81] on div "Modern Villa" at bounding box center [169, 84] width 93 height 7
select select "Villa"
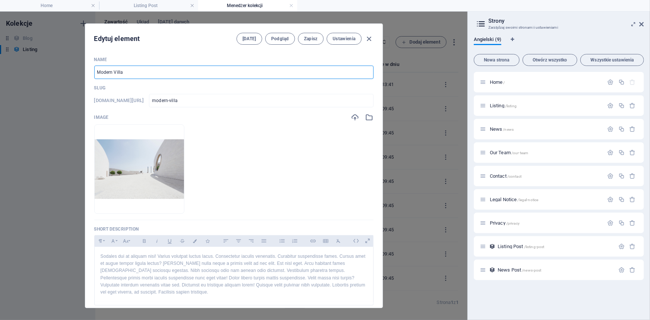
drag, startPoint x: 169, startPoint y: 70, endPoint x: 23, endPoint y: 70, distance: 146.4
click at [23, 70] on div "Edytuj element Pola Podgląd Zapisz Ustawienia Name Modern Villa ​ Slug www.exam…" at bounding box center [233, 166] width 467 height 308
paste input "Besondere Leistungen Unsere Teams zeichneten sich durch präzise Arbeit, termin-…"
type input "Besondere Leistungen Unsere Teams zeichneten sich durch präzise Arbeit, termin-…"
type input "besondere-leistungen-unsere-teams-zeichneten-sich-durch-praezise-arbeit-termin-…"
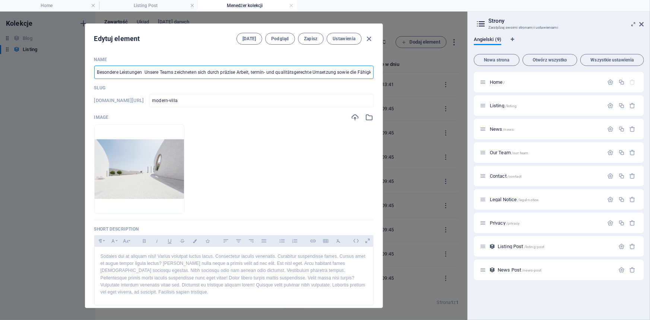
type input "besondere-leistungen-unsere-teams-zeichneten-sich-durch-praezise-arbeit-termin-…"
click at [173, 73] on input "Besondere Leistungen Unsere Teams zeichneten sich durch präzise Arbeit, termin-…" at bounding box center [233, 72] width 279 height 13
paste input "Projekt: BMW Werk München"
type input "Projekt: BMW Werk München"
type input "projekt-bmw-werk-muenchen"
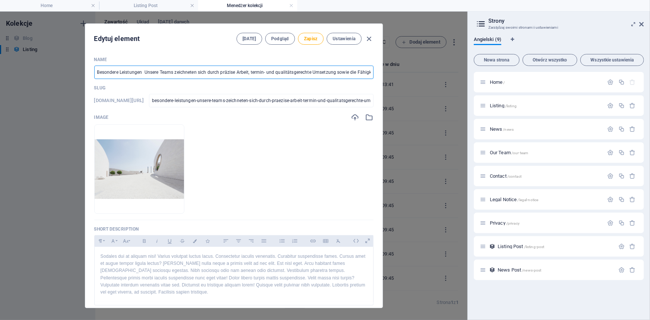
type input "projekt-bmw-werk-muenchen"
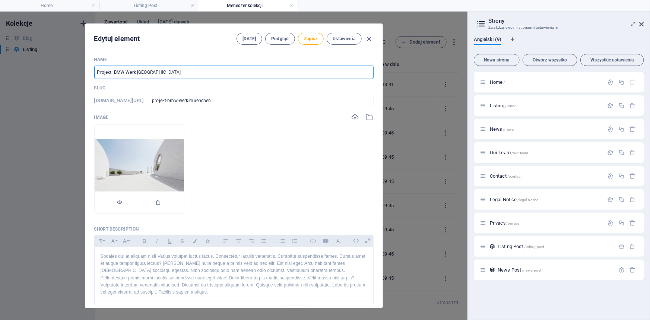
type input "Projekt: BMW Werk München"
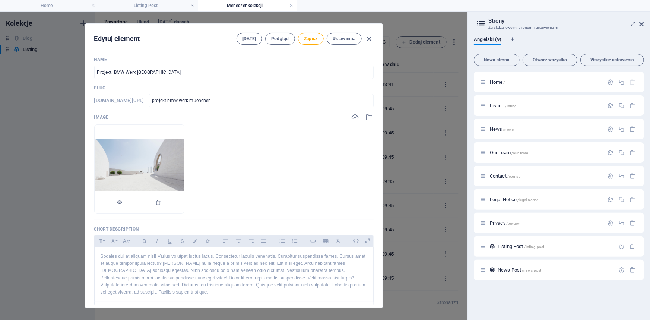
click at [184, 155] on img at bounding box center [139, 169] width 89 height 60
click at [354, 117] on icon "button" at bounding box center [355, 117] width 8 height 8
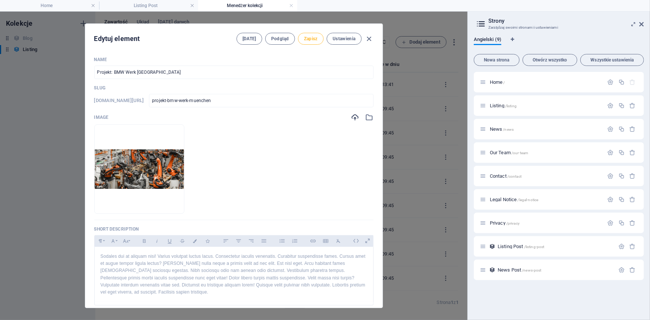
click at [315, 37] on span "Zapisz" at bounding box center [311, 39] width 14 height 6
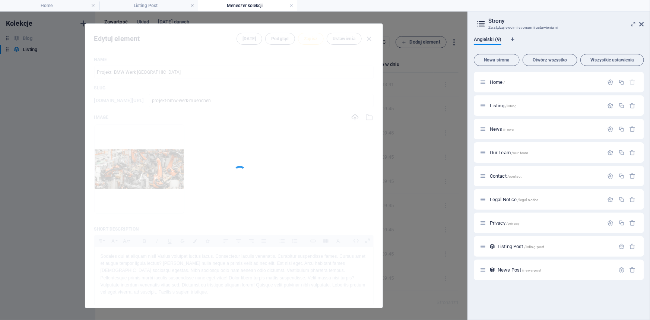
type input "projekt-bmw-werk-muenchen"
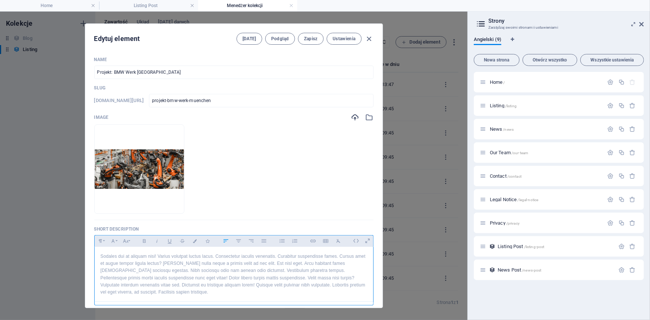
click at [229, 259] on p "Sodales dui at aliquam nisi! Varius volutpat luctus lacus. Consectetur iaculis …" at bounding box center [234, 274] width 267 height 43
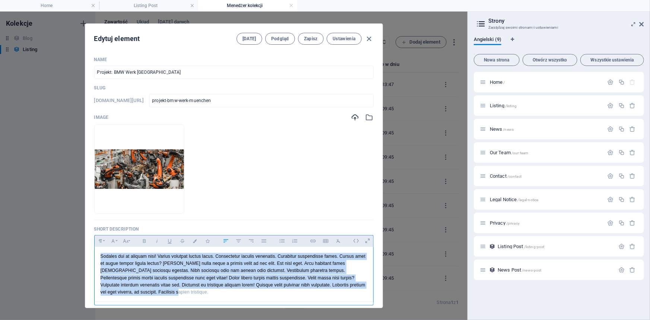
click at [229, 259] on p "Sodales dui at aliquam nisi! Varius volutpat luctus lacus. Consectetur iaculis …" at bounding box center [234, 274] width 267 height 43
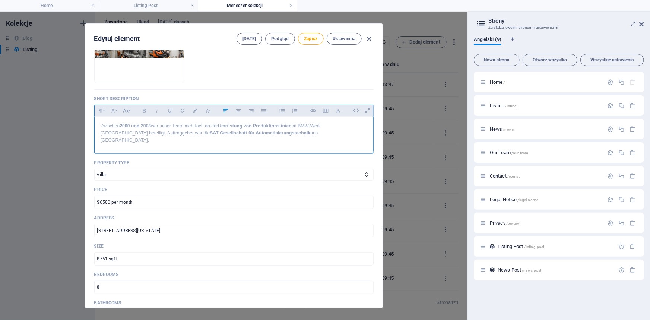
scroll to position [135, 0]
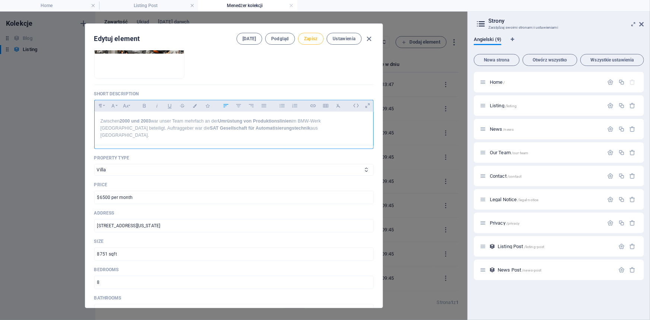
click at [309, 36] on span "Zapisz" at bounding box center [311, 39] width 14 height 6
click at [370, 37] on icon "button" at bounding box center [369, 39] width 9 height 9
checkbox input "false"
type input "projekt-bmw-werk-muenchen"
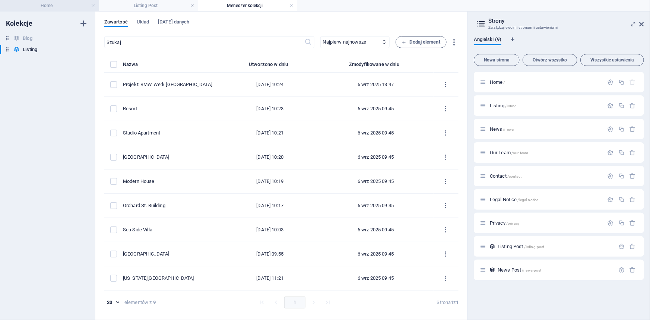
click at [74, 3] on h4 "Home" at bounding box center [49, 5] width 99 height 8
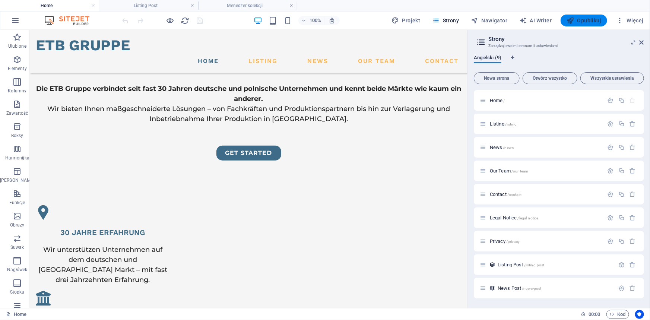
click at [579, 25] on button "Opublikuj" at bounding box center [584, 21] width 47 height 12
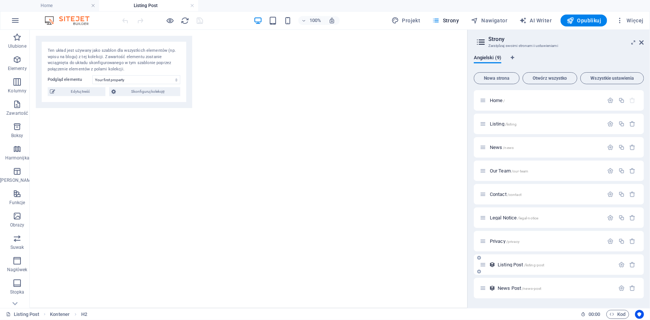
select select "68bbe68e4ec518008f055998"
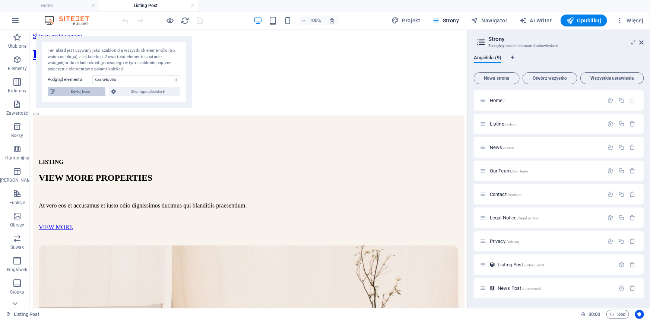
click at [76, 89] on span "Edytuj treść" at bounding box center [80, 91] width 46 height 9
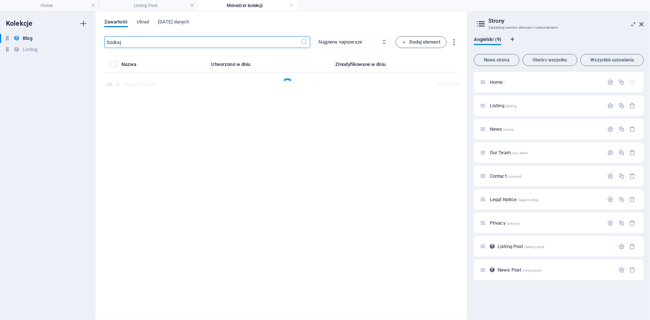
select select "Estate"
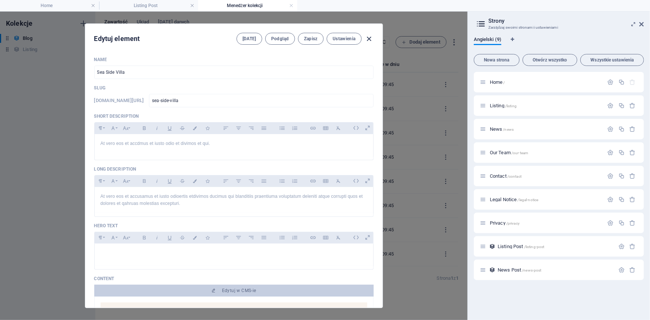
click at [369, 39] on icon "button" at bounding box center [369, 39] width 9 height 9
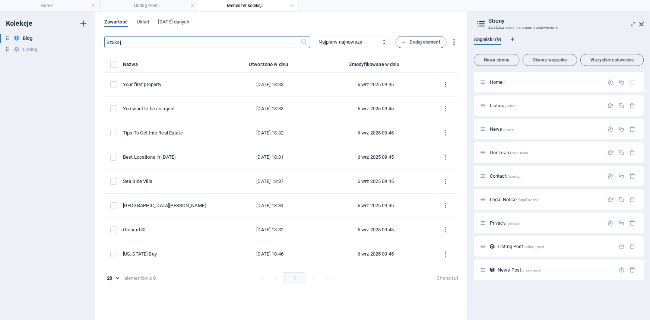
type input "2025-09-06"
type input "sea-side-villa"
